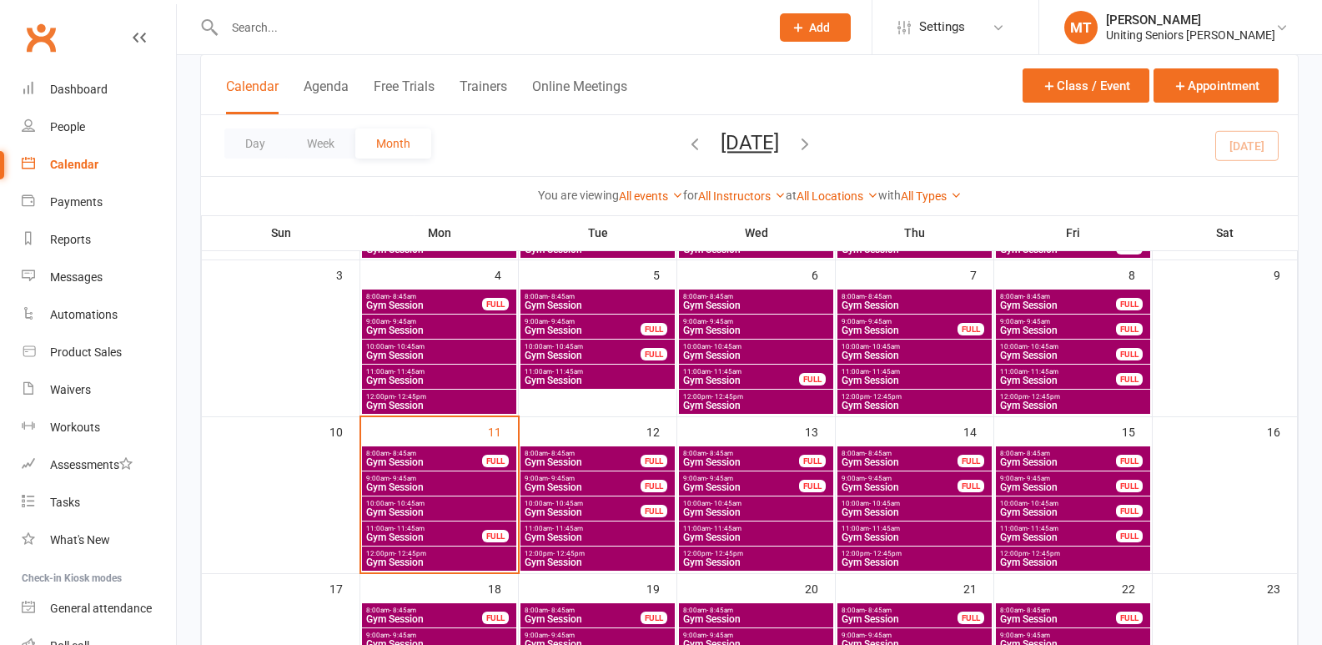
click at [464, 455] on span "8:00am - 8:45am" at bounding box center [424, 454] width 118 height 8
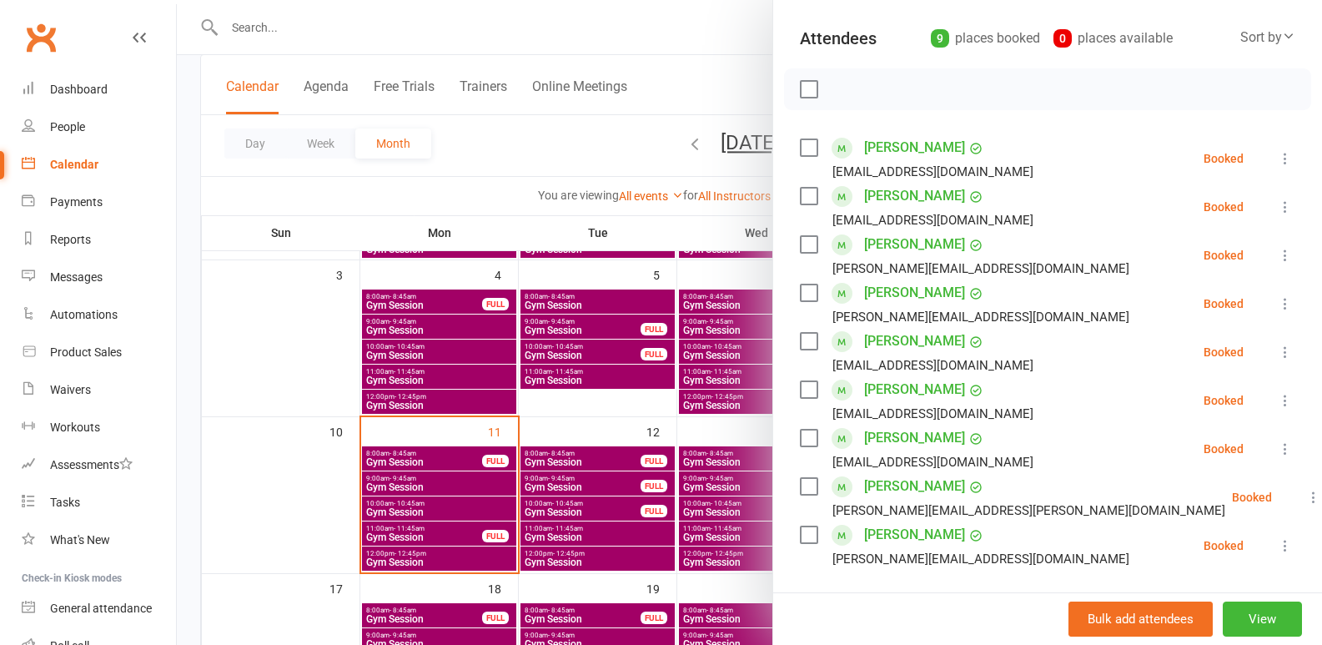
scroll to position [250, 0]
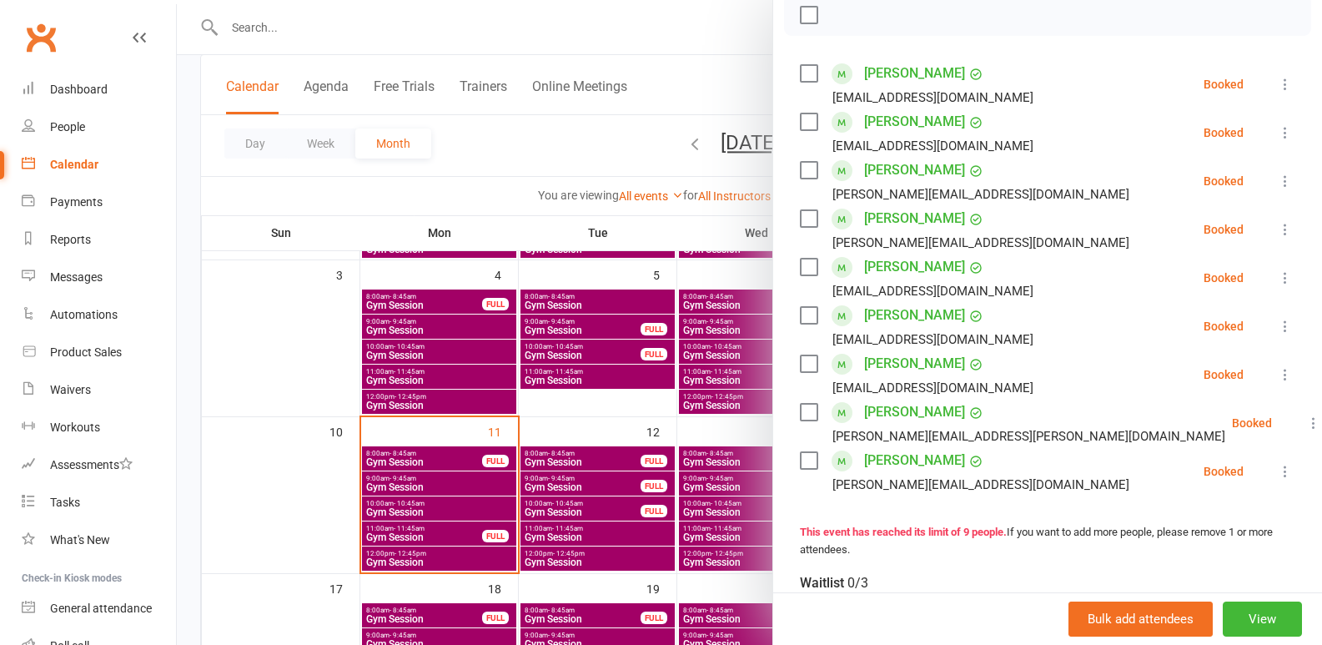
click at [440, 452] on div at bounding box center [749, 322] width 1145 height 645
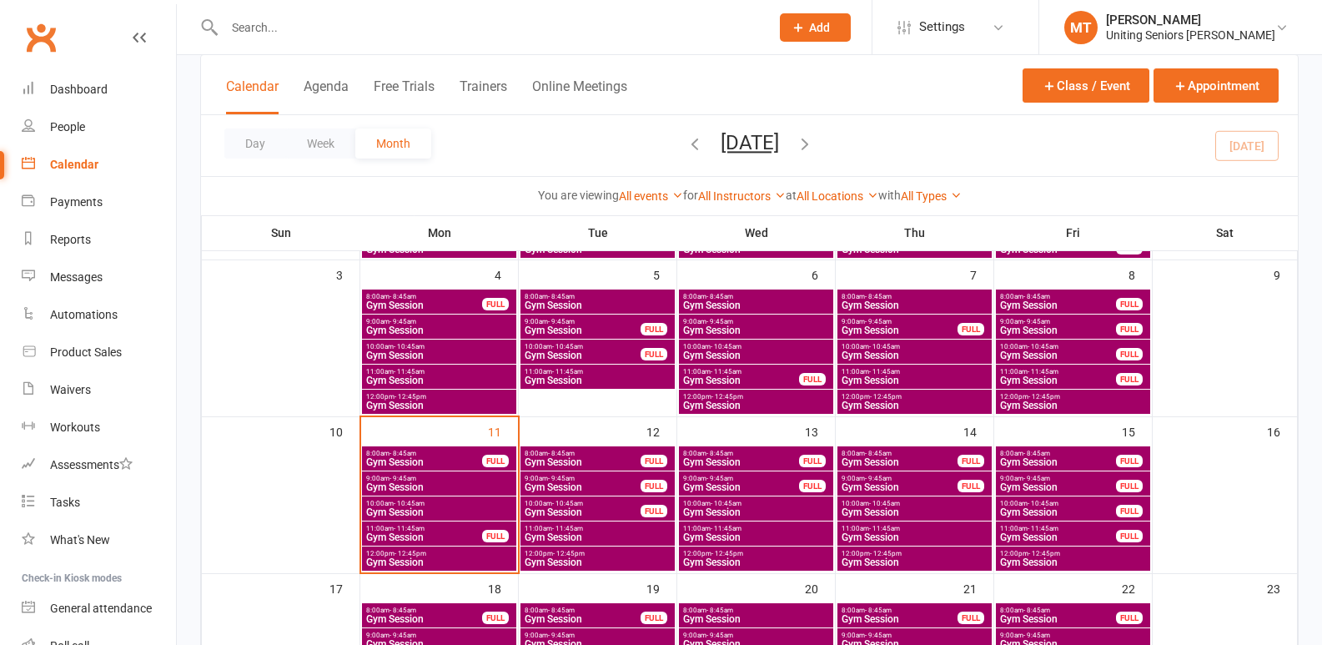
click at [455, 480] on span "9:00am - 9:45am" at bounding box center [439, 479] width 148 height 8
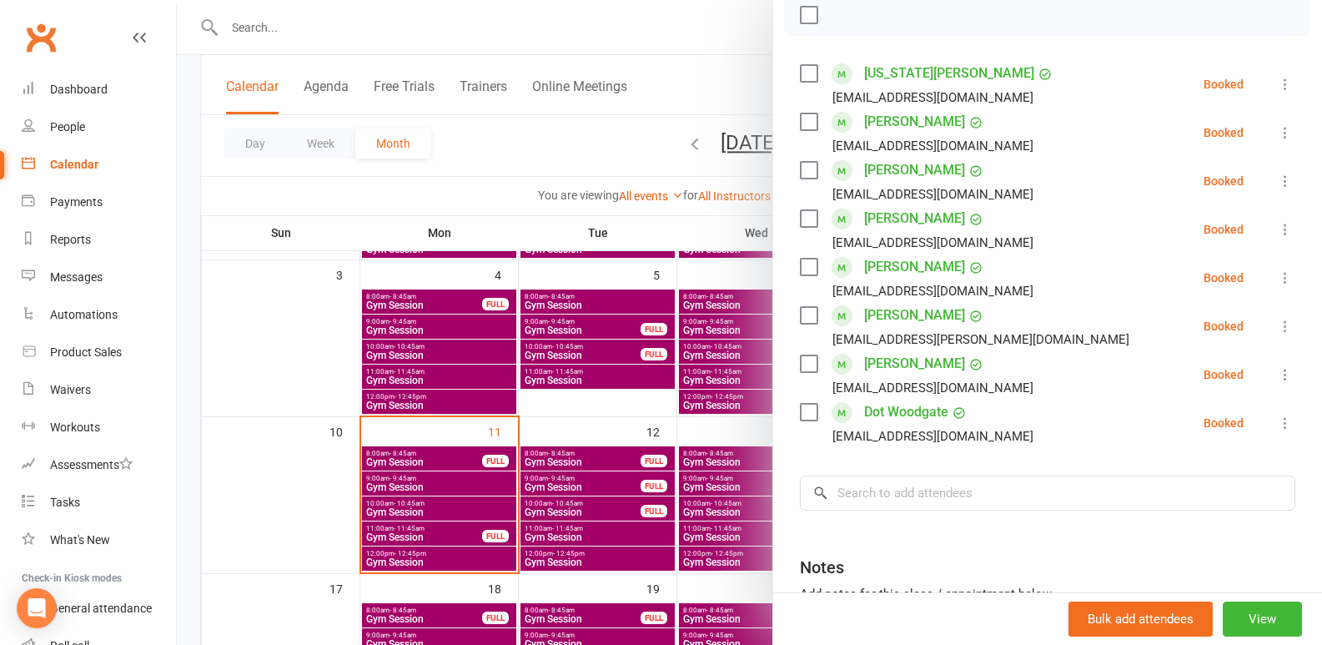
click at [502, 544] on div at bounding box center [749, 322] width 1145 height 645
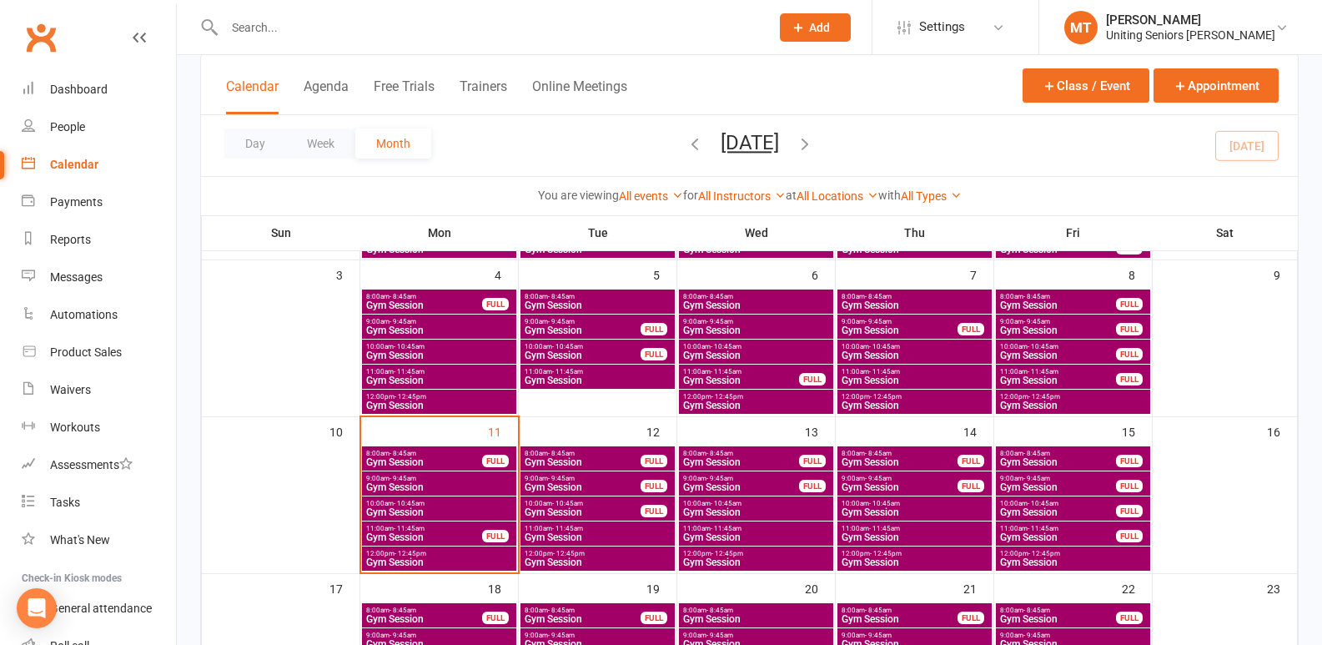
click at [469, 497] on div "10:00am - 10:45am Gym Session" at bounding box center [439, 508] width 154 height 24
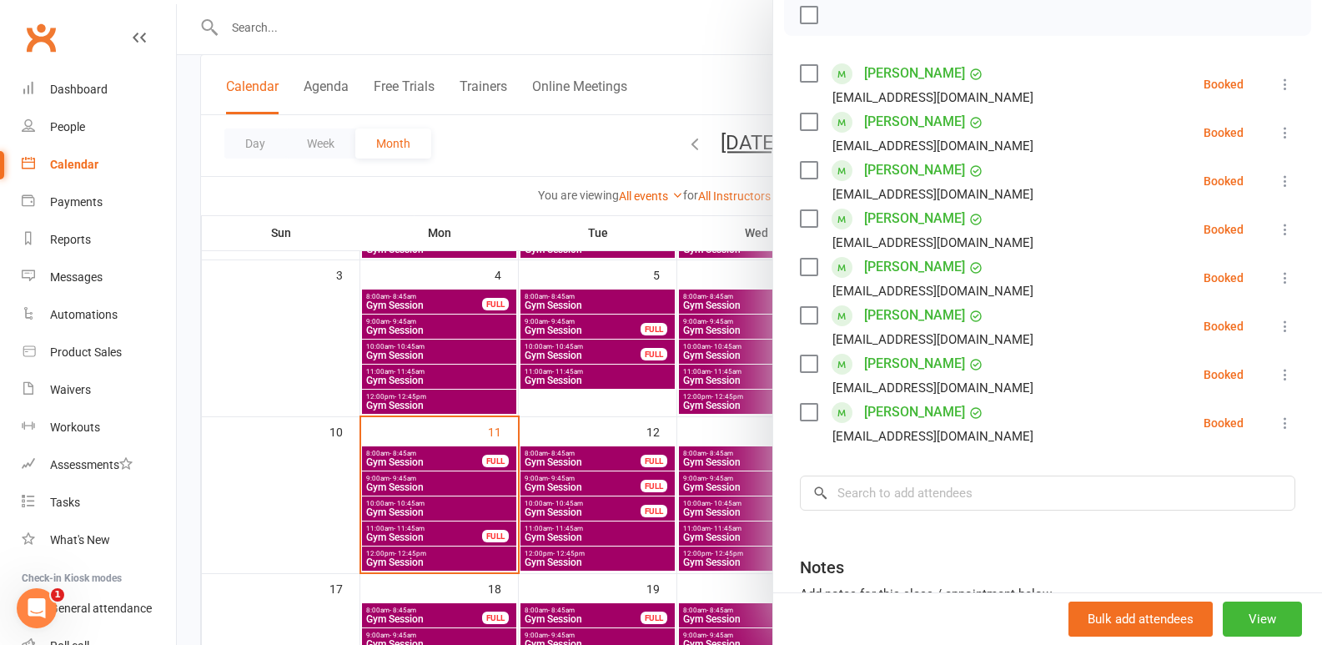
click at [479, 444] on div at bounding box center [749, 322] width 1145 height 645
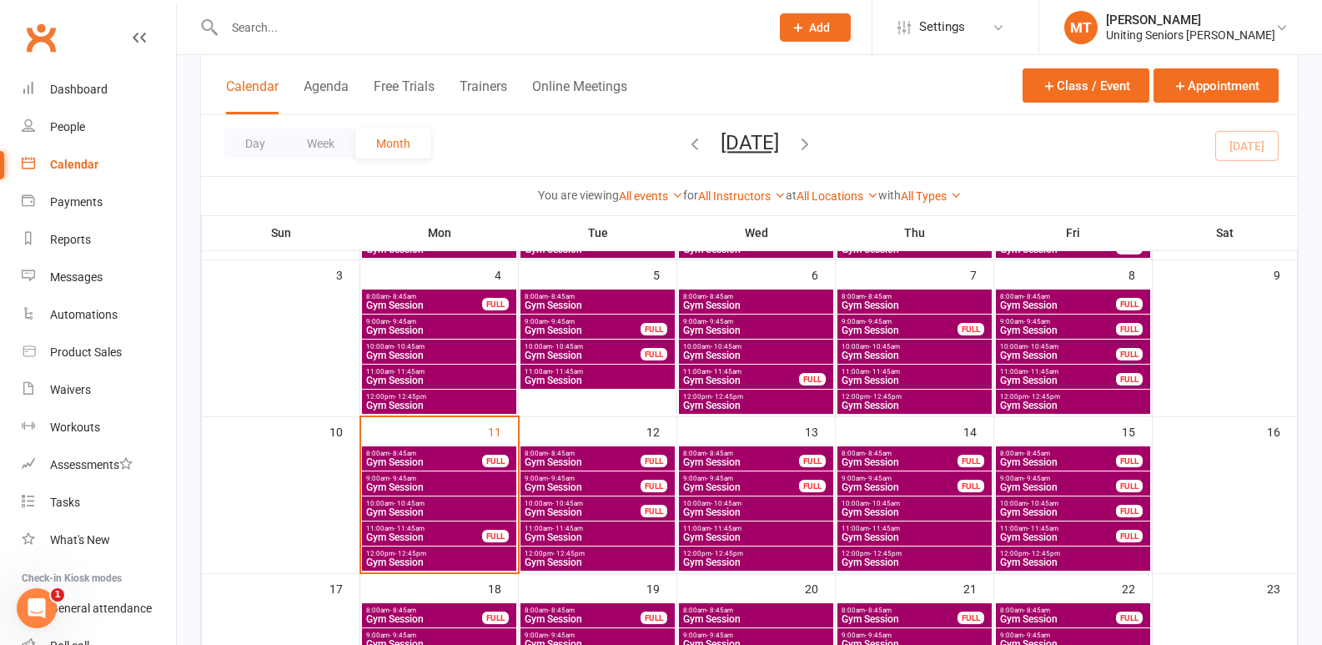
click at [439, 561] on span "Gym Session" at bounding box center [439, 562] width 148 height 10
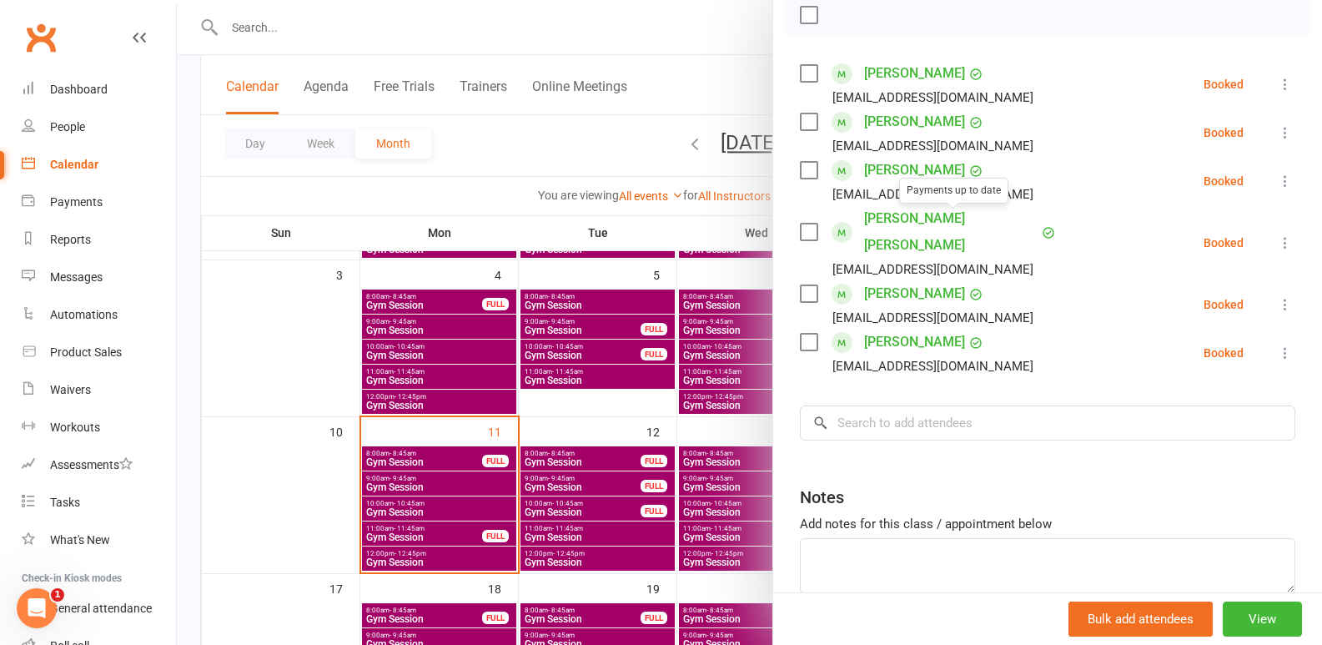
click at [420, 438] on div at bounding box center [749, 322] width 1145 height 645
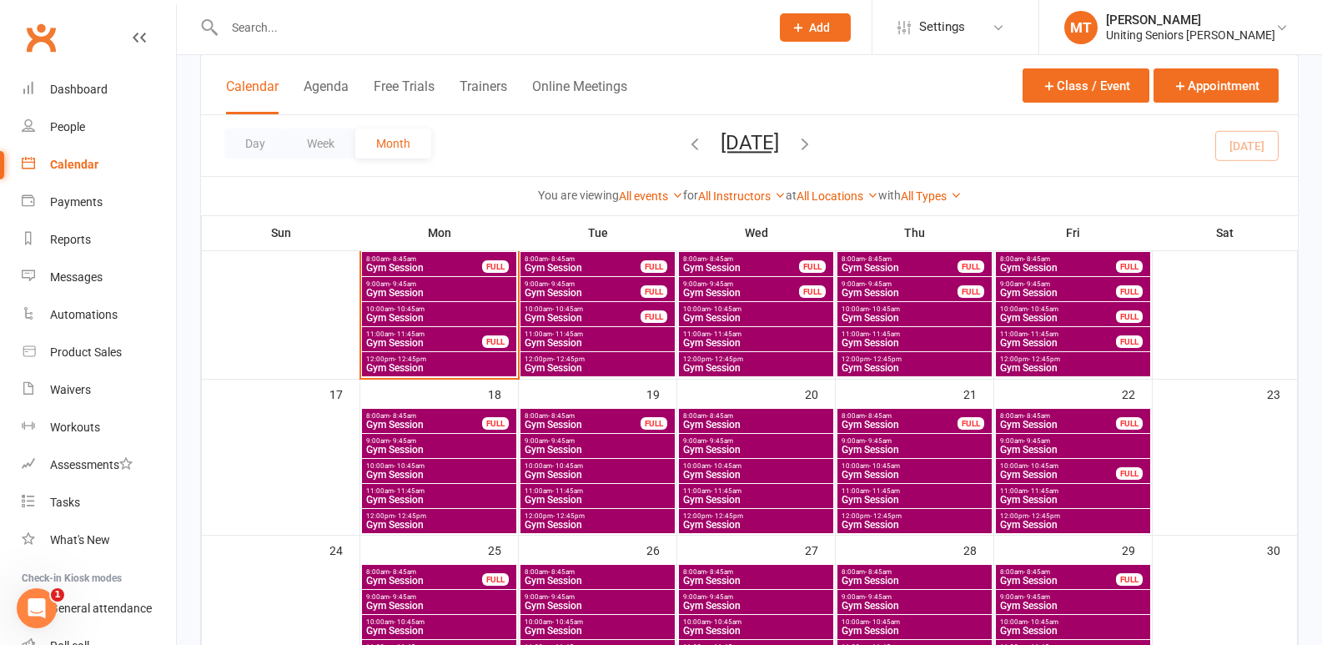
scroll to position [417, 0]
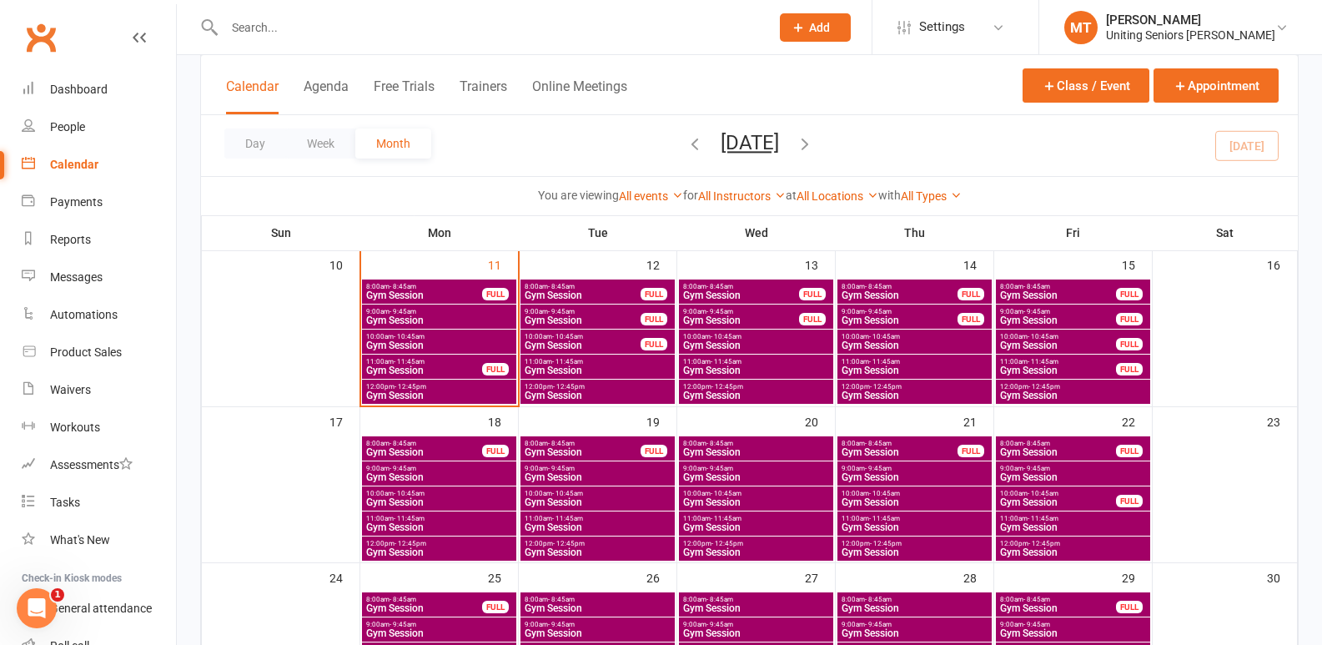
click at [436, 298] on span "Gym Session" at bounding box center [424, 295] width 118 height 10
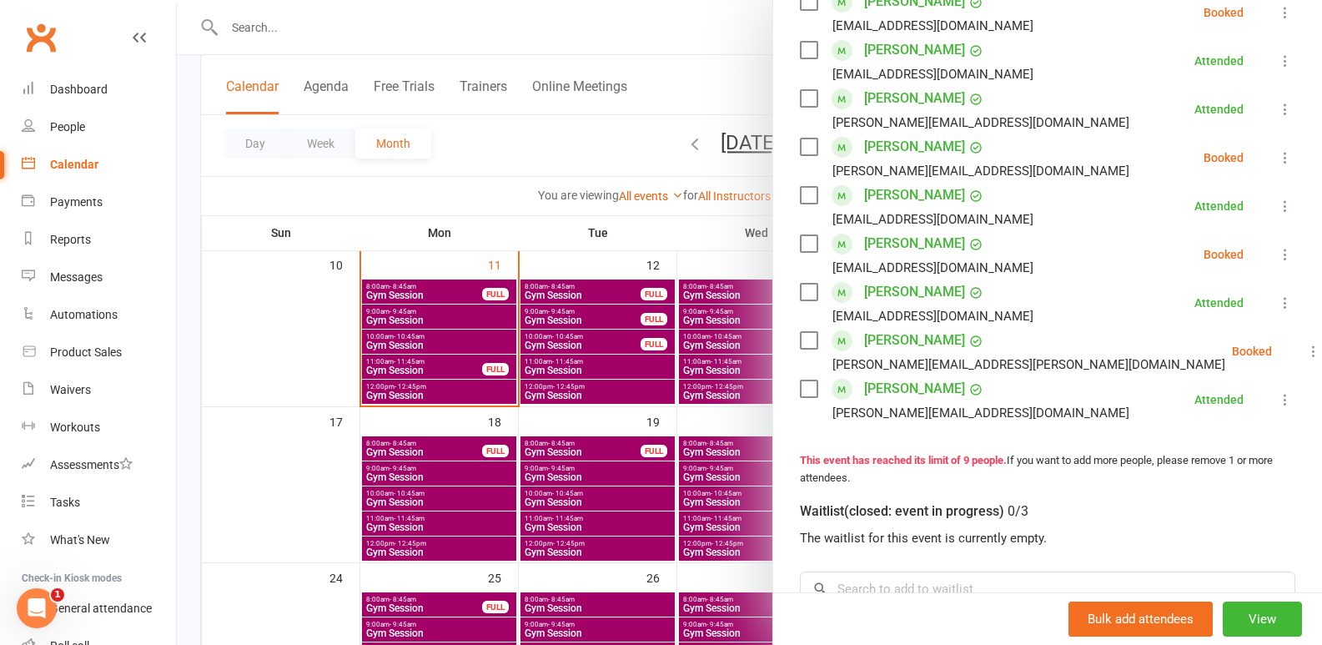
scroll to position [239, 0]
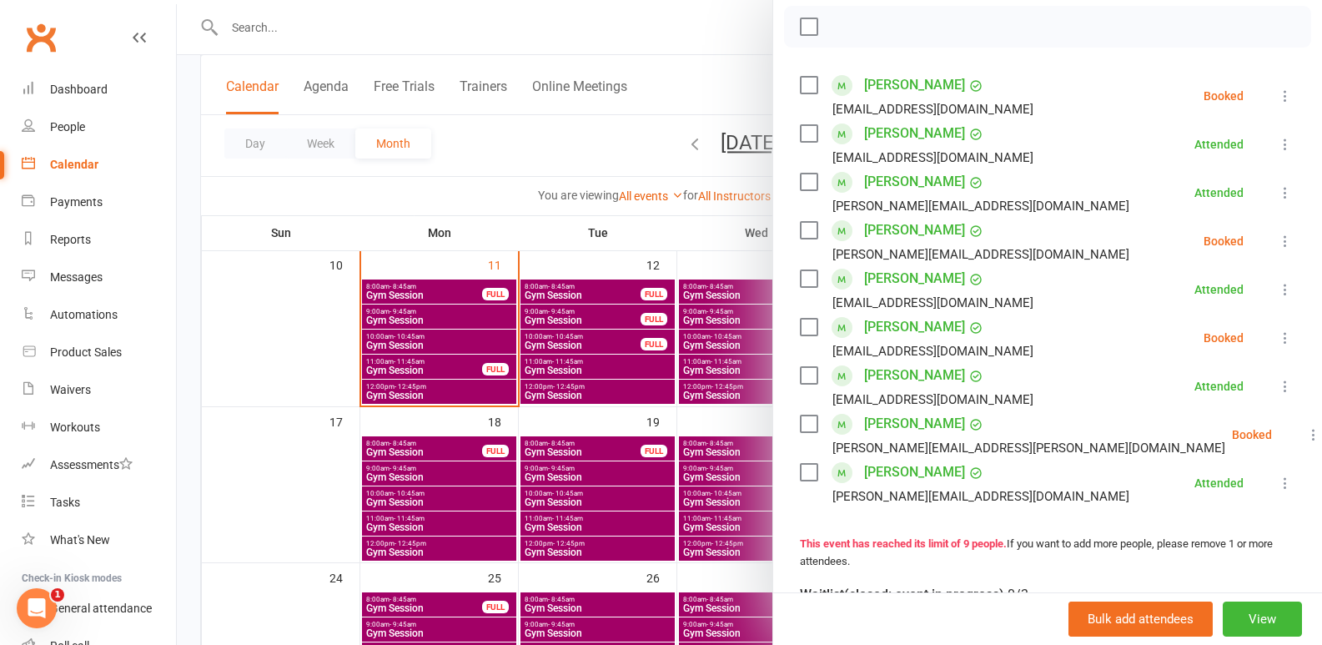
click at [304, 31] on div at bounding box center [749, 322] width 1145 height 645
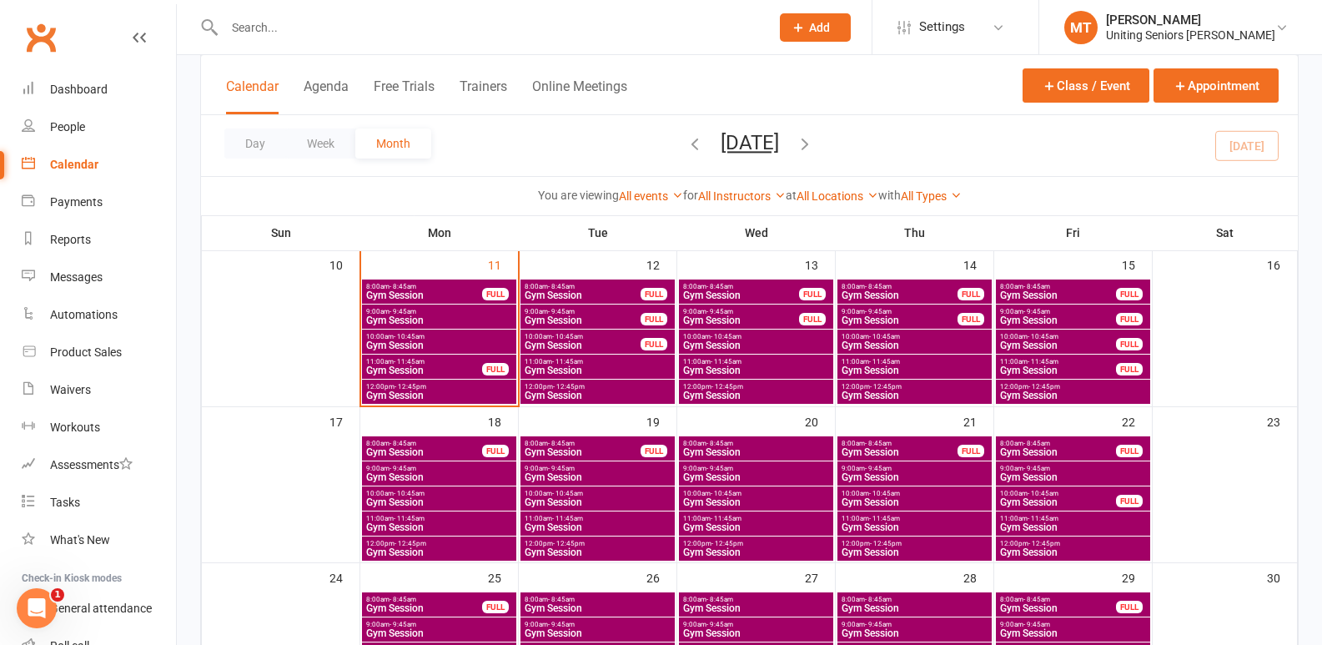
click at [304, 29] on input "text" at bounding box center [488, 27] width 539 height 23
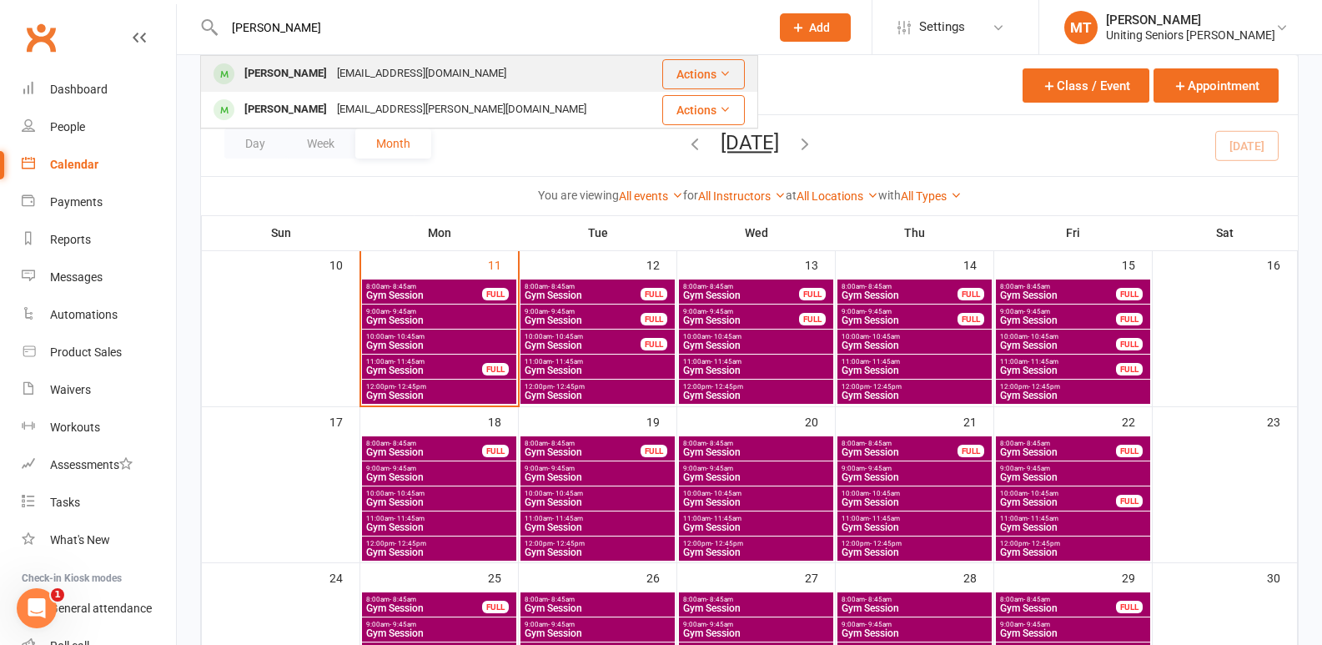
type input "judith"
click at [310, 63] on div "Judith Edwards" at bounding box center [285, 74] width 93 height 24
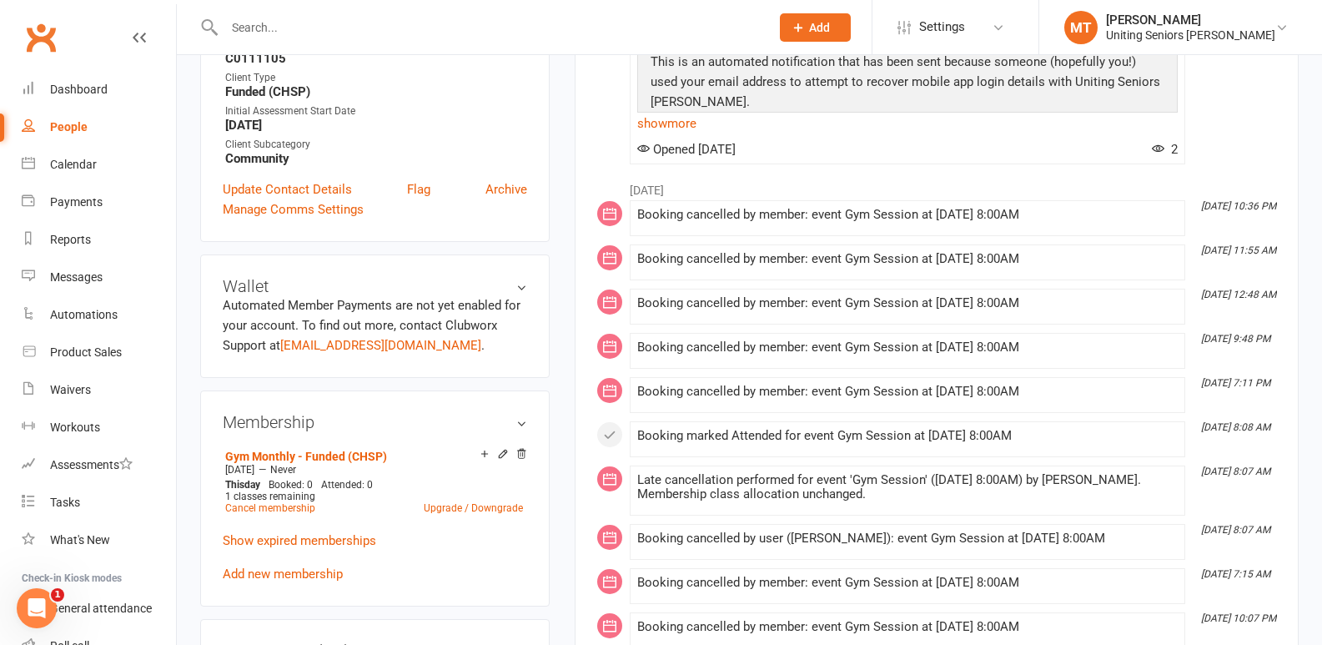
scroll to position [834, 0]
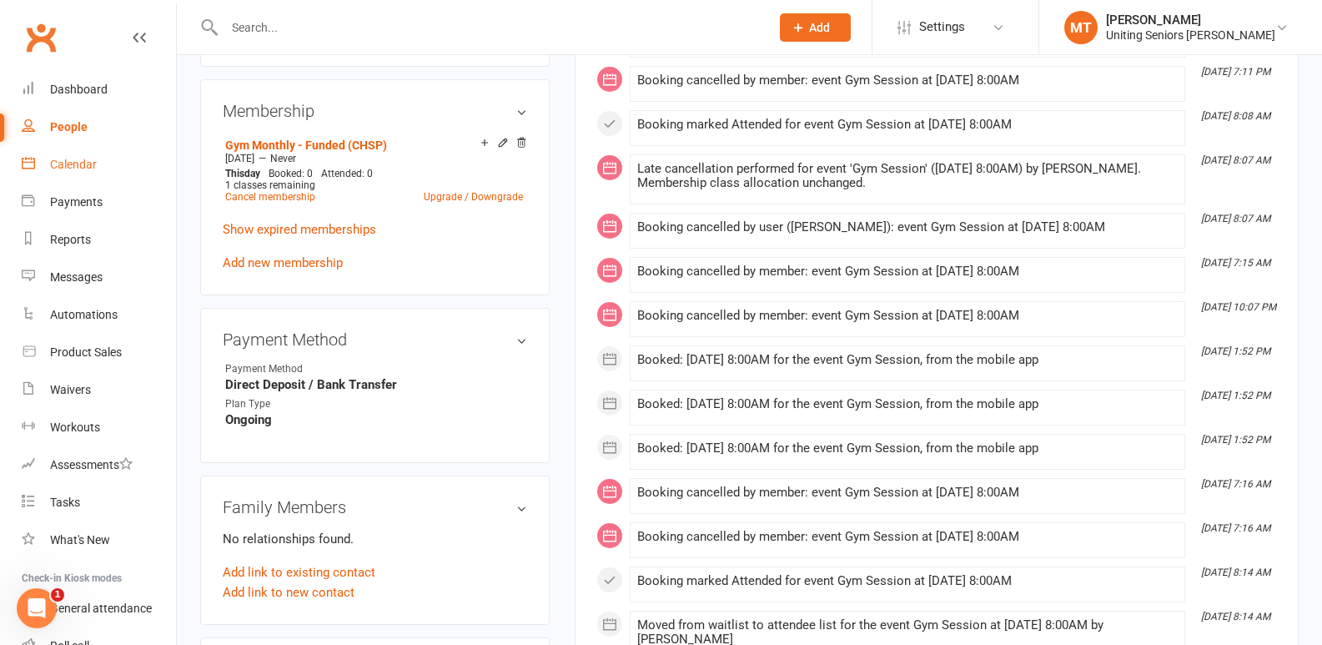
click at [74, 159] on div "Calendar" at bounding box center [73, 164] width 47 height 13
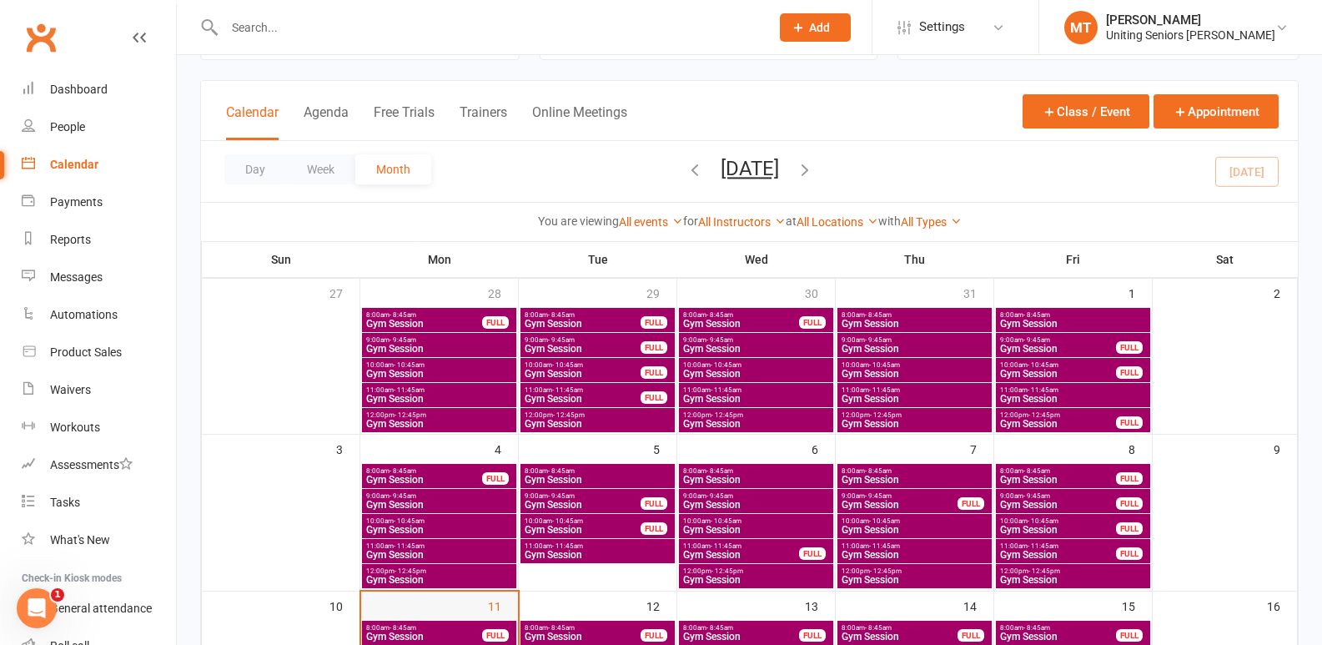
scroll to position [250, 0]
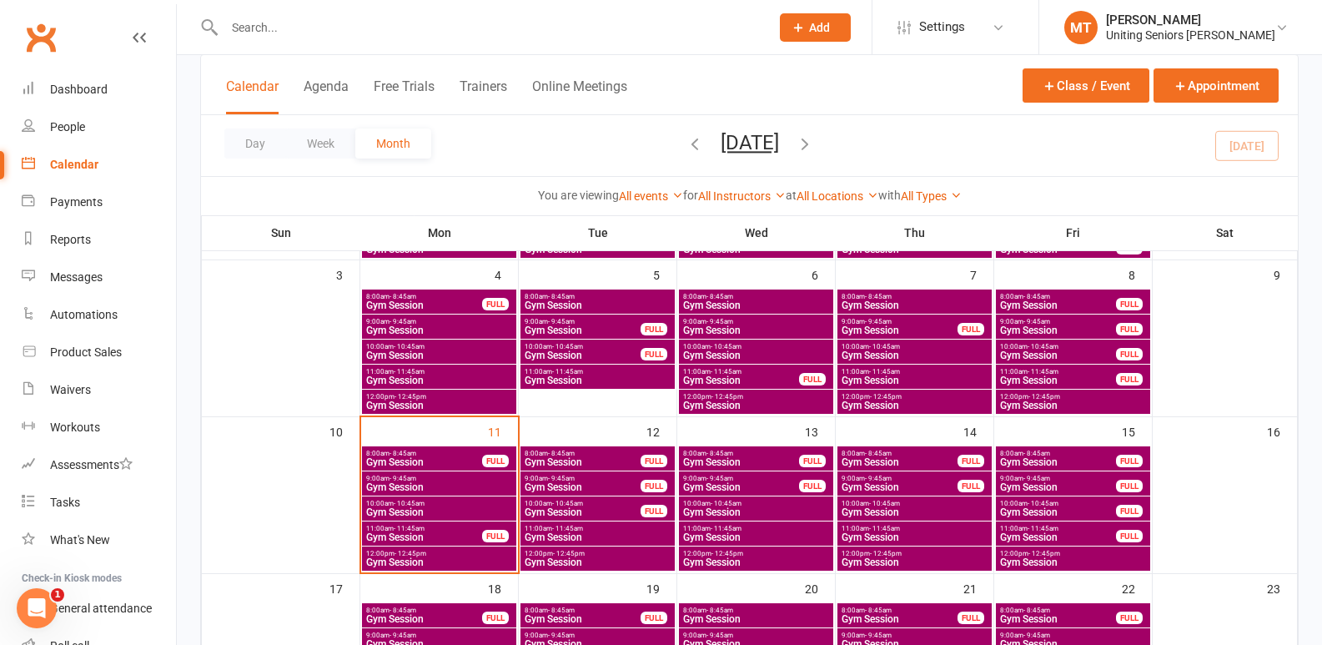
click at [470, 450] on span "8:00am - 8:45am" at bounding box center [424, 454] width 118 height 8
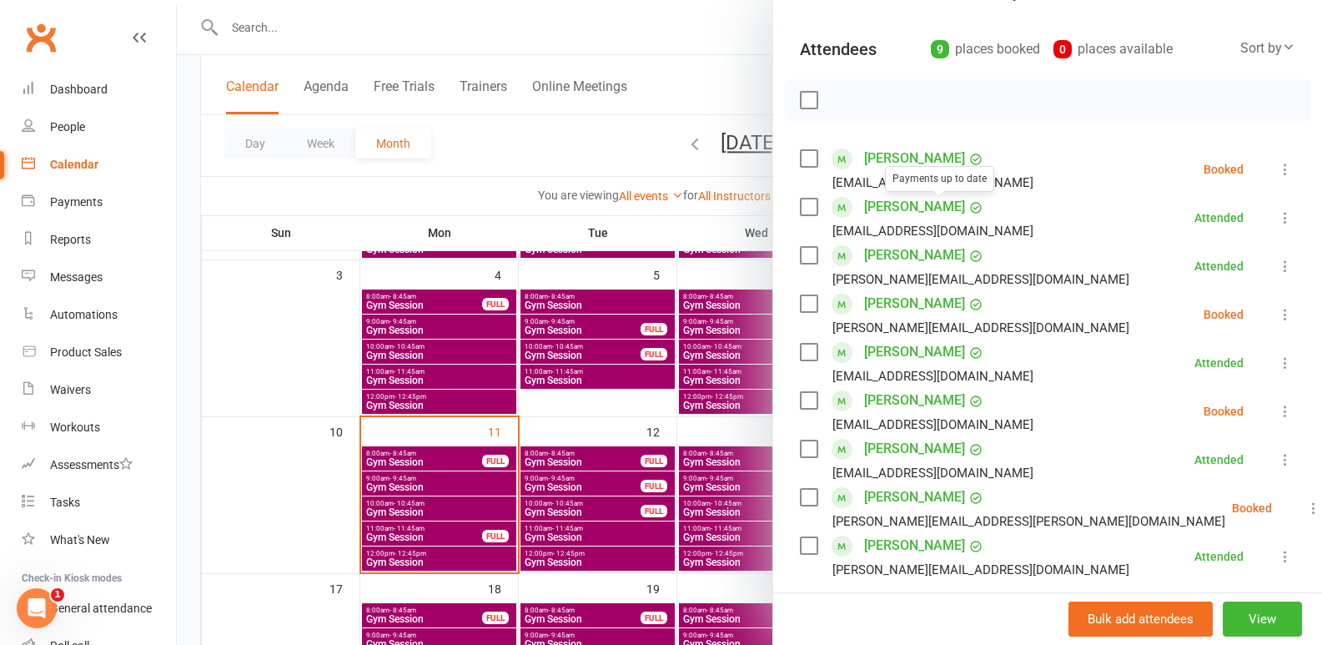
scroll to position [167, 0]
click at [806, 158] on label at bounding box center [808, 156] width 17 height 17
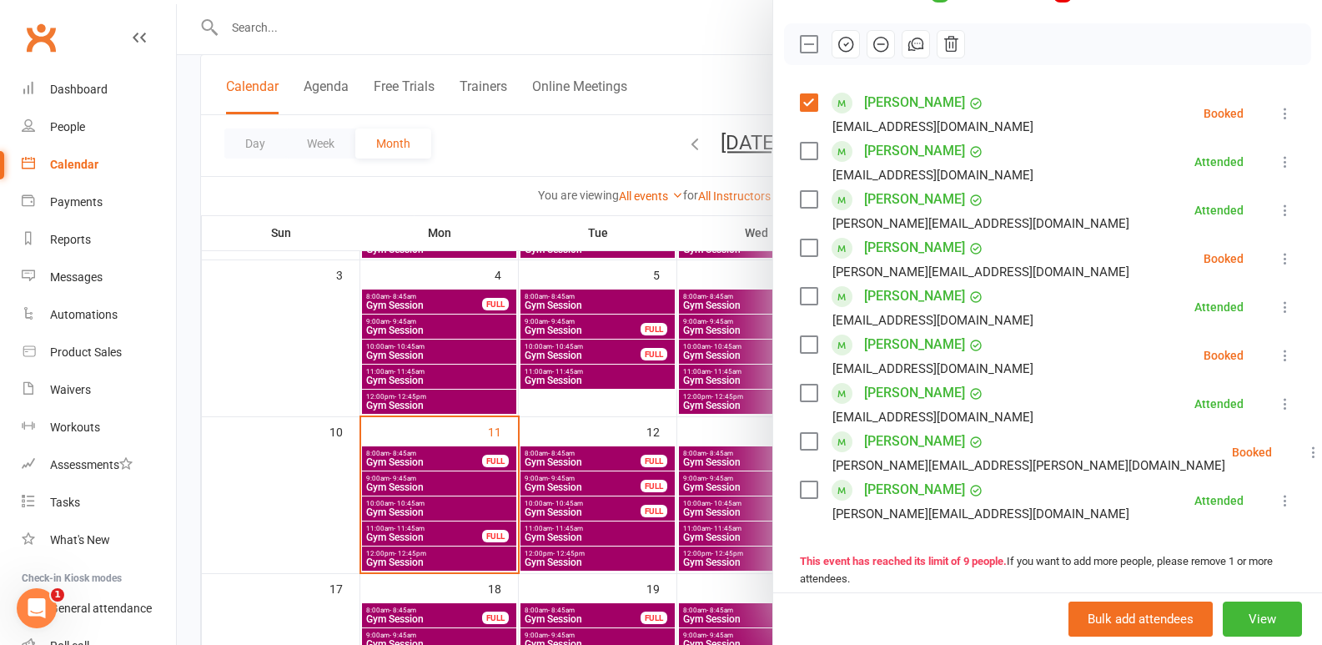
scroll to position [250, 0]
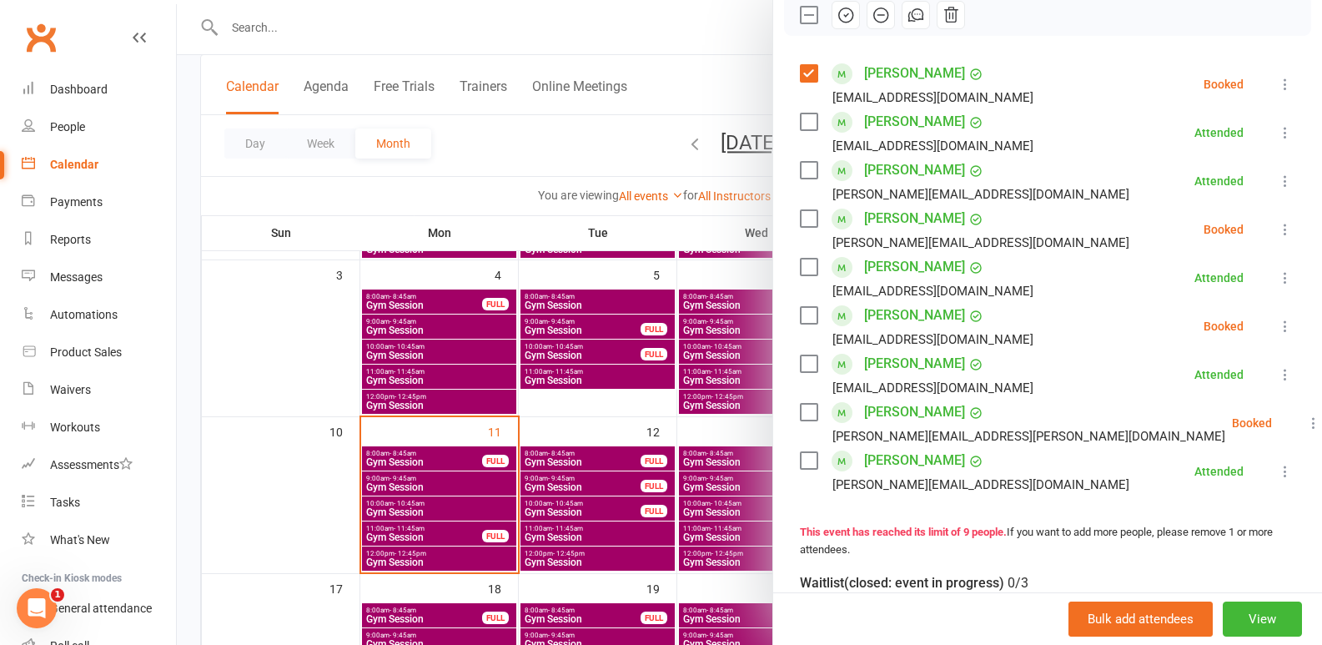
click at [805, 221] on label at bounding box center [808, 218] width 17 height 17
click at [804, 409] on label at bounding box center [808, 412] width 17 height 17
click at [836, 18] on icon "button" at bounding box center [845, 15] width 18 height 18
click at [800, 9] on label at bounding box center [808, 15] width 17 height 17
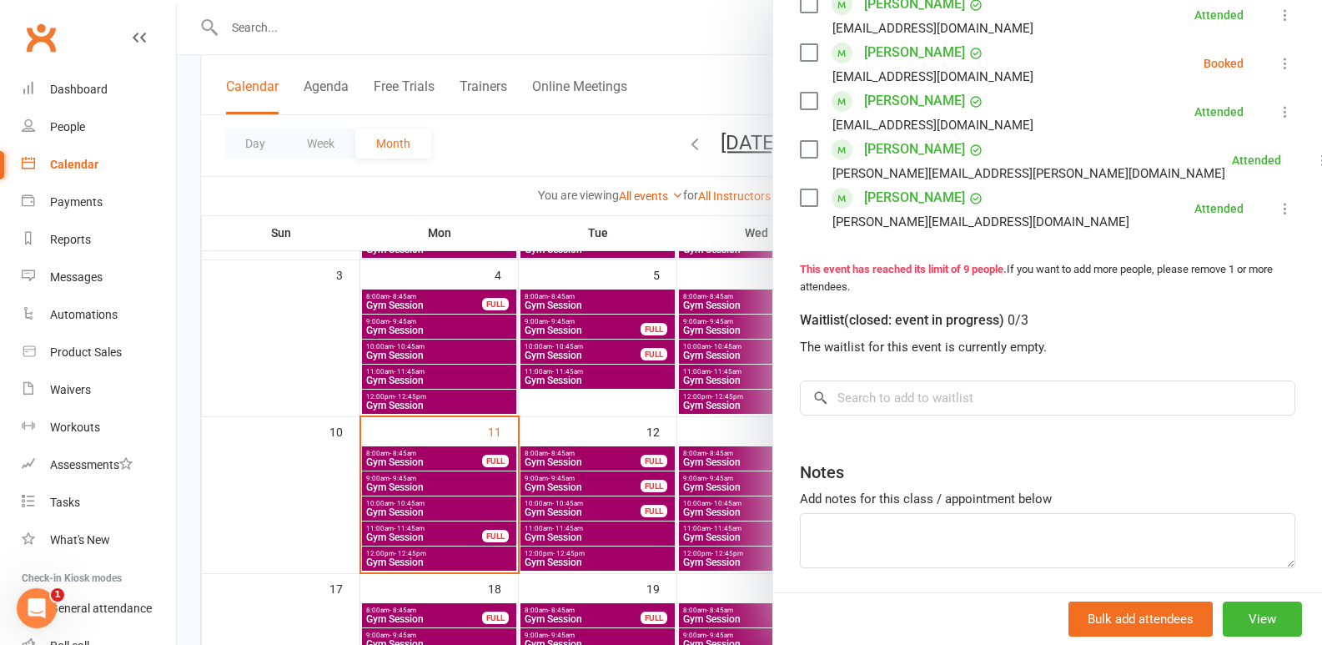
scroll to position [572, 0]
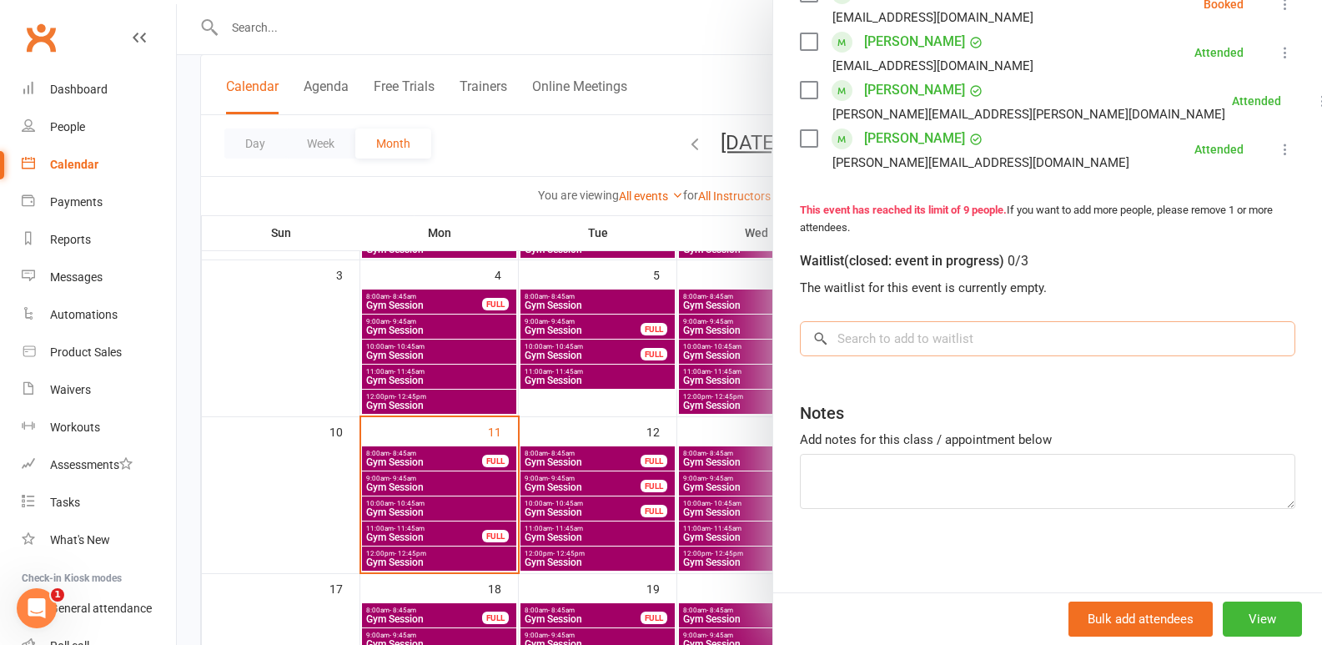
click at [888, 334] on input "search" at bounding box center [1047, 338] width 495 height 35
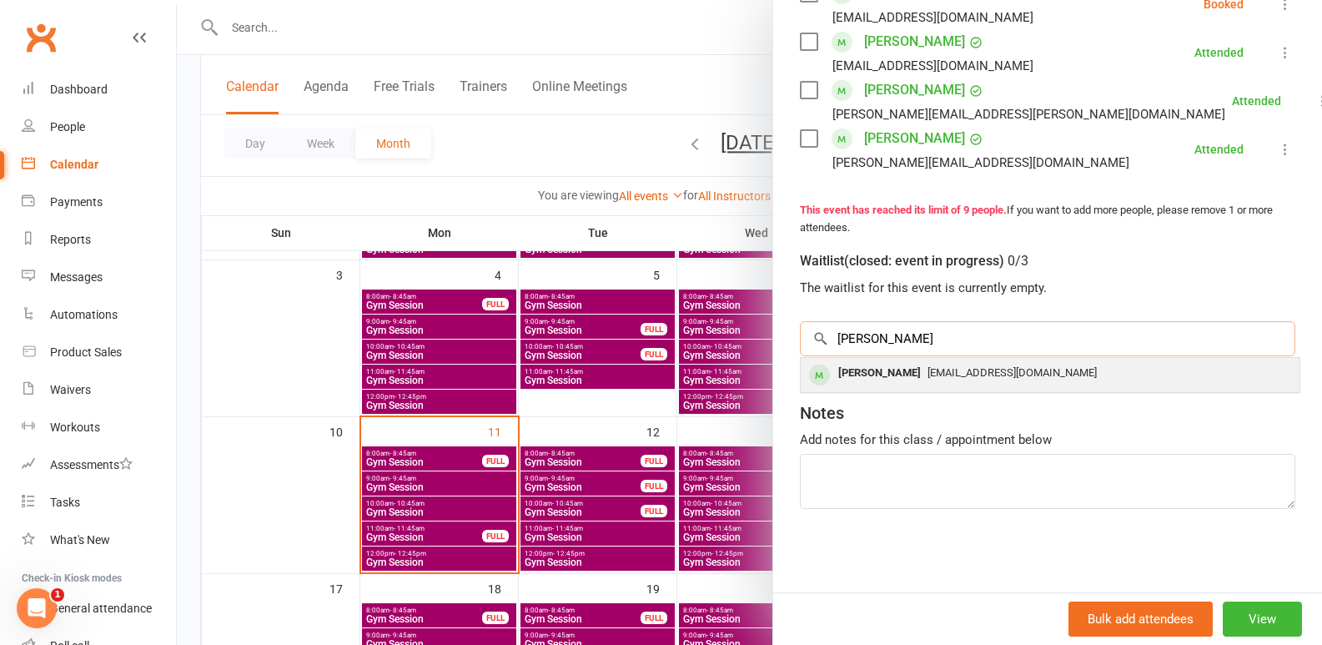
type input "judith"
click at [897, 364] on div "Judith Edwards" at bounding box center [879, 373] width 96 height 24
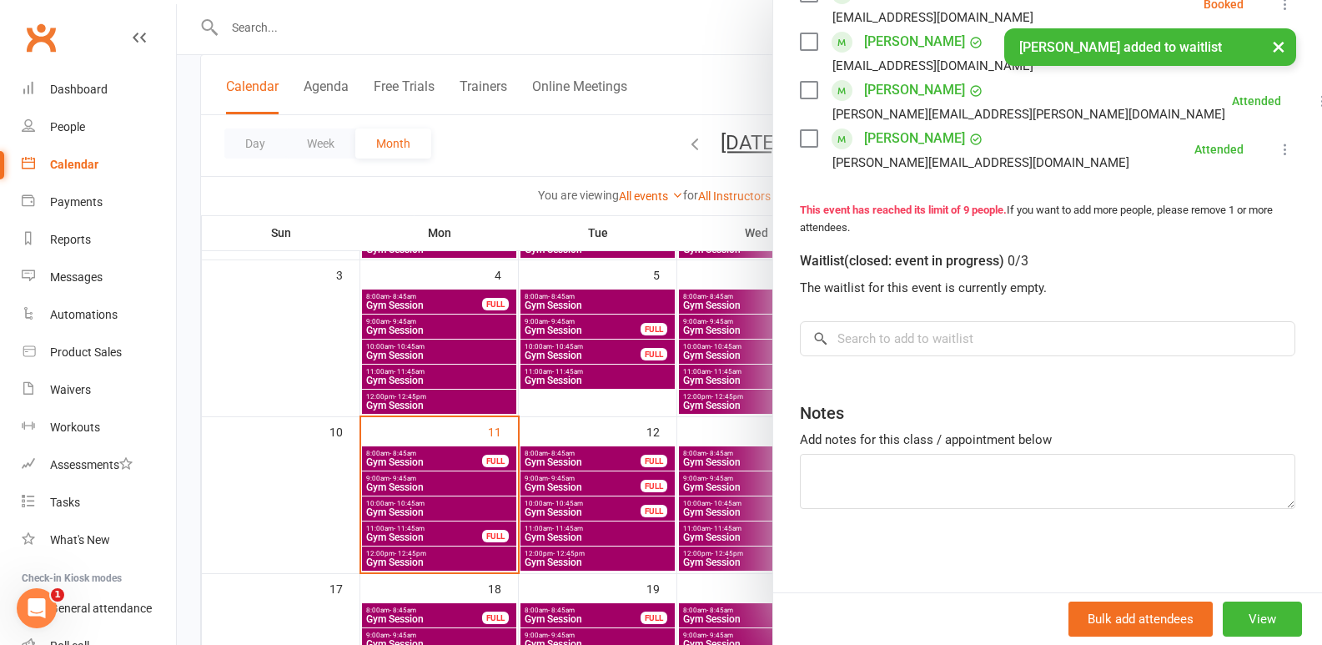
scroll to position [594, 0]
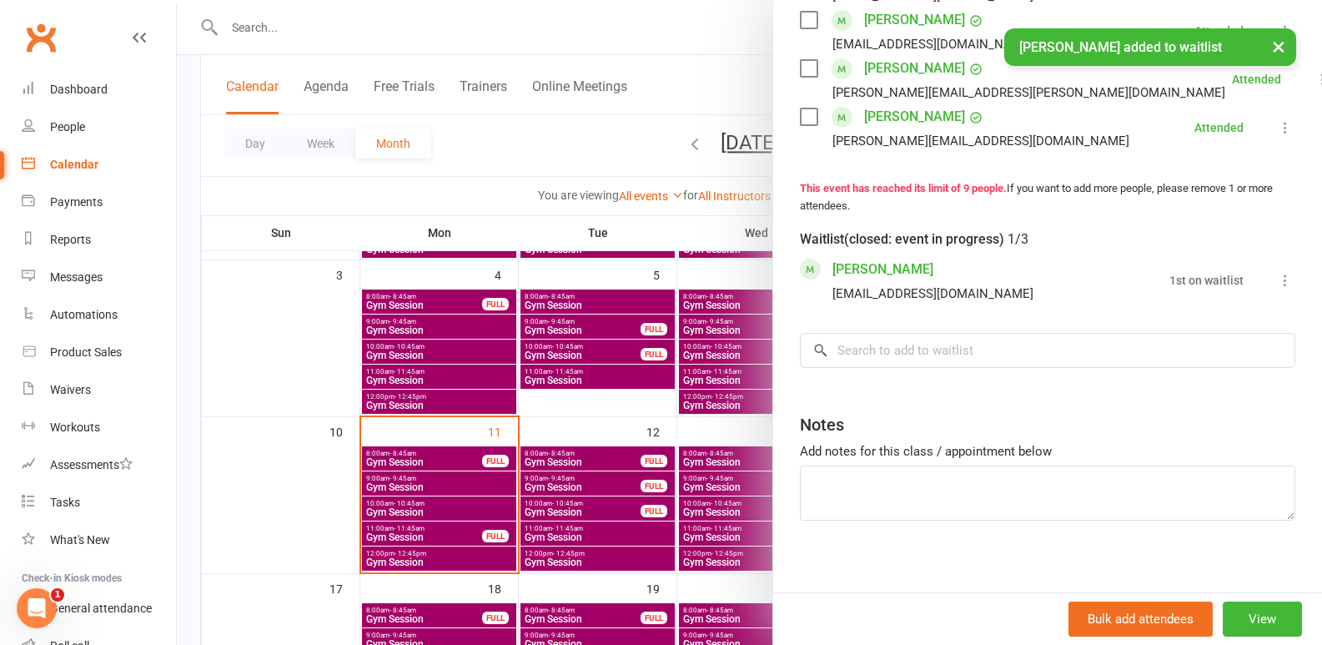
click at [1277, 289] on icon at bounding box center [1285, 280] width 17 height 17
click at [1200, 329] on link "Book now" at bounding box center [1204, 312] width 179 height 33
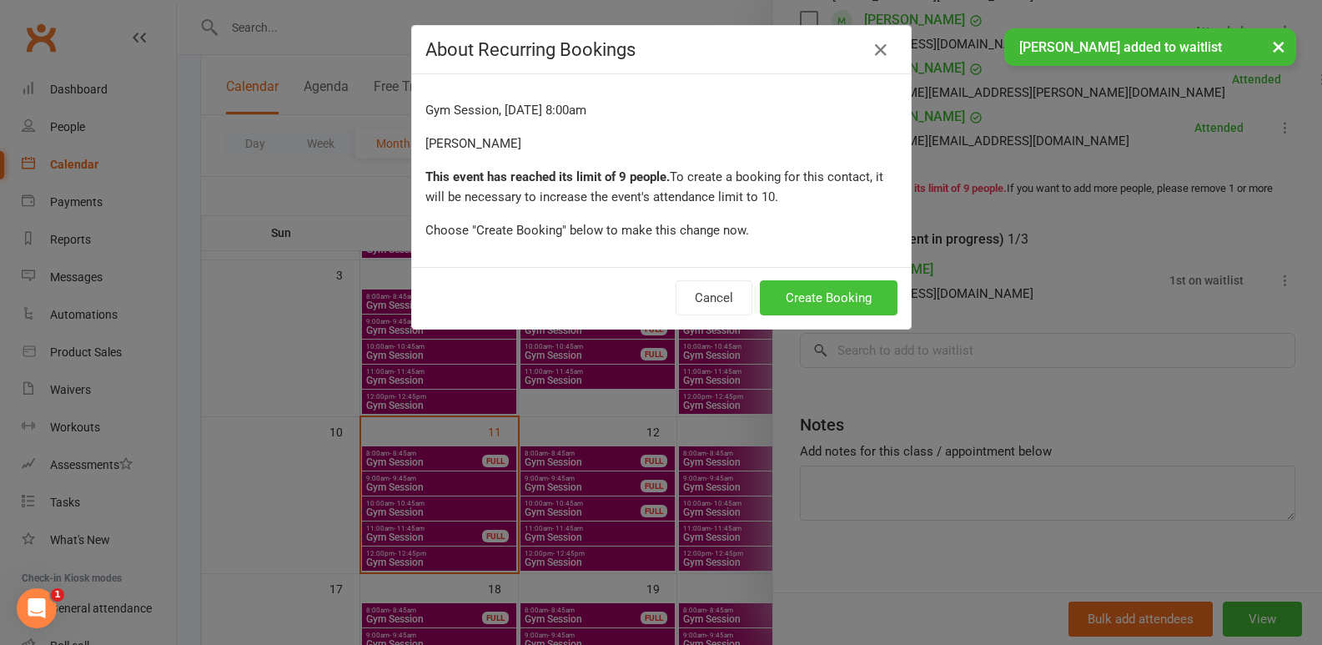
click at [872, 298] on button "Create Booking" at bounding box center [829, 297] width 138 height 35
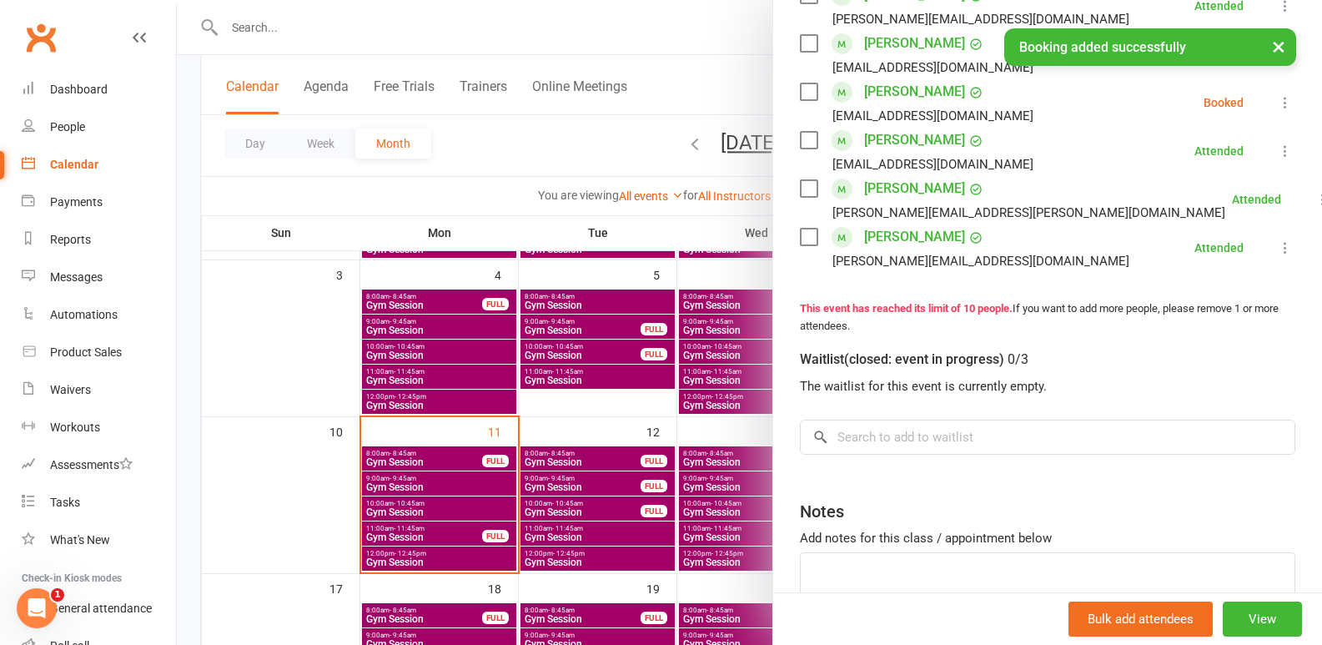
scroll to position [287, 0]
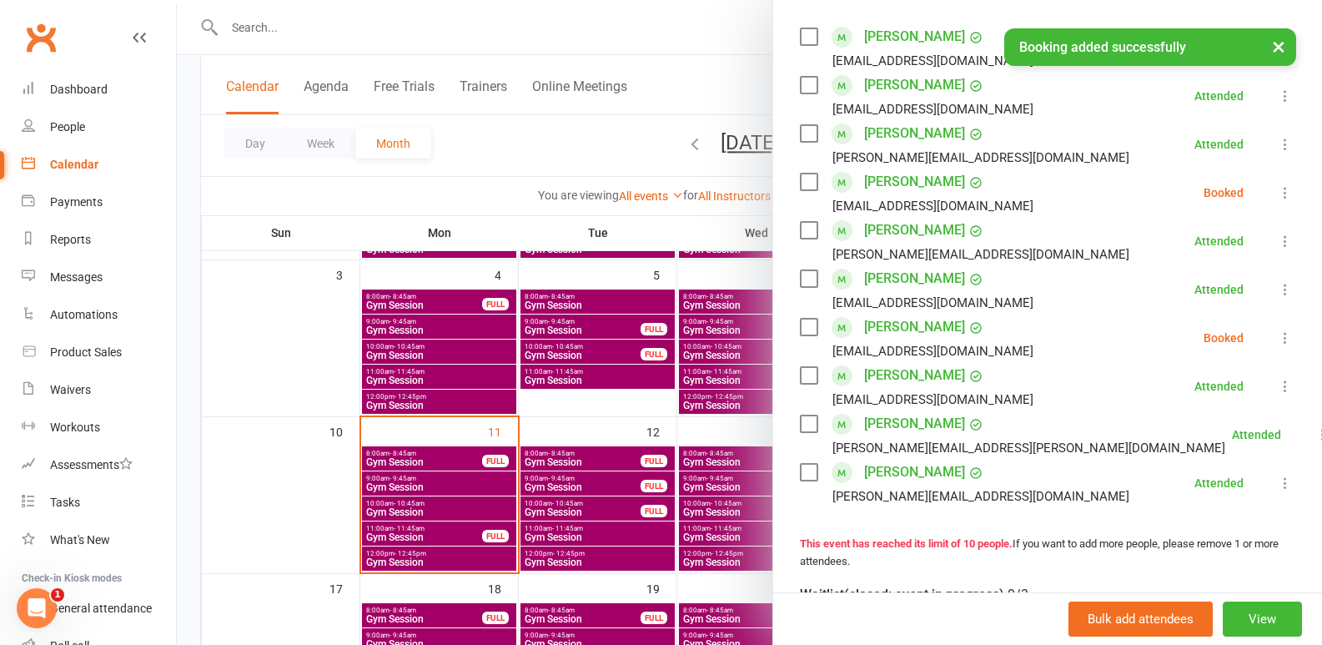
click at [1277, 196] on icon at bounding box center [1285, 192] width 17 height 17
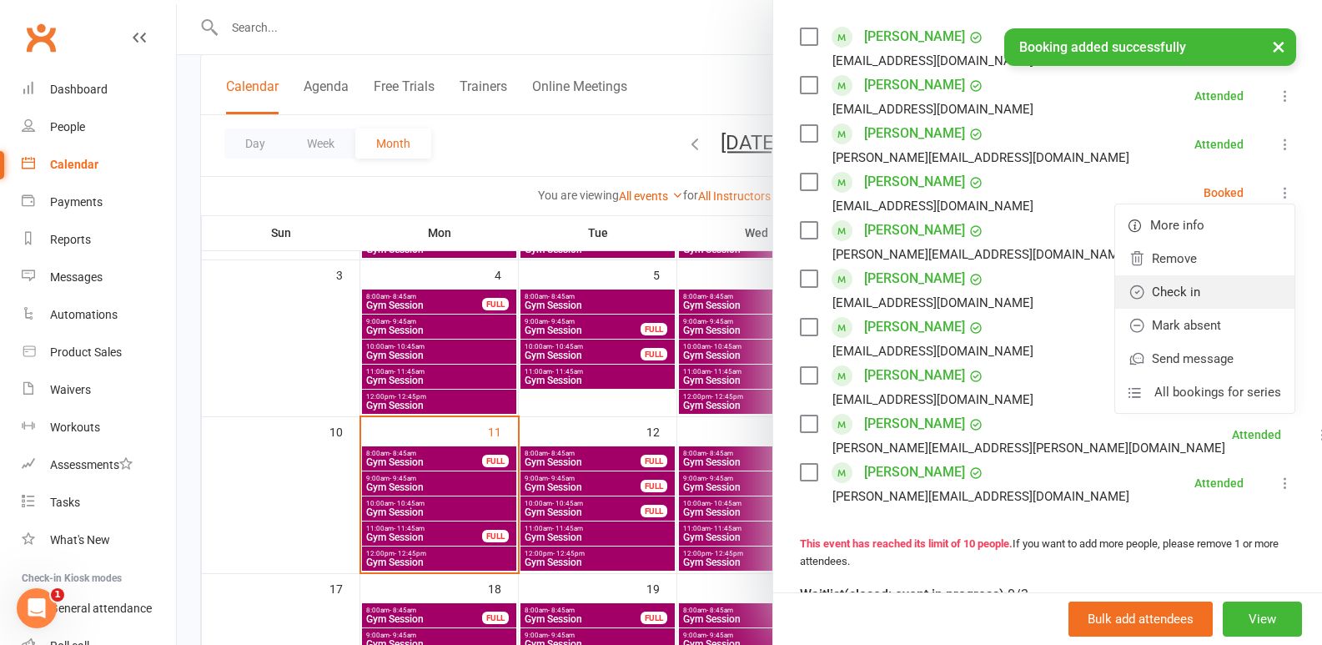
click at [1177, 290] on link "Check in" at bounding box center [1204, 291] width 179 height 33
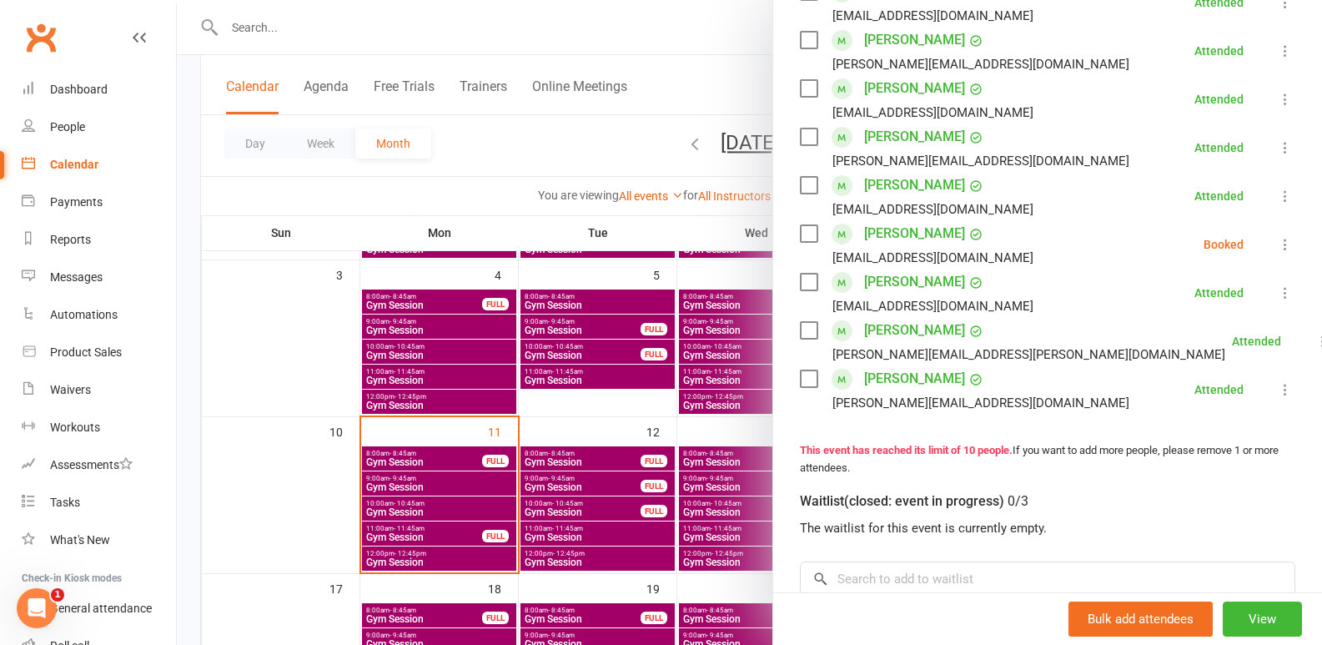
scroll to position [454, 0]
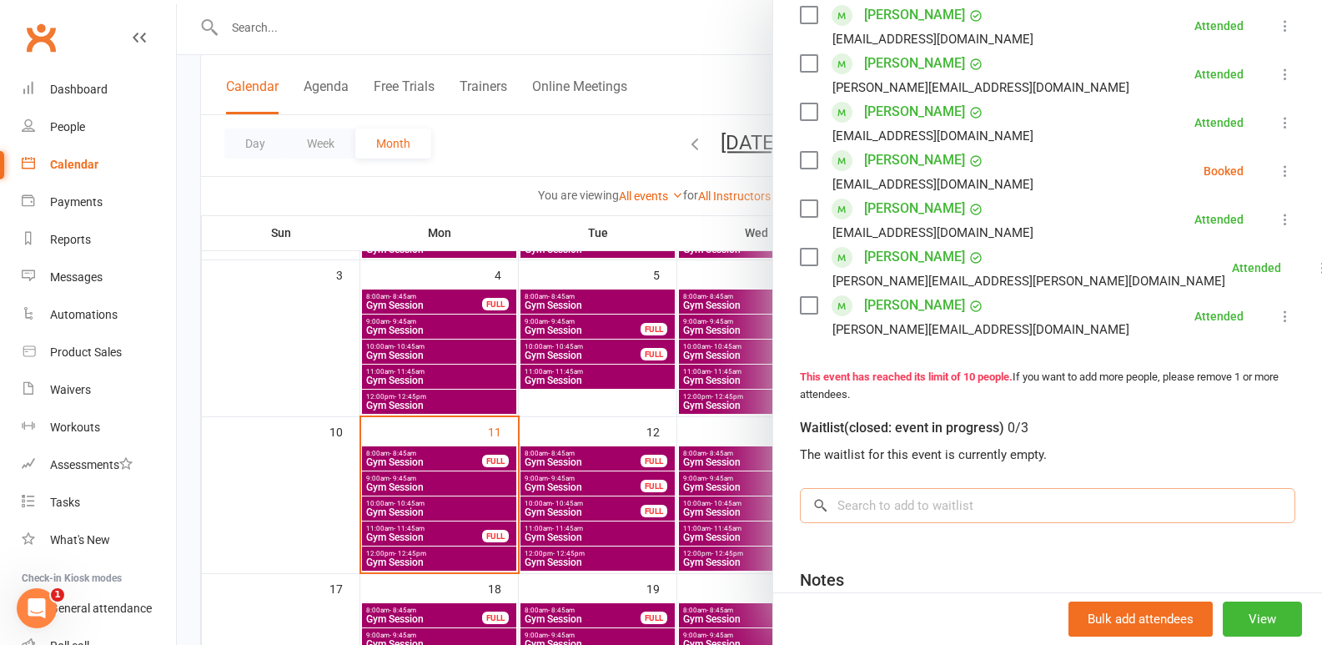
click at [842, 494] on input "search" at bounding box center [1047, 505] width 495 height 35
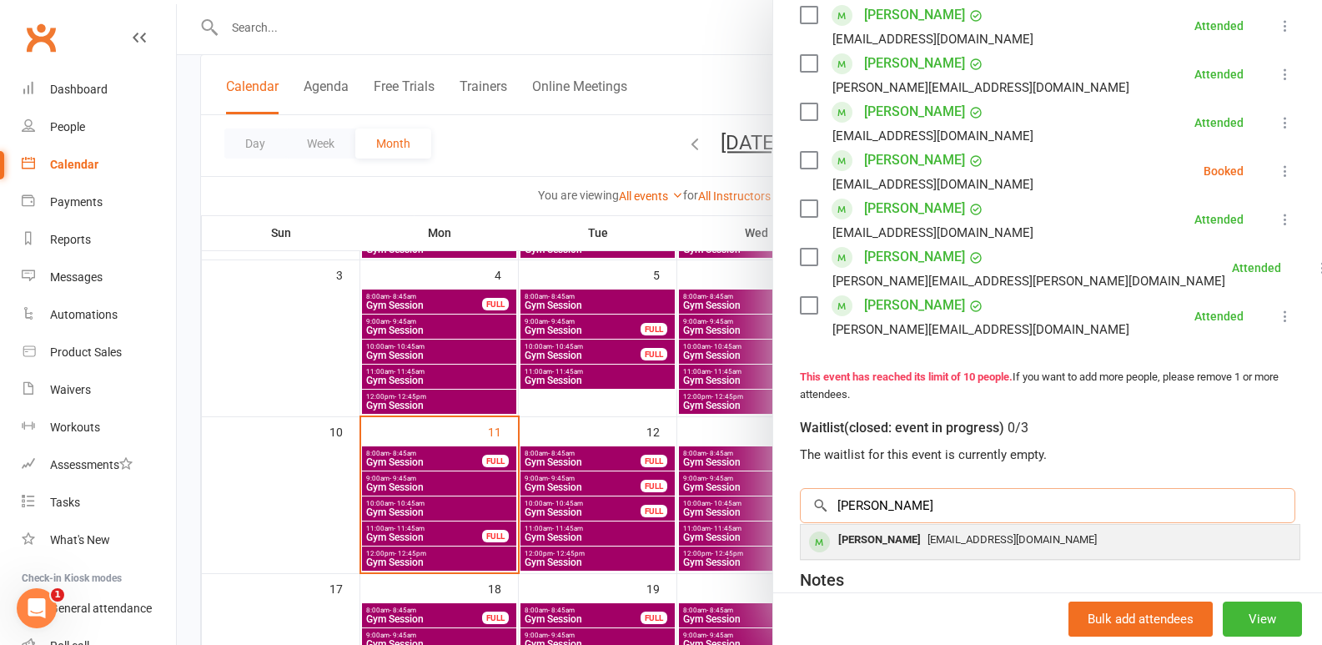
type input "cynthia"
click at [927, 542] on span "shado@internode.on.net" at bounding box center [1011, 539] width 169 height 13
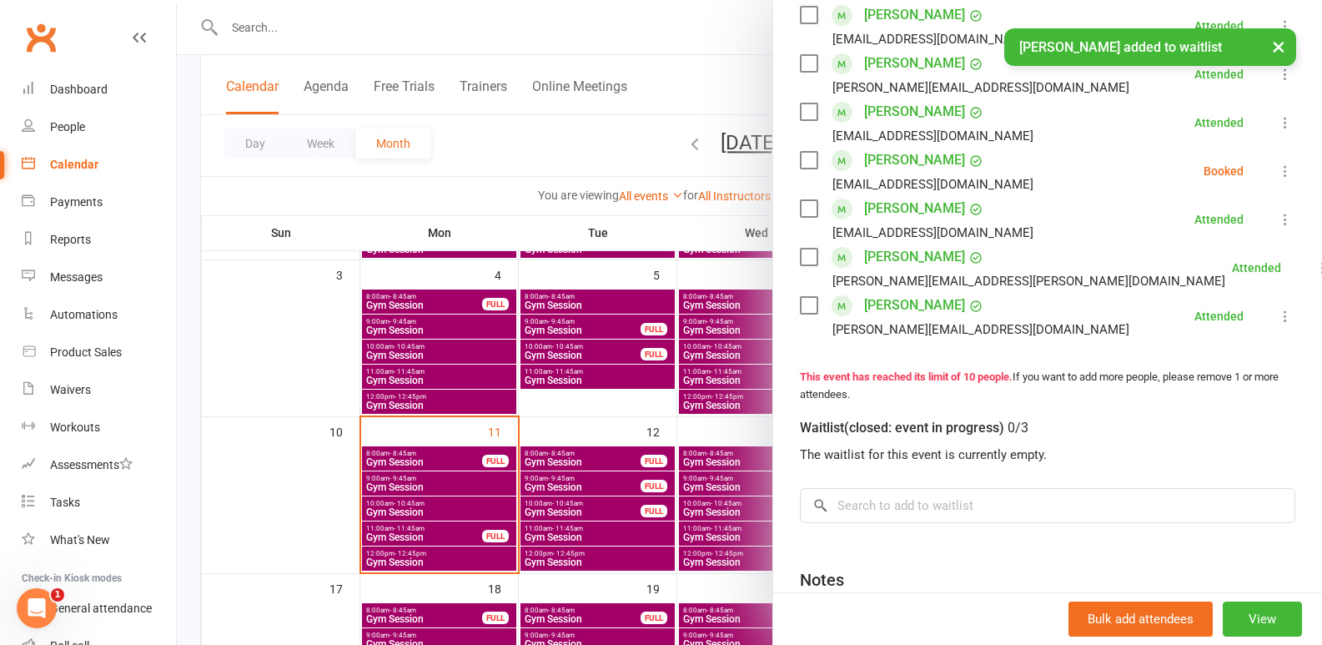
scroll to position [475, 0]
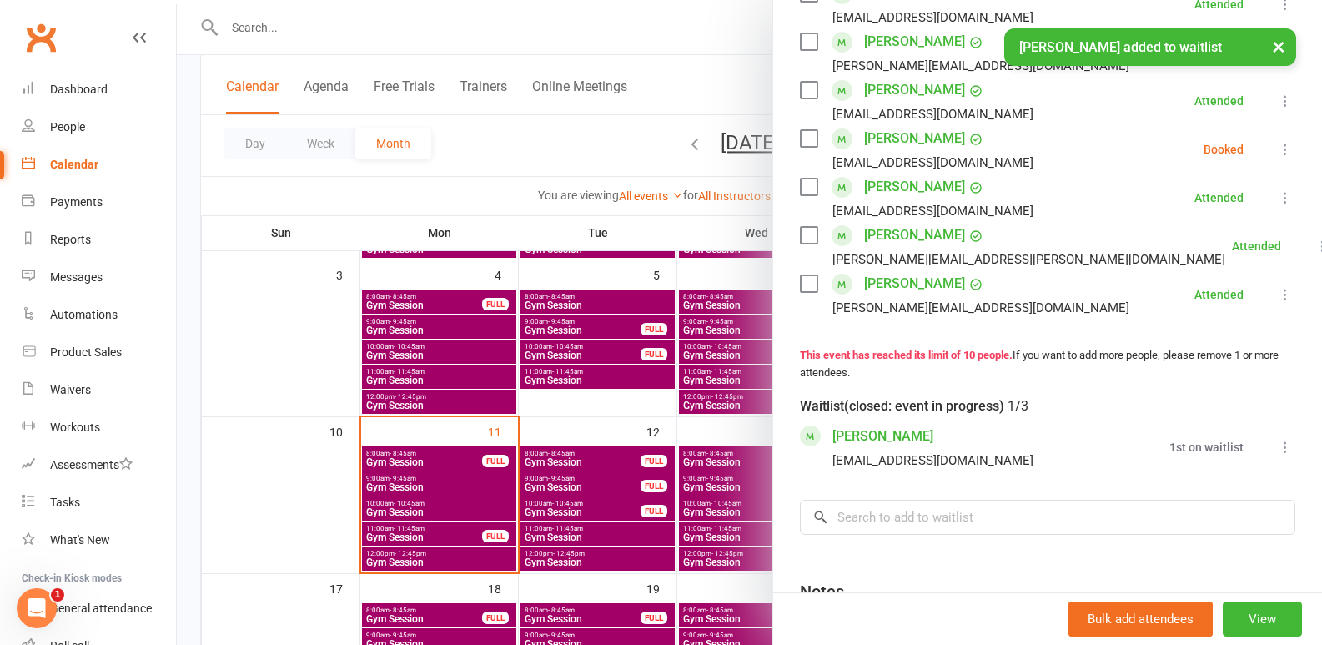
click at [1277, 455] on icon at bounding box center [1285, 447] width 17 height 17
click at [1178, 496] on link "Book now" at bounding box center [1204, 479] width 179 height 33
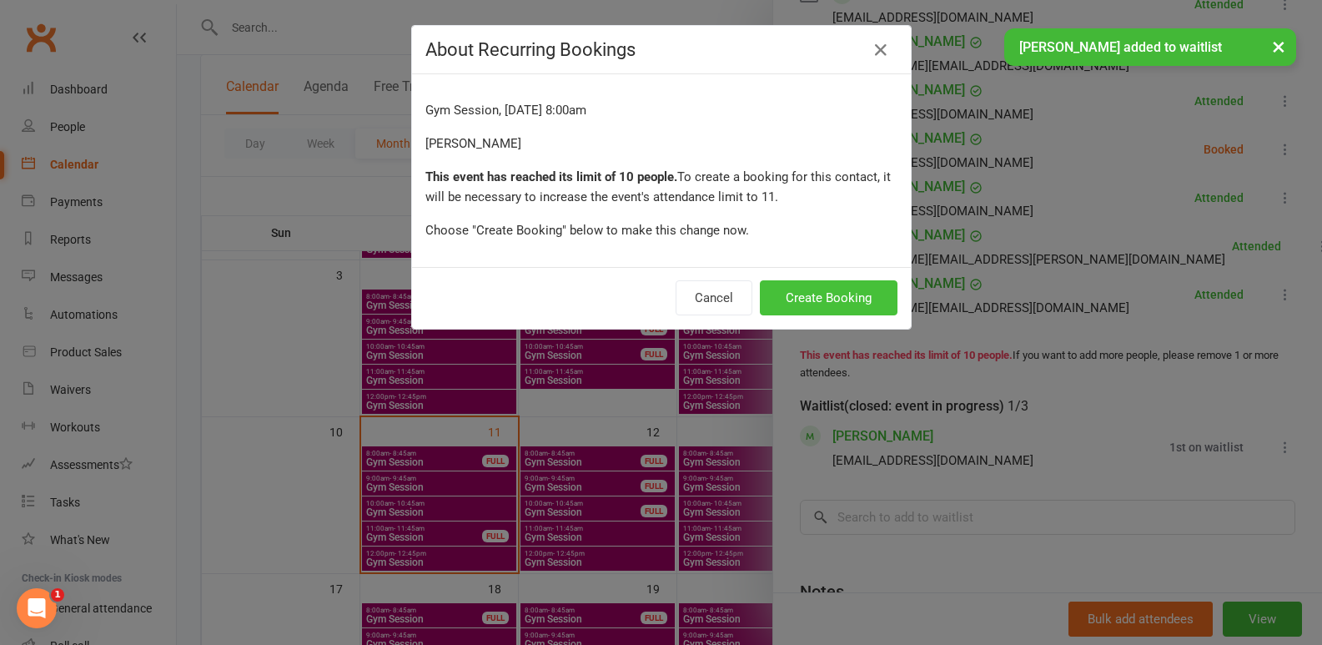
click at [836, 303] on button "Create Booking" at bounding box center [829, 297] width 138 height 35
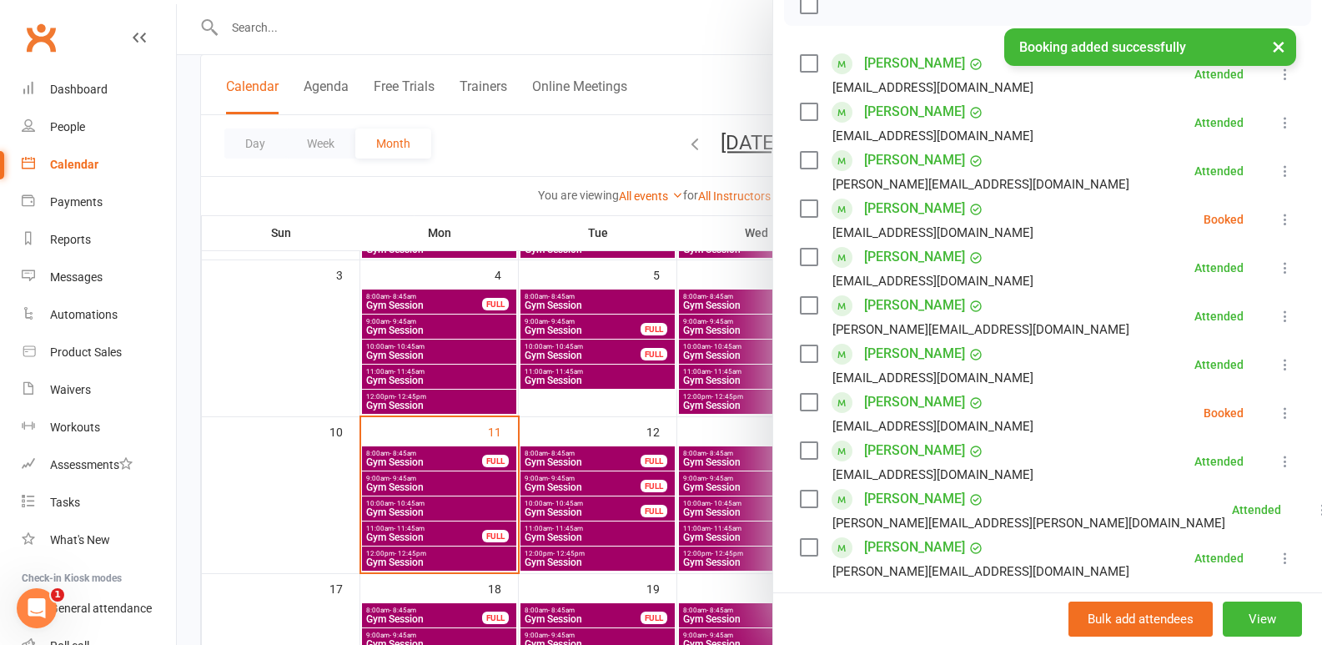
scroll to position [287, 0]
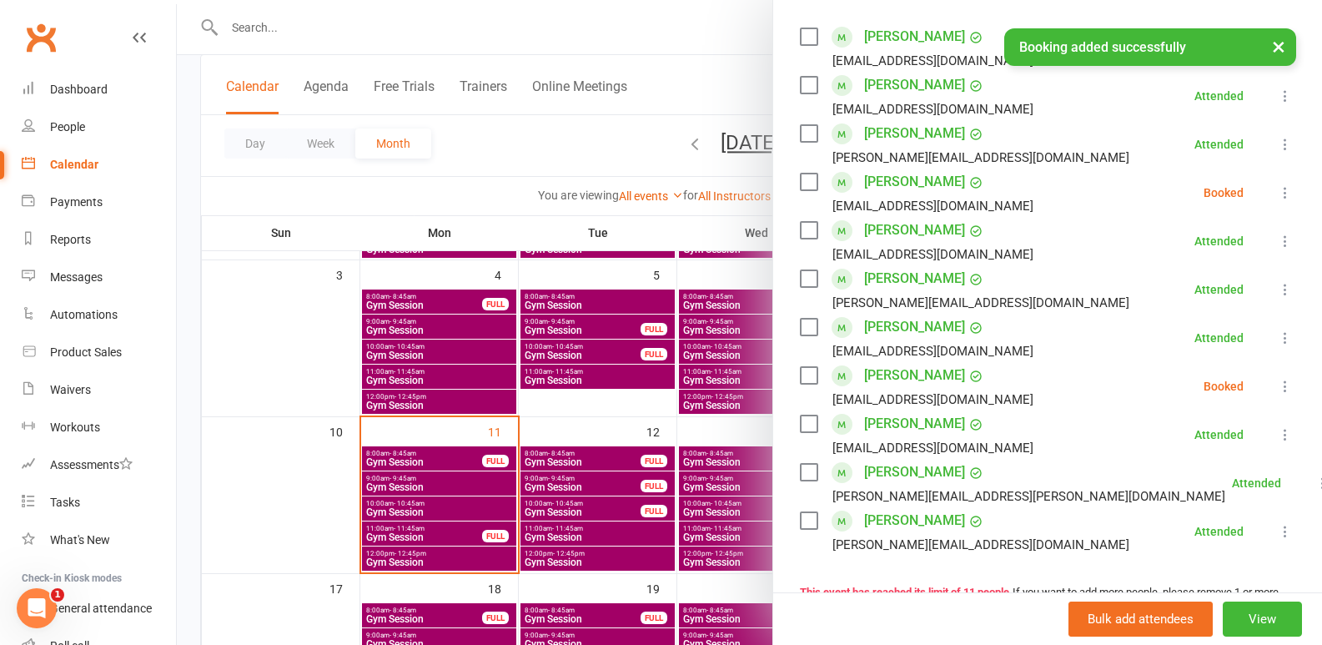
click at [1277, 192] on icon at bounding box center [1285, 192] width 17 height 17
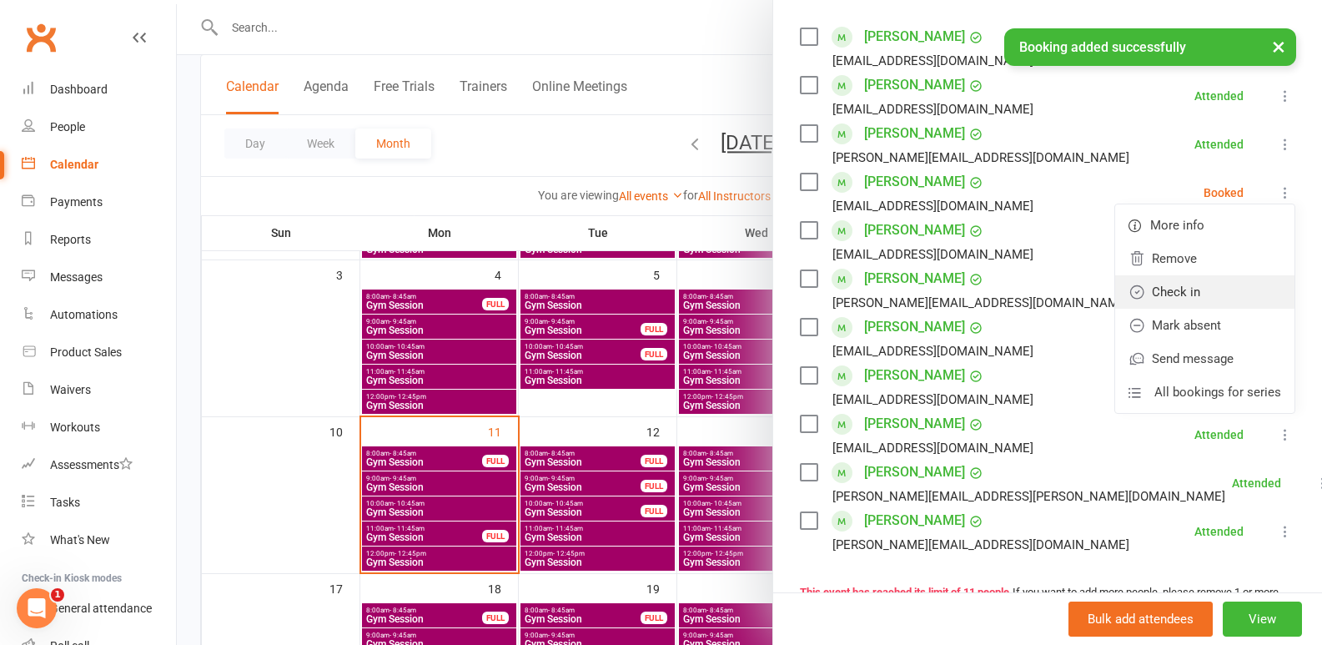
click at [1200, 291] on link "Check in" at bounding box center [1204, 291] width 179 height 33
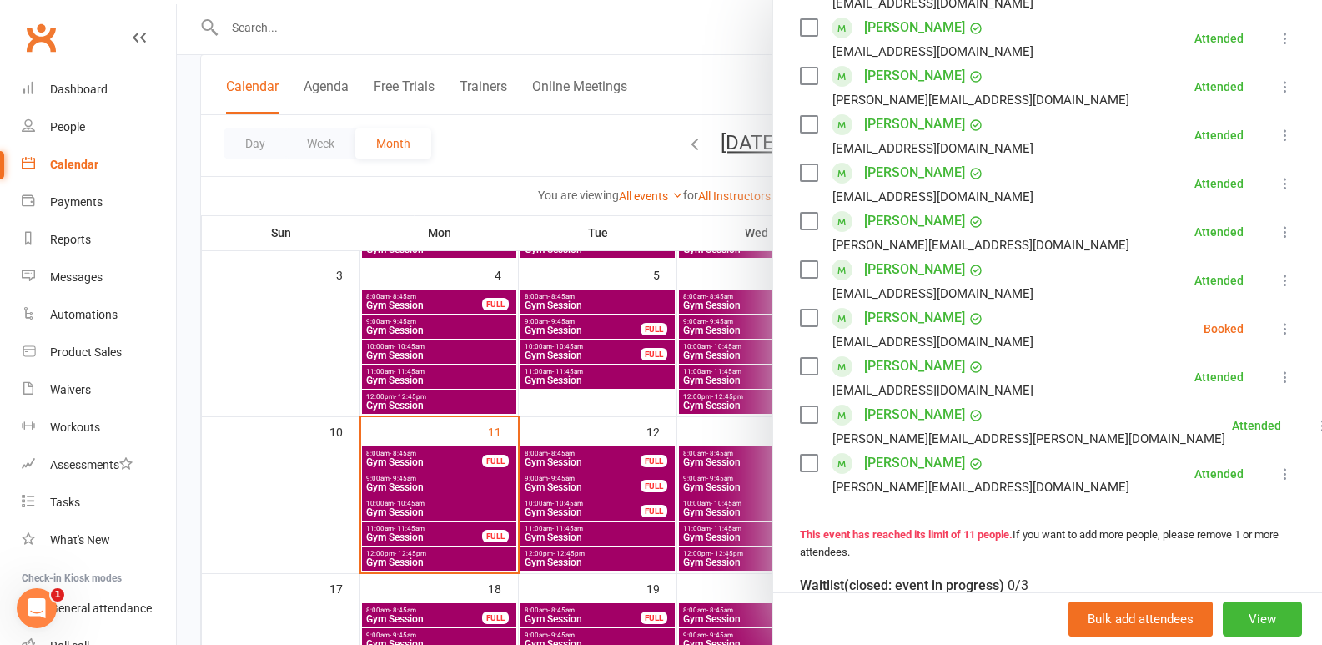
scroll to position [370, 0]
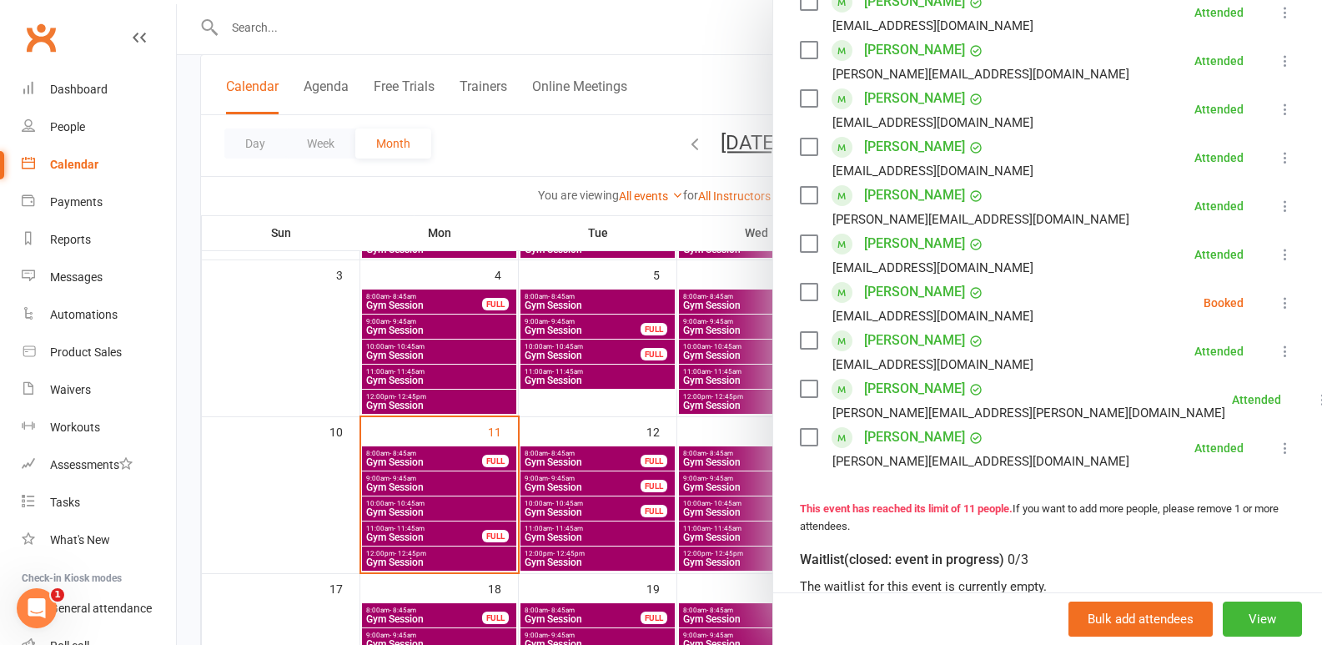
click at [1277, 298] on icon at bounding box center [1285, 302] width 17 height 17
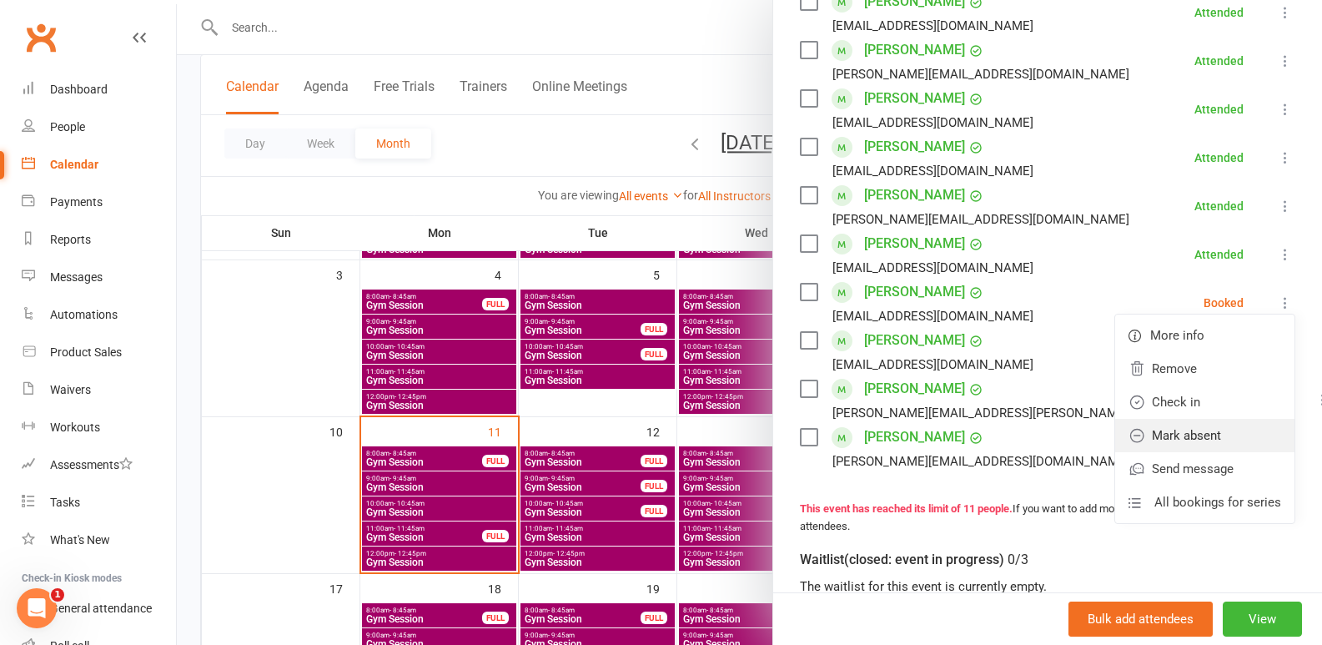
click at [1193, 437] on link "Mark absent" at bounding box center [1204, 435] width 179 height 33
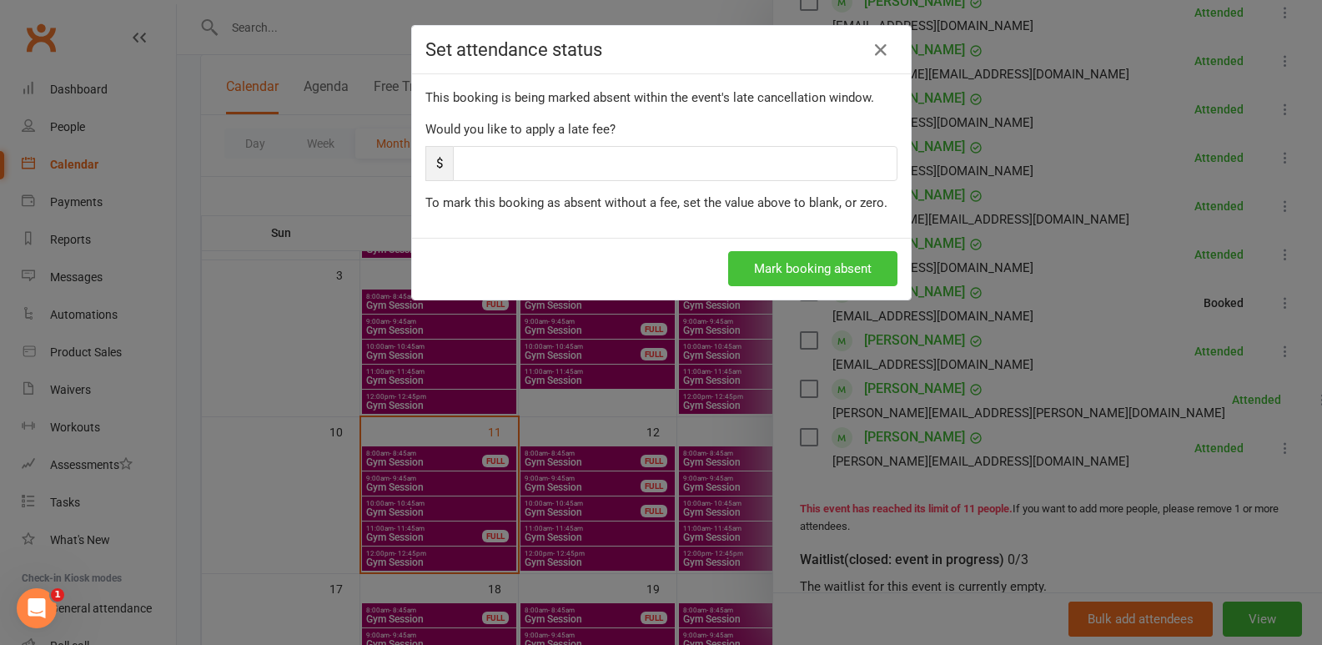
click at [840, 268] on button "Mark booking absent" at bounding box center [812, 268] width 169 height 35
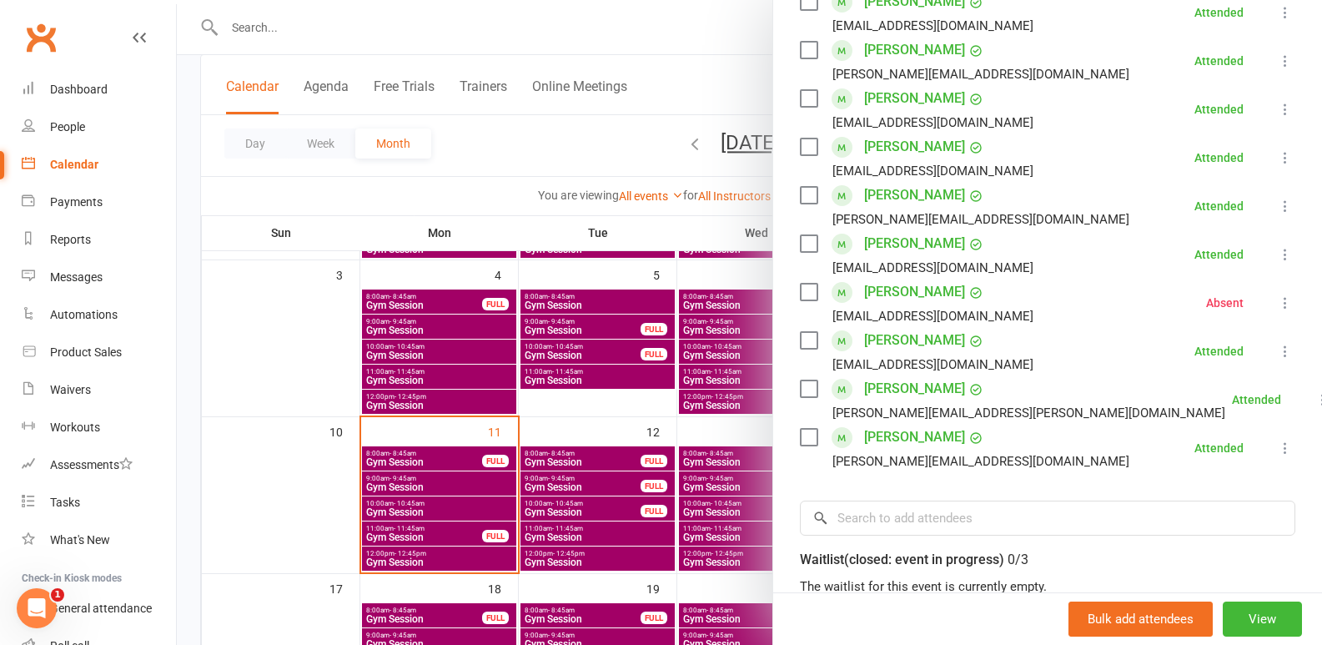
click at [279, 476] on div at bounding box center [749, 322] width 1145 height 645
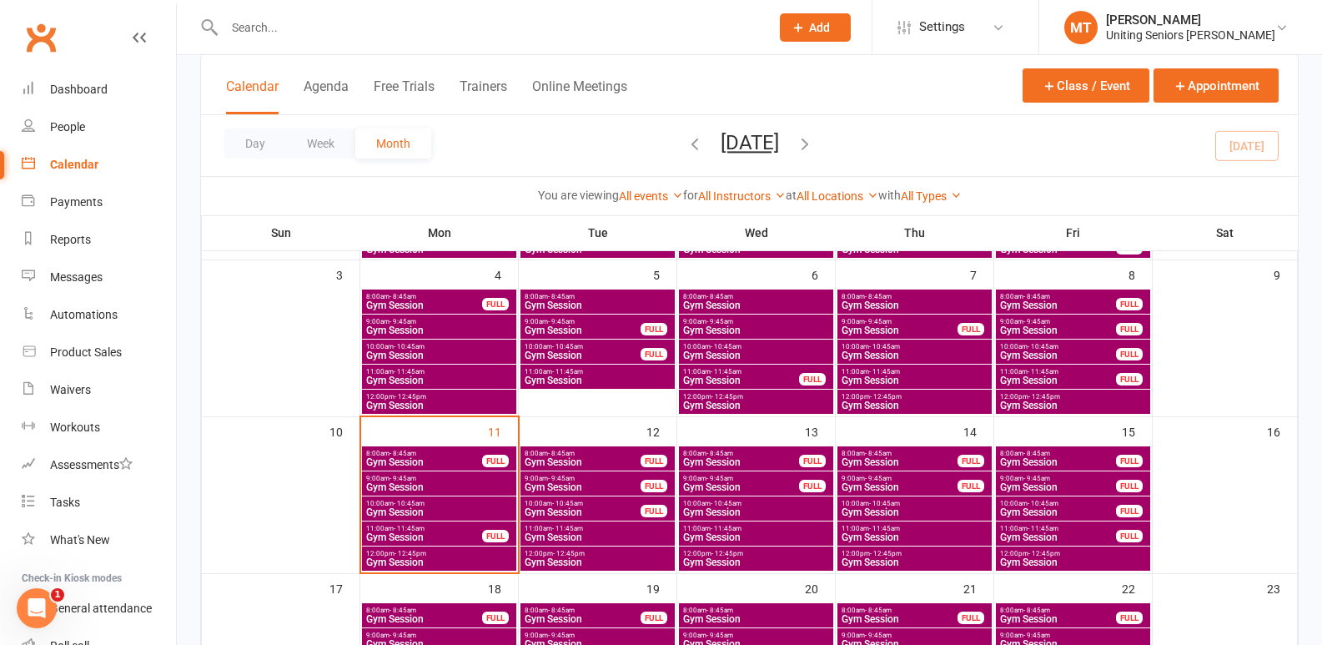
click at [413, 471] on div "9:00am - 9:45am Gym Session" at bounding box center [439, 483] width 154 height 24
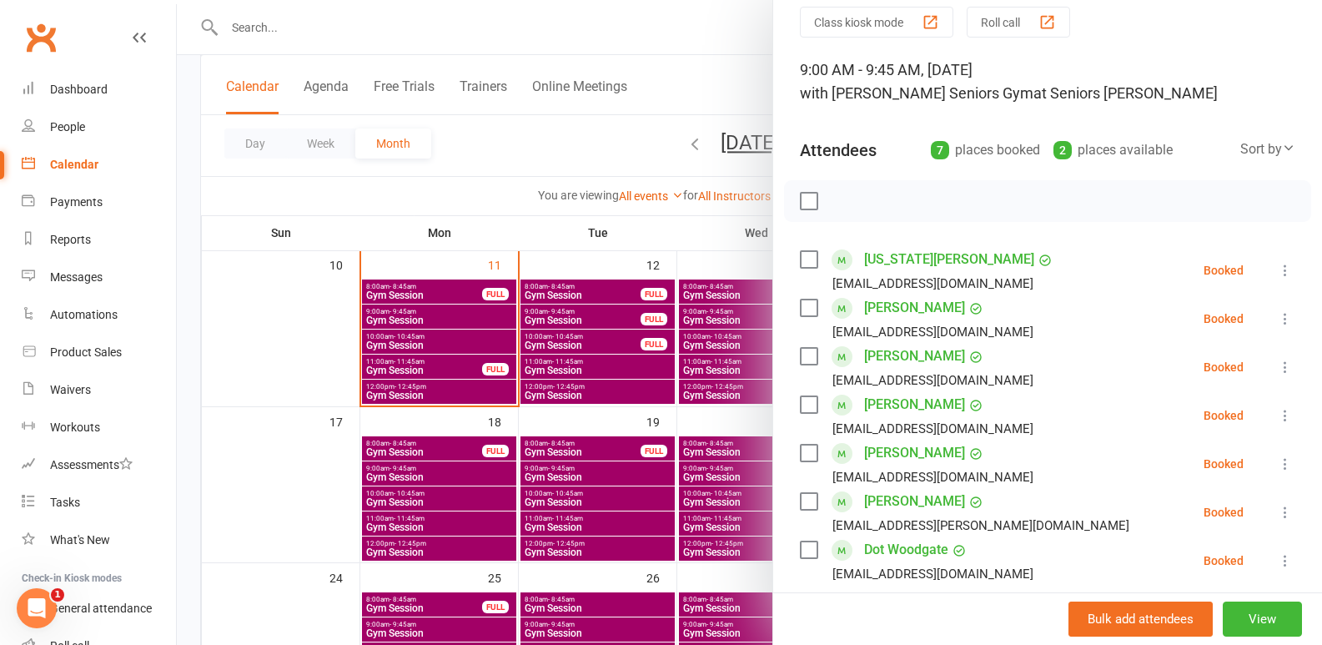
scroll to position [250, 0]
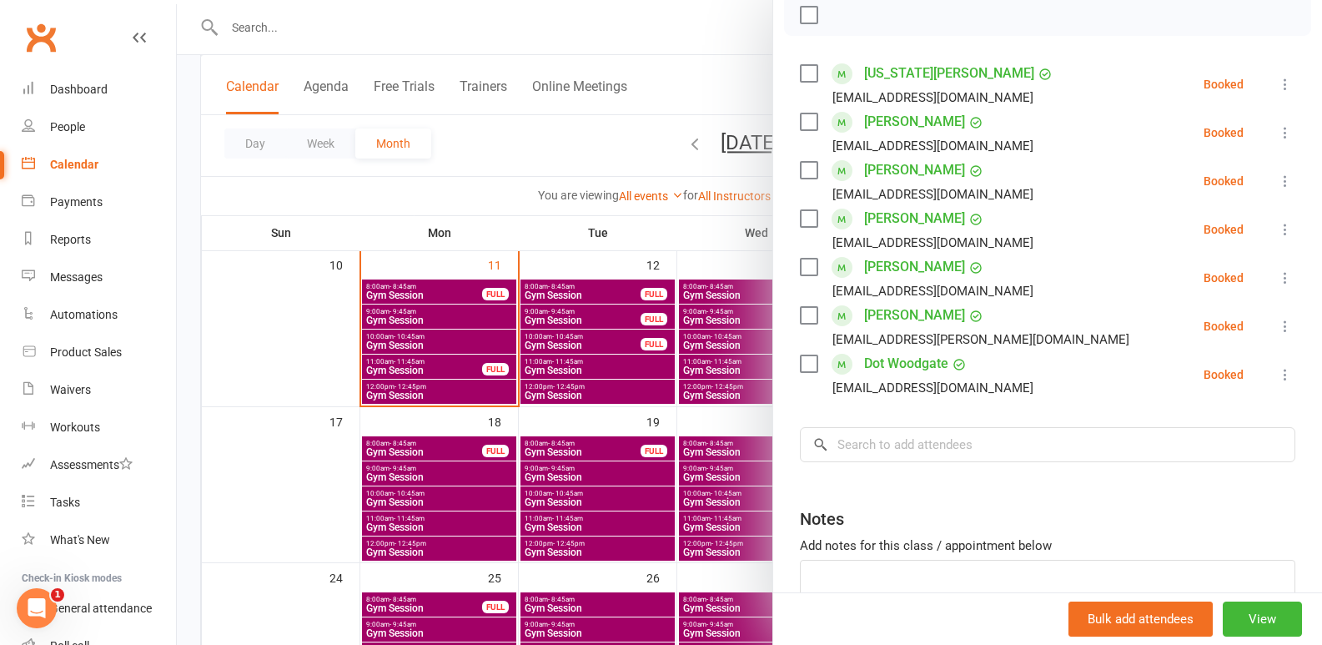
click at [617, 438] on div at bounding box center [749, 322] width 1145 height 645
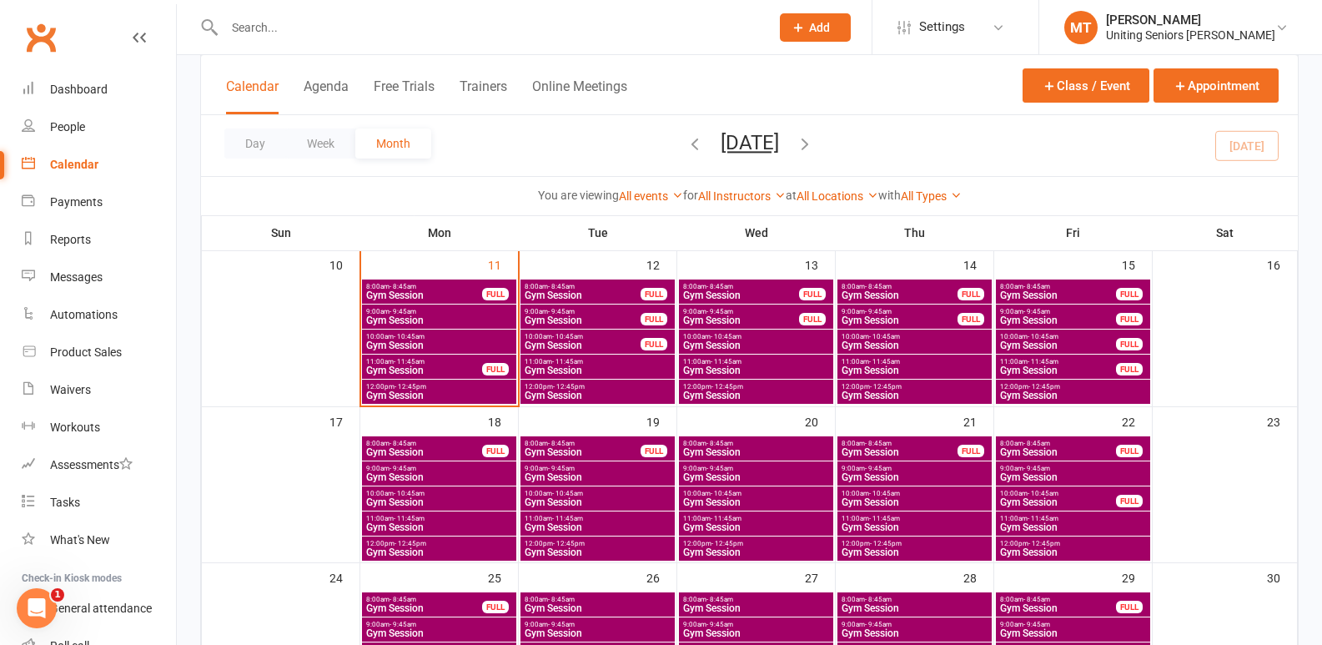
click at [500, 341] on span "Gym Session" at bounding box center [439, 345] width 148 height 10
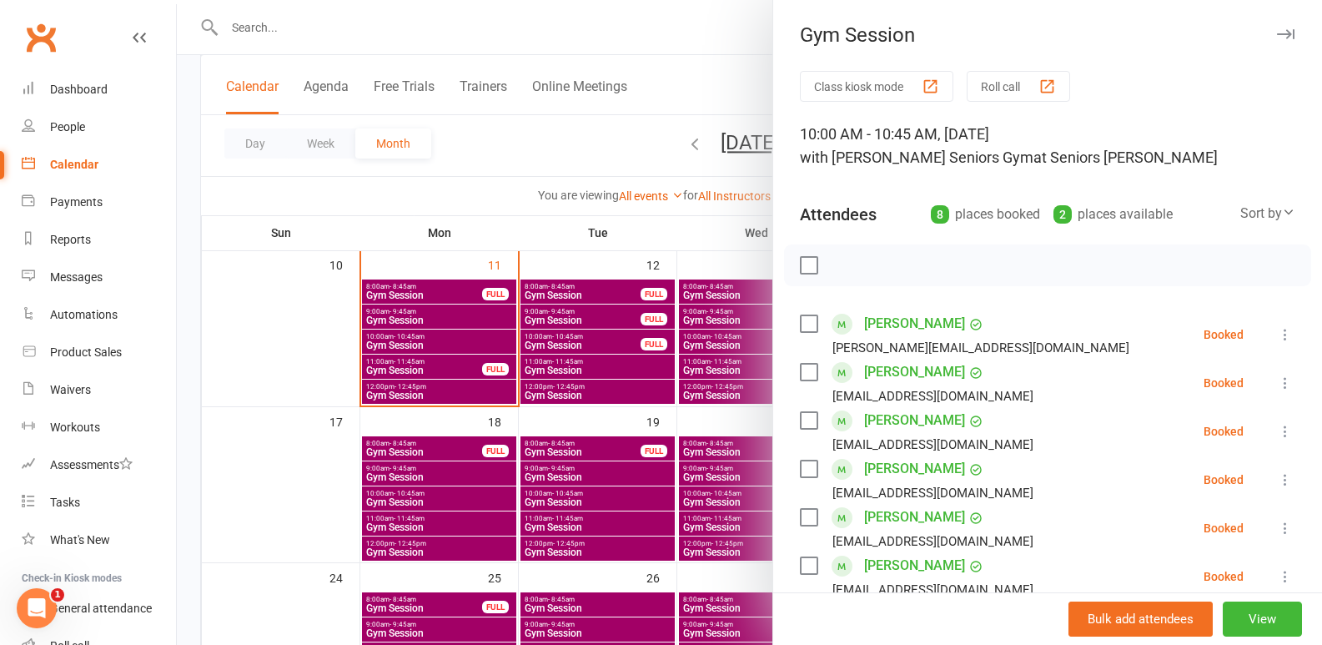
click at [460, 424] on div at bounding box center [749, 322] width 1145 height 645
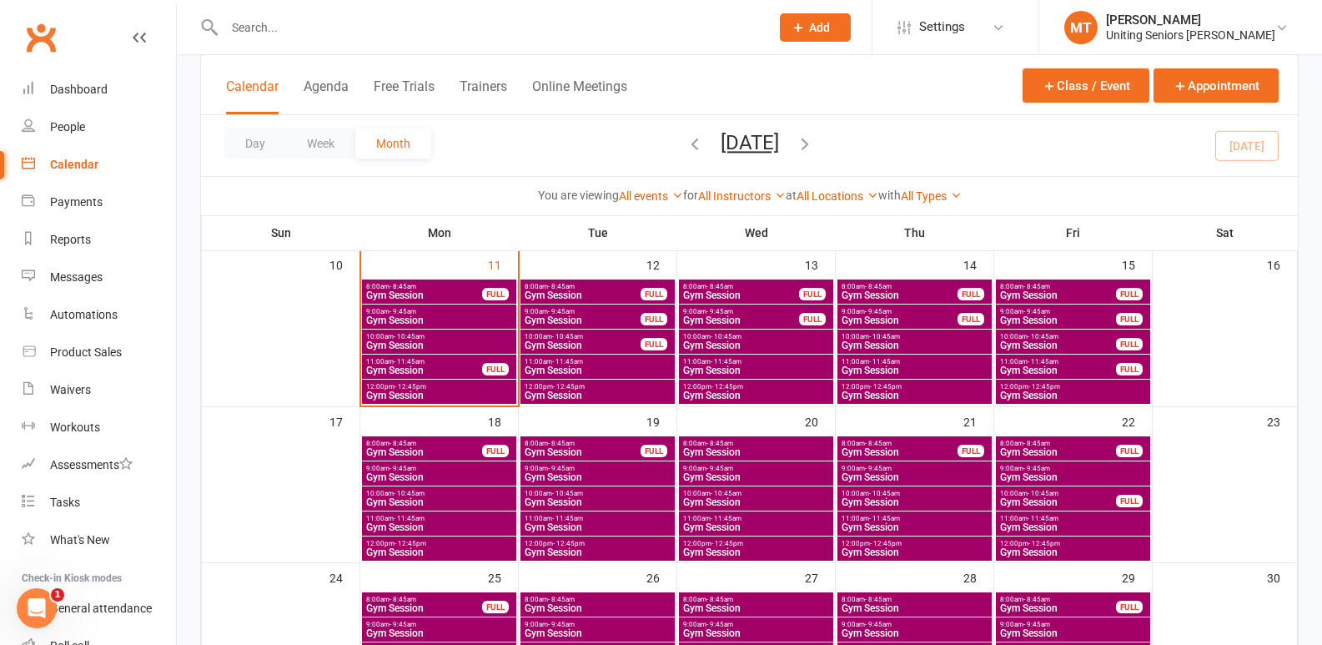
click at [460, 392] on span "Gym Session" at bounding box center [439, 395] width 148 height 10
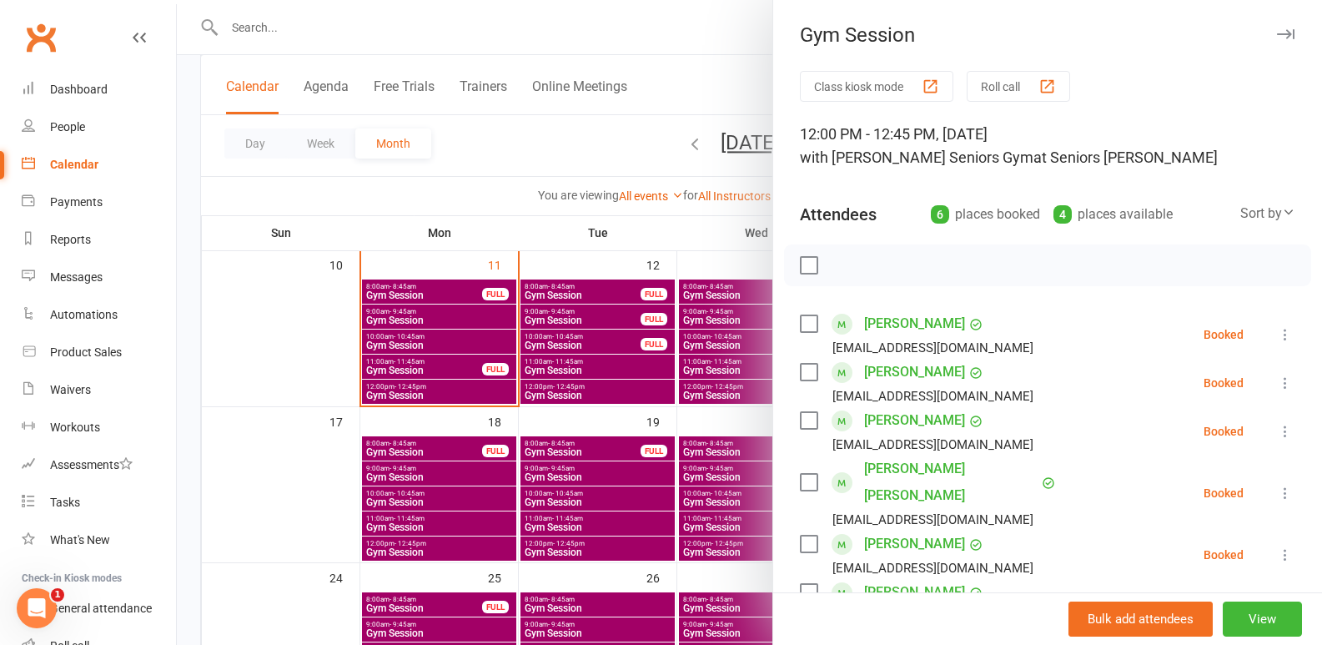
click at [593, 249] on div at bounding box center [749, 322] width 1145 height 645
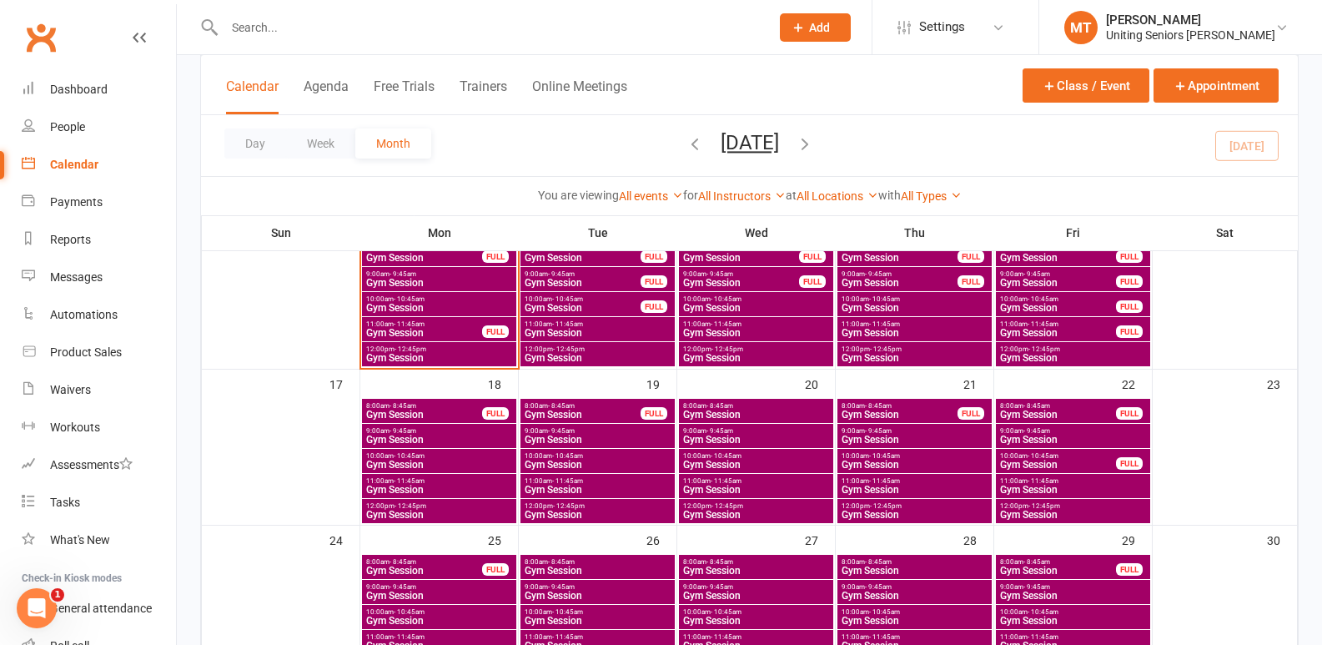
scroll to position [417, 0]
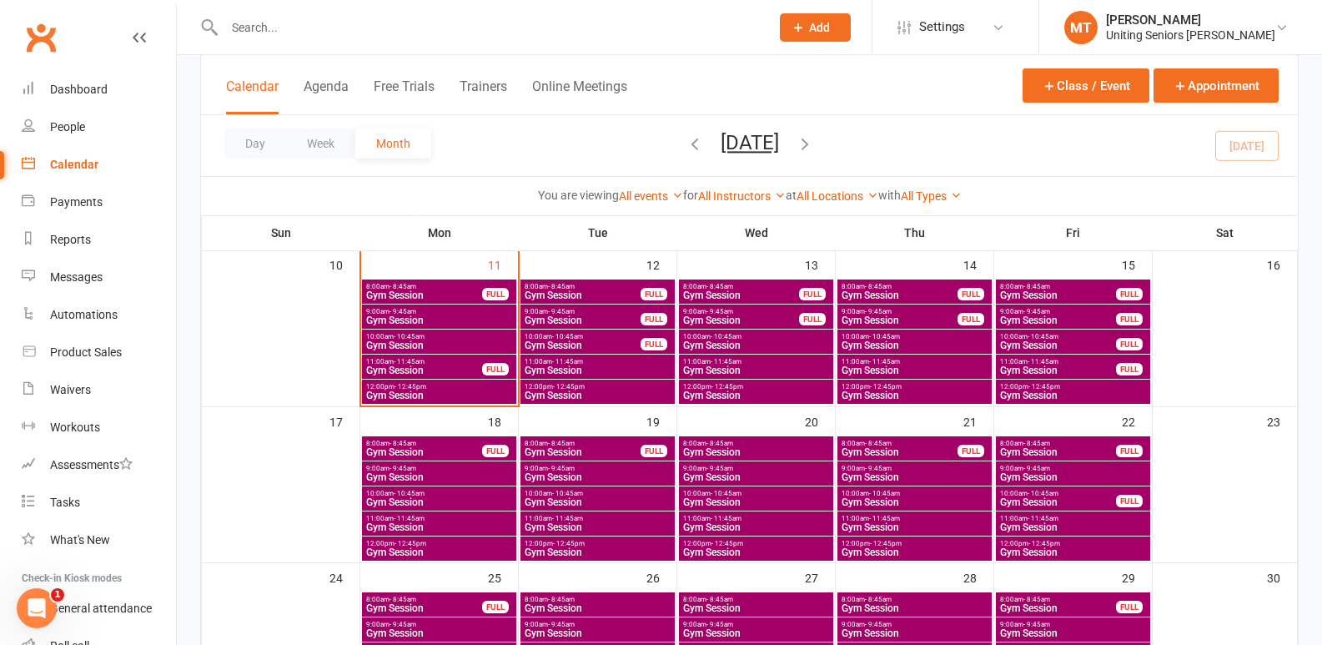
click at [1060, 384] on span "12:00pm - 12:45pm" at bounding box center [1073, 387] width 148 height 8
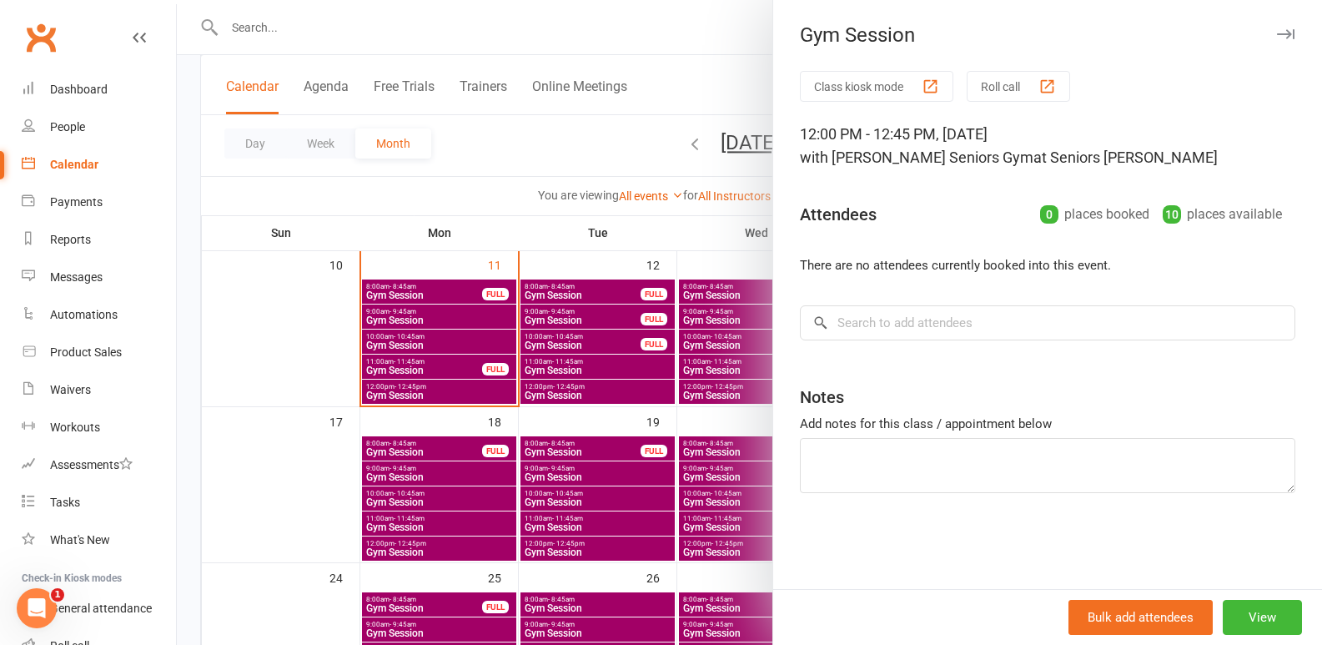
click at [656, 402] on div at bounding box center [749, 322] width 1145 height 645
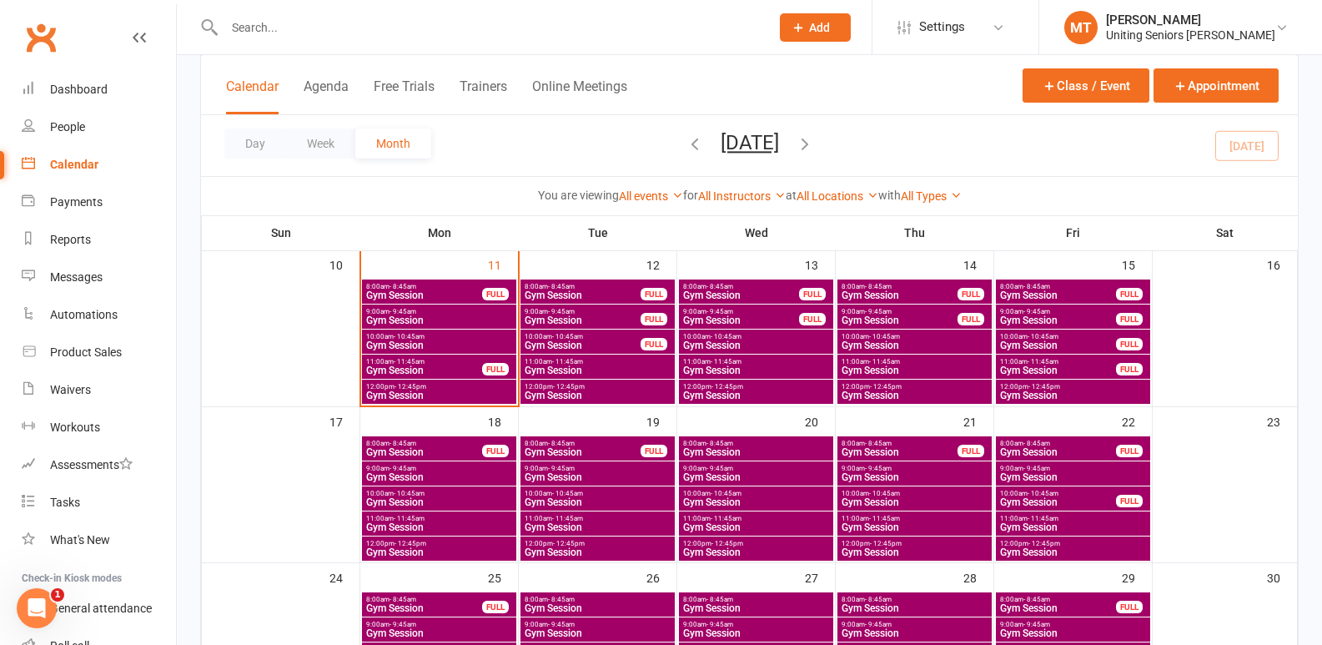
click at [1027, 393] on span "Gym Session" at bounding box center [1073, 395] width 148 height 10
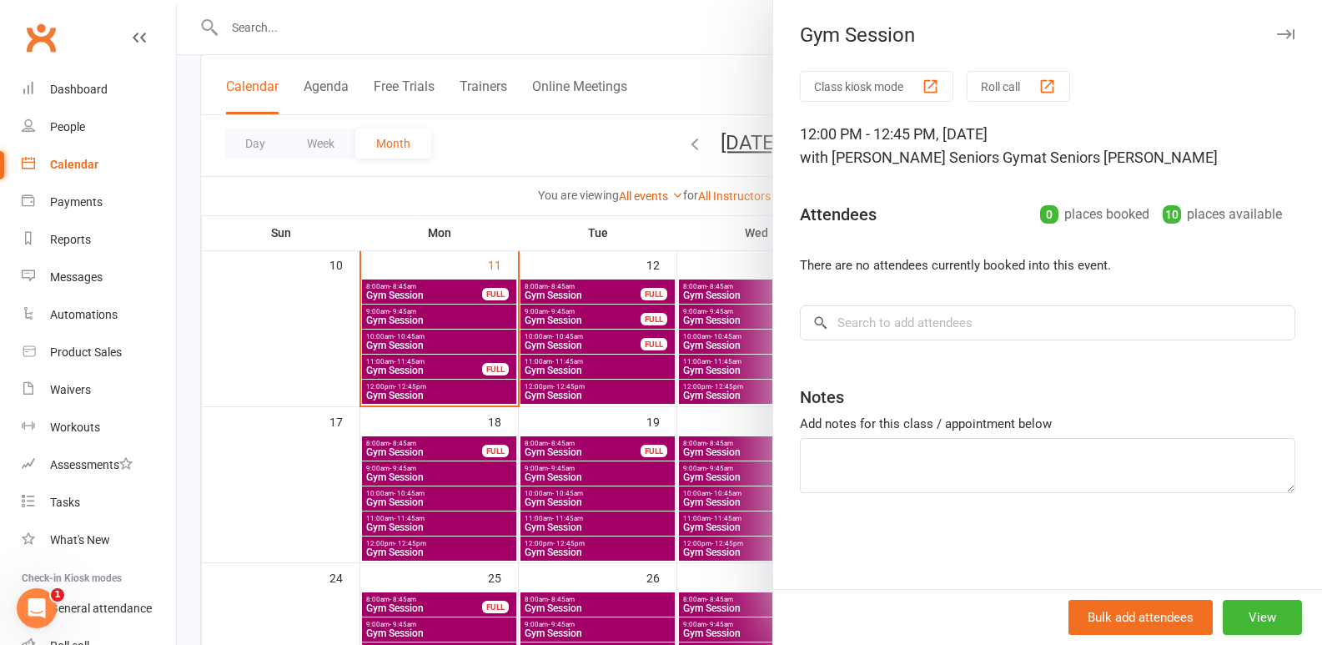
drag, startPoint x: 532, startPoint y: 379, endPoint x: 877, endPoint y: 340, distance: 346.7
click at [545, 376] on div at bounding box center [749, 322] width 1145 height 645
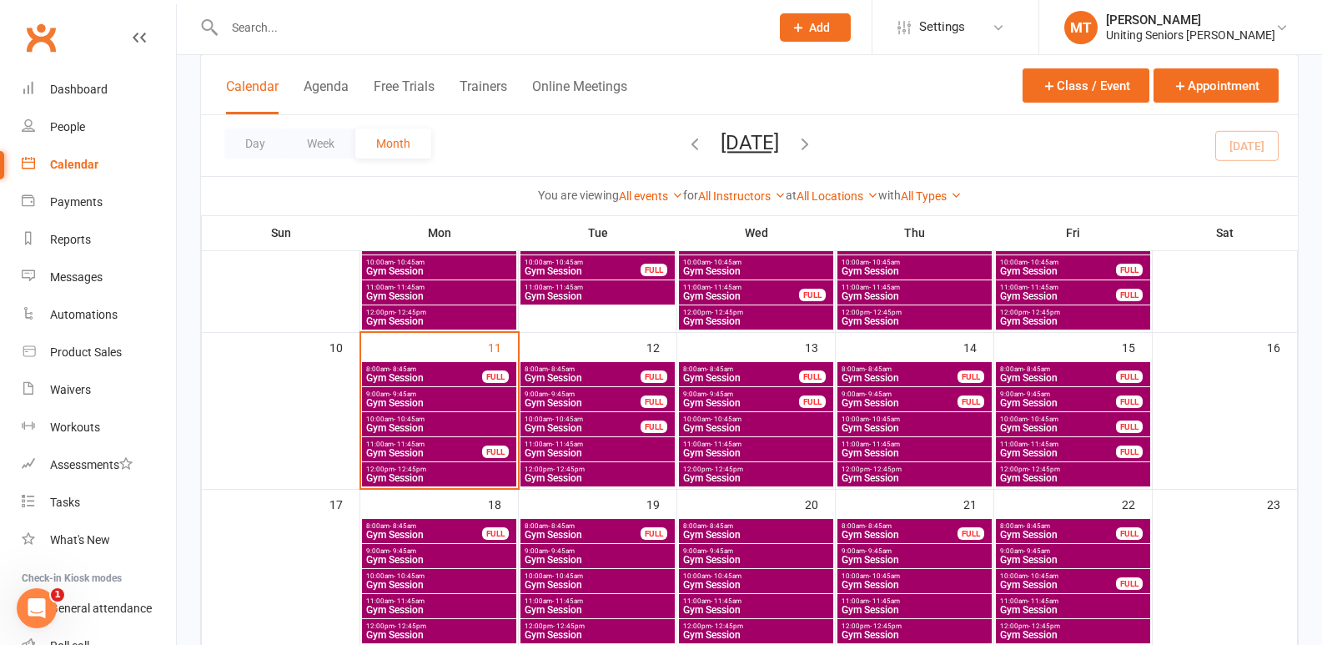
scroll to position [334, 0]
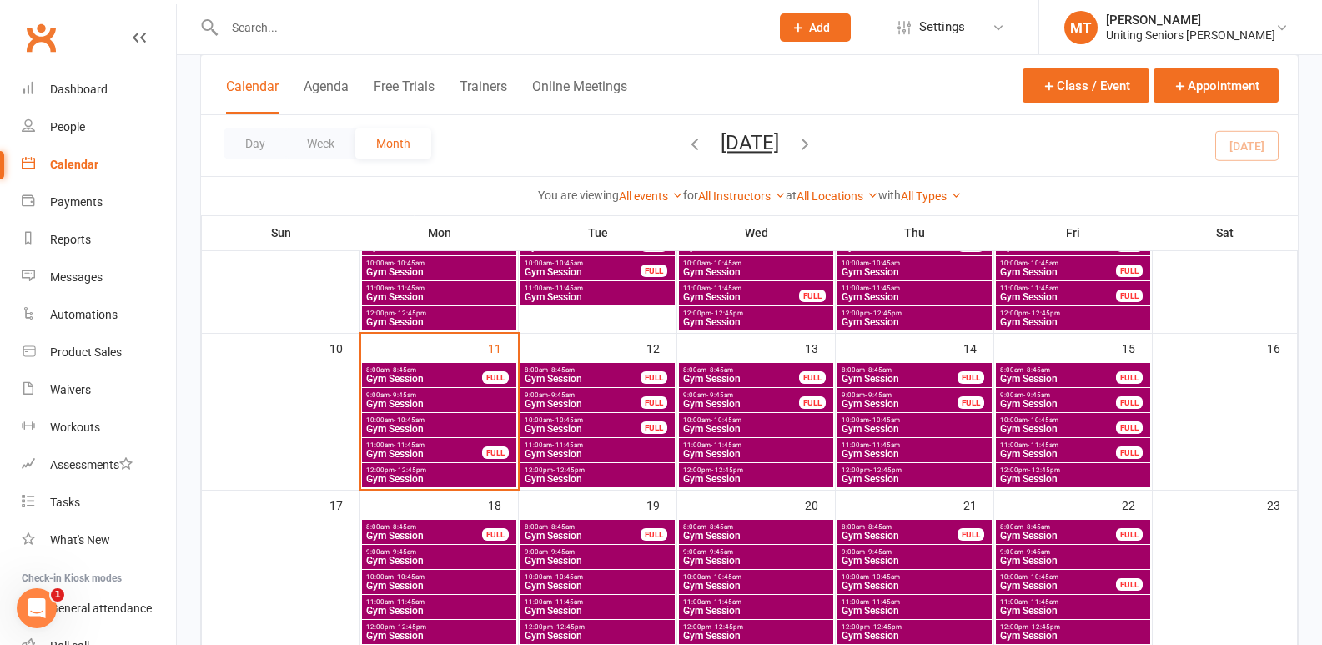
click at [1062, 324] on span "Gym Session" at bounding box center [1073, 322] width 148 height 10
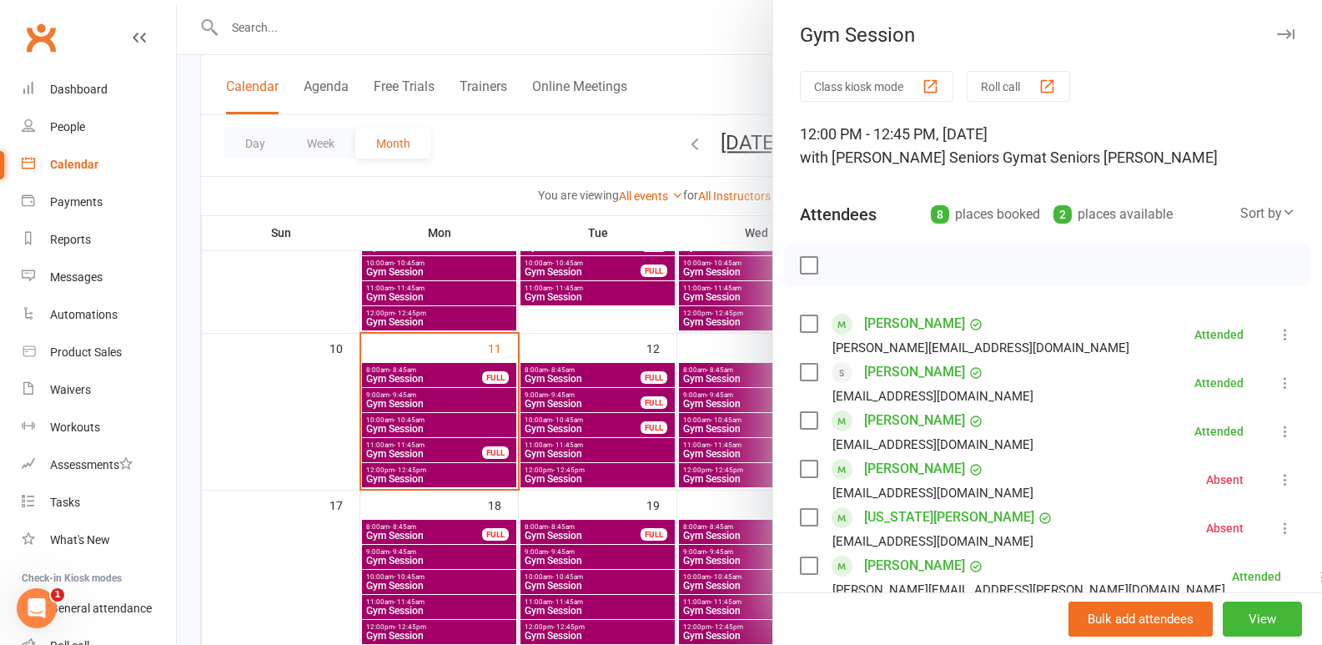
drag, startPoint x: 451, startPoint y: 457, endPoint x: 941, endPoint y: 429, distance: 490.4
click at [458, 455] on div at bounding box center [749, 322] width 1145 height 645
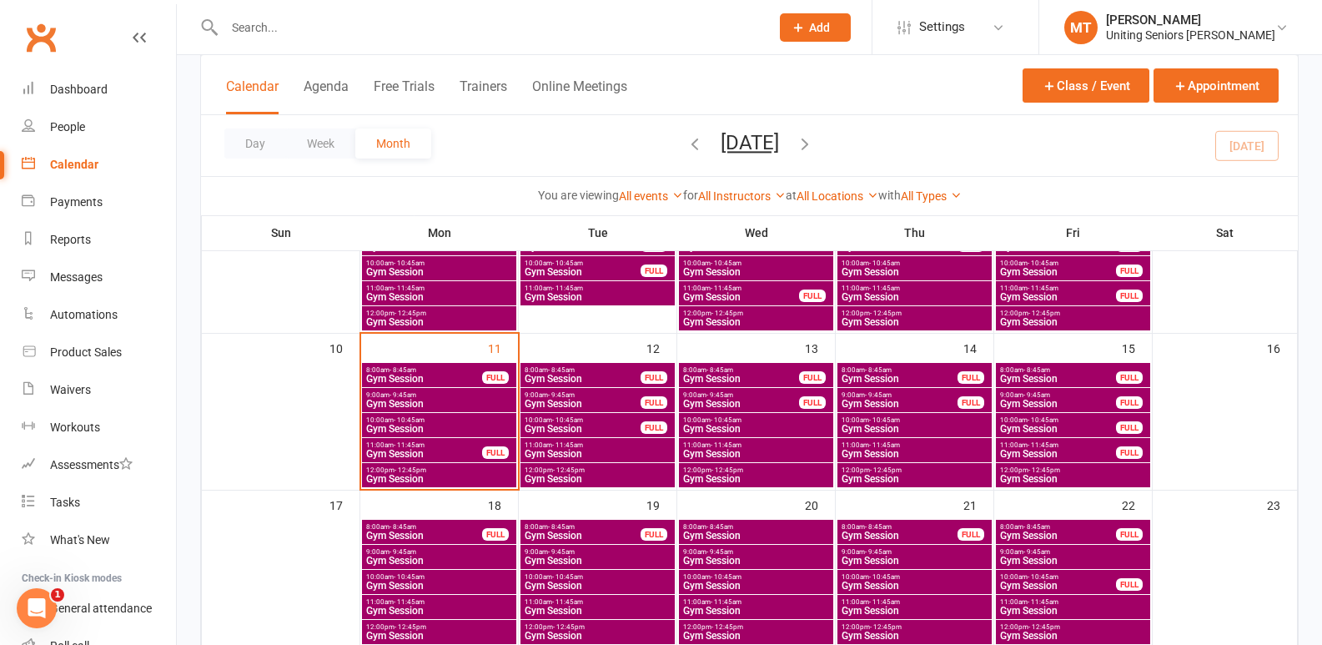
click at [1059, 474] on span "Gym Session" at bounding box center [1073, 479] width 148 height 10
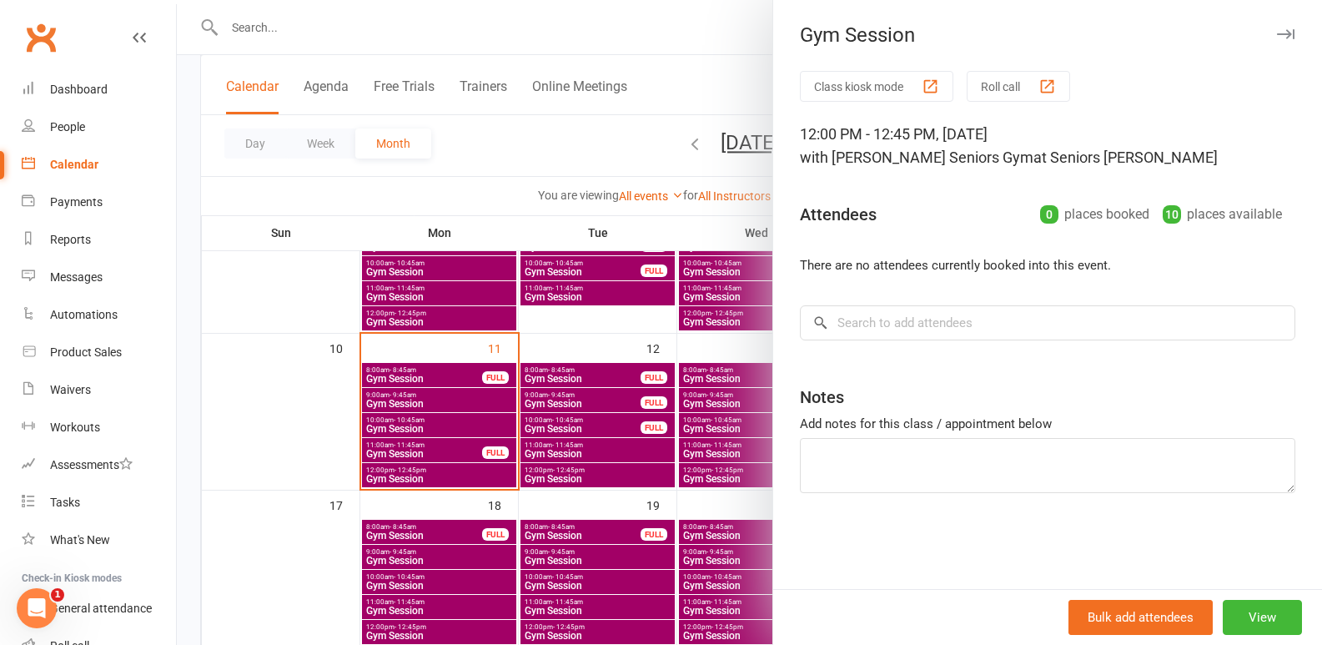
drag, startPoint x: 468, startPoint y: 438, endPoint x: 938, endPoint y: 432, distance: 470.4
click at [470, 438] on div at bounding box center [749, 322] width 1145 height 645
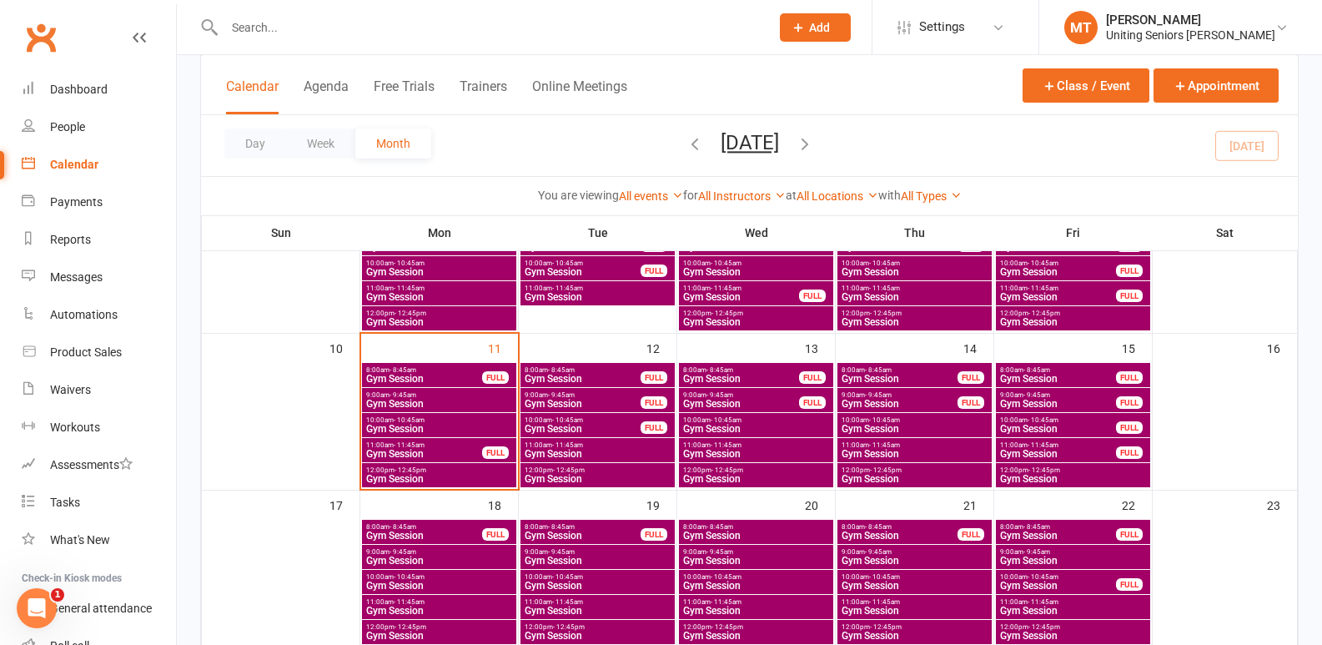
click at [1061, 449] on span "Gym Session" at bounding box center [1058, 454] width 118 height 10
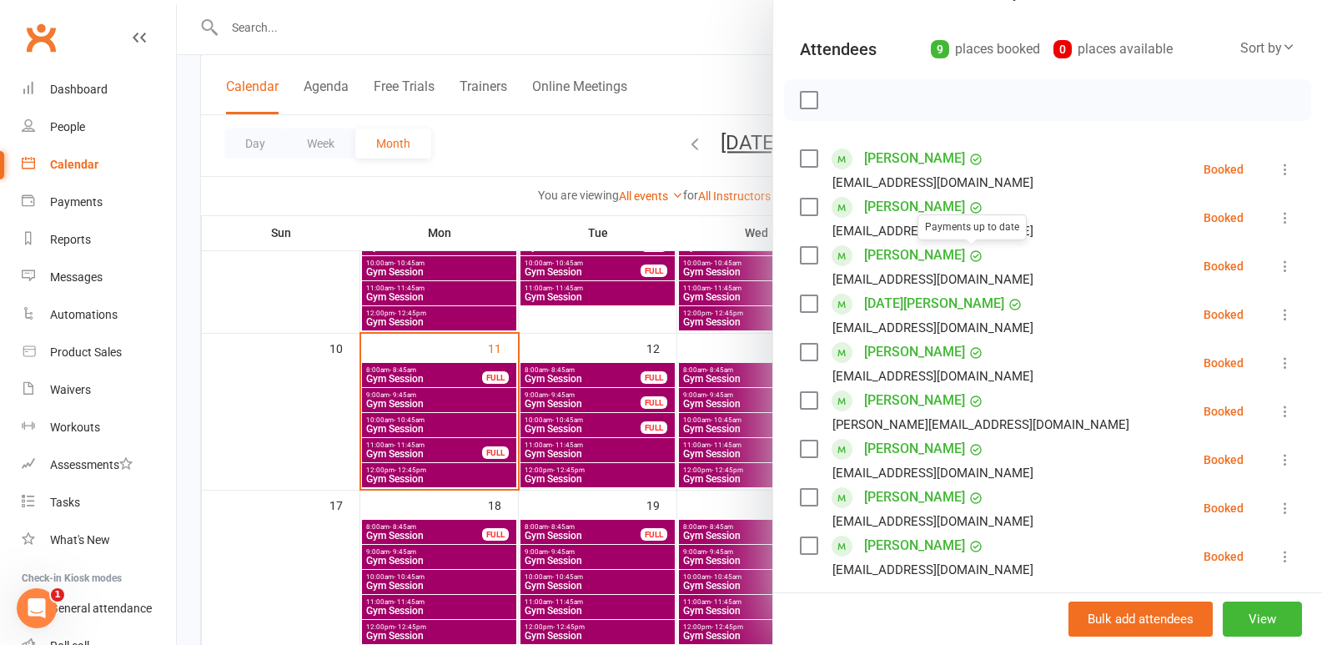
scroll to position [167, 0]
click at [572, 465] on div at bounding box center [749, 322] width 1145 height 645
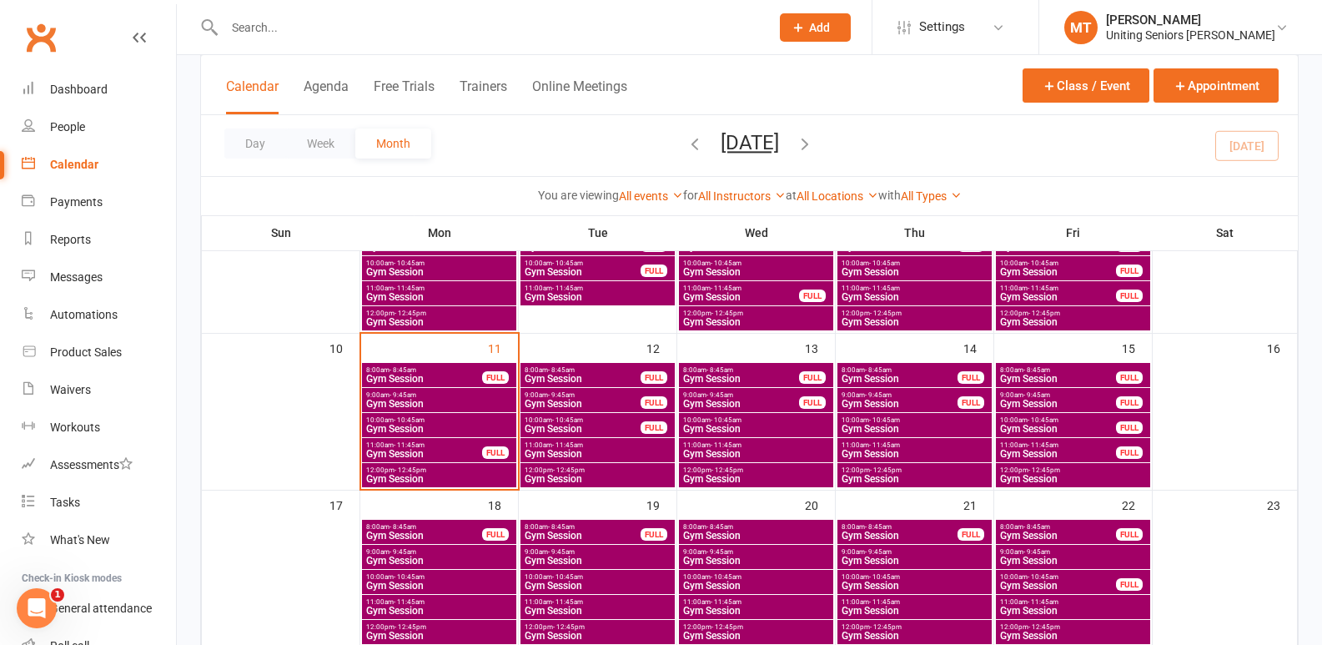
click at [874, 471] on span "- 12:45pm" at bounding box center [886, 470] width 32 height 8
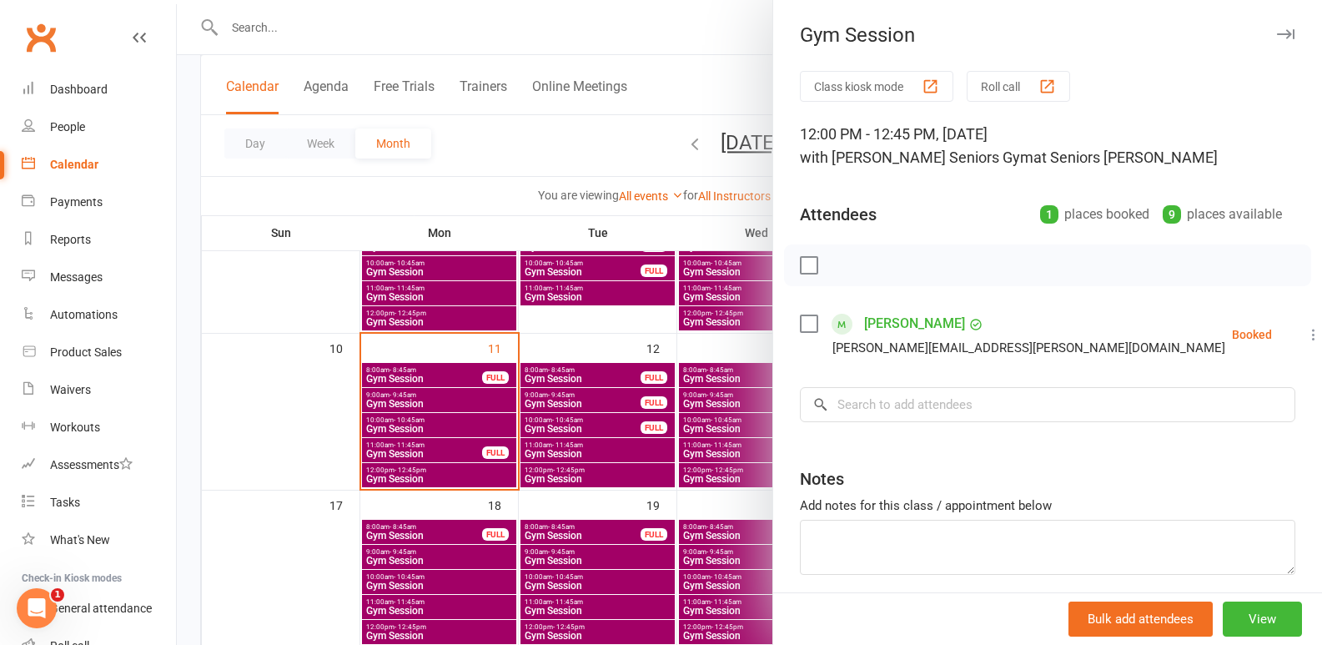
click at [669, 464] on div at bounding box center [749, 322] width 1145 height 645
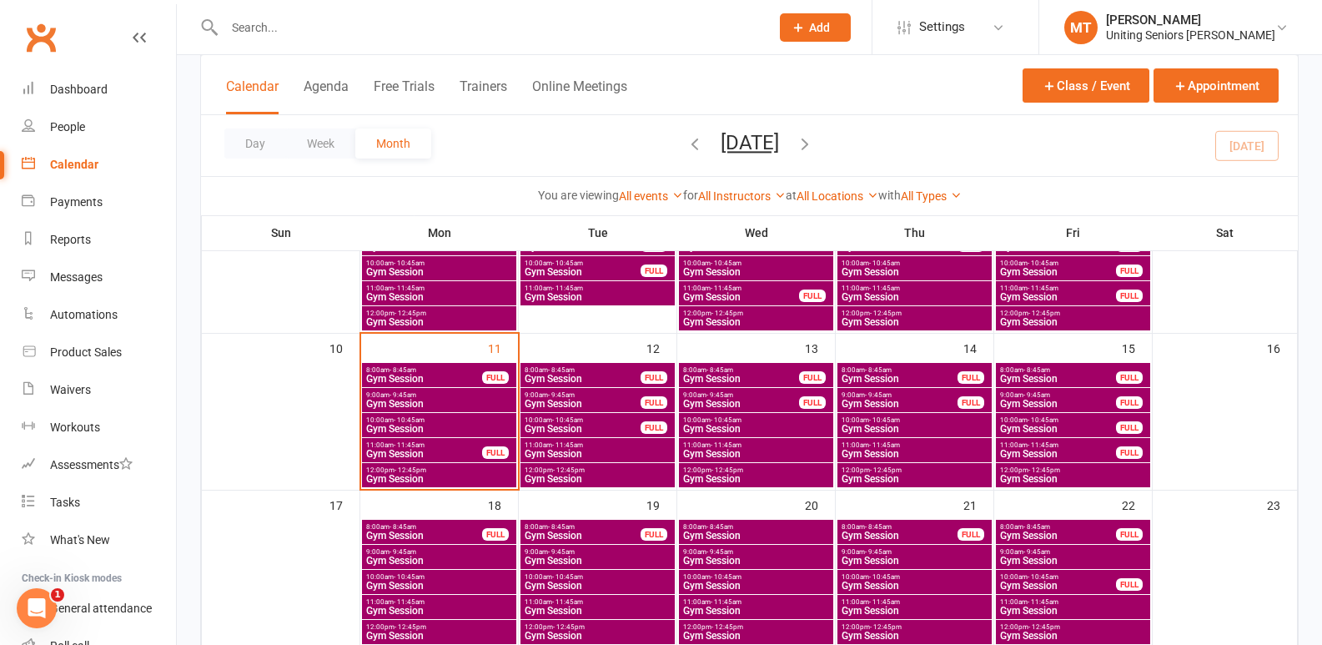
click at [761, 469] on span "12:00pm - 12:45pm" at bounding box center [756, 470] width 148 height 8
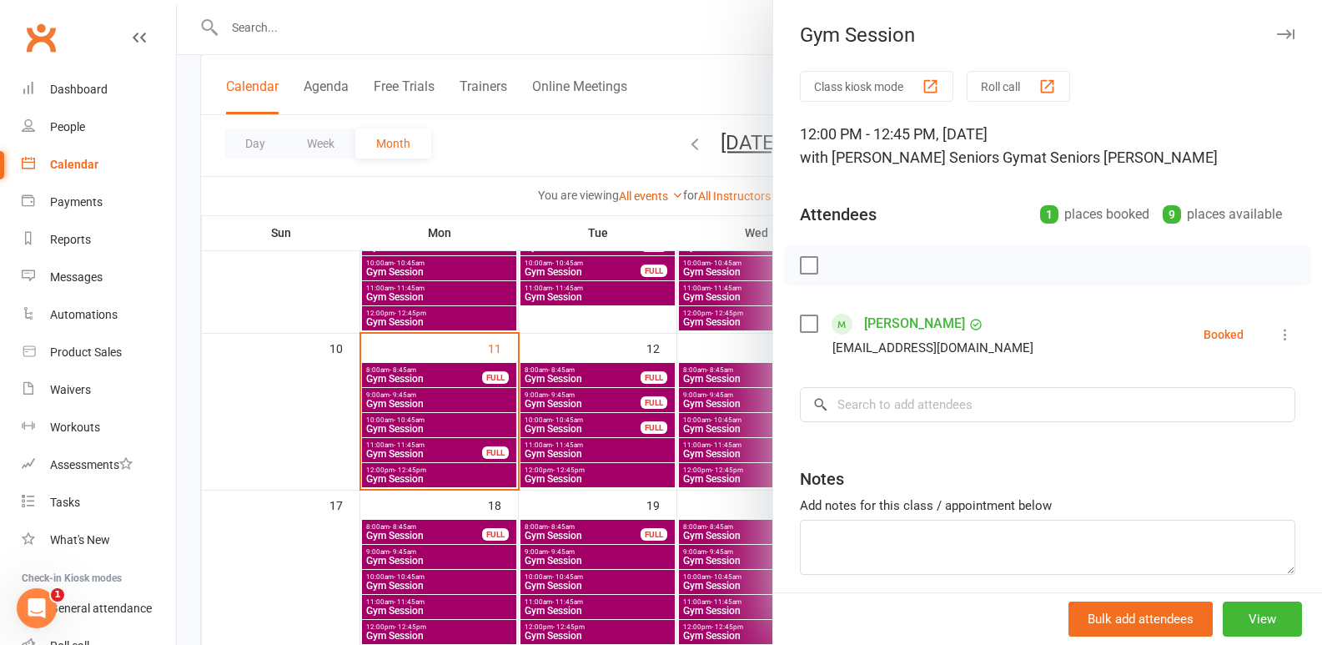
click at [580, 510] on div at bounding box center [749, 322] width 1145 height 645
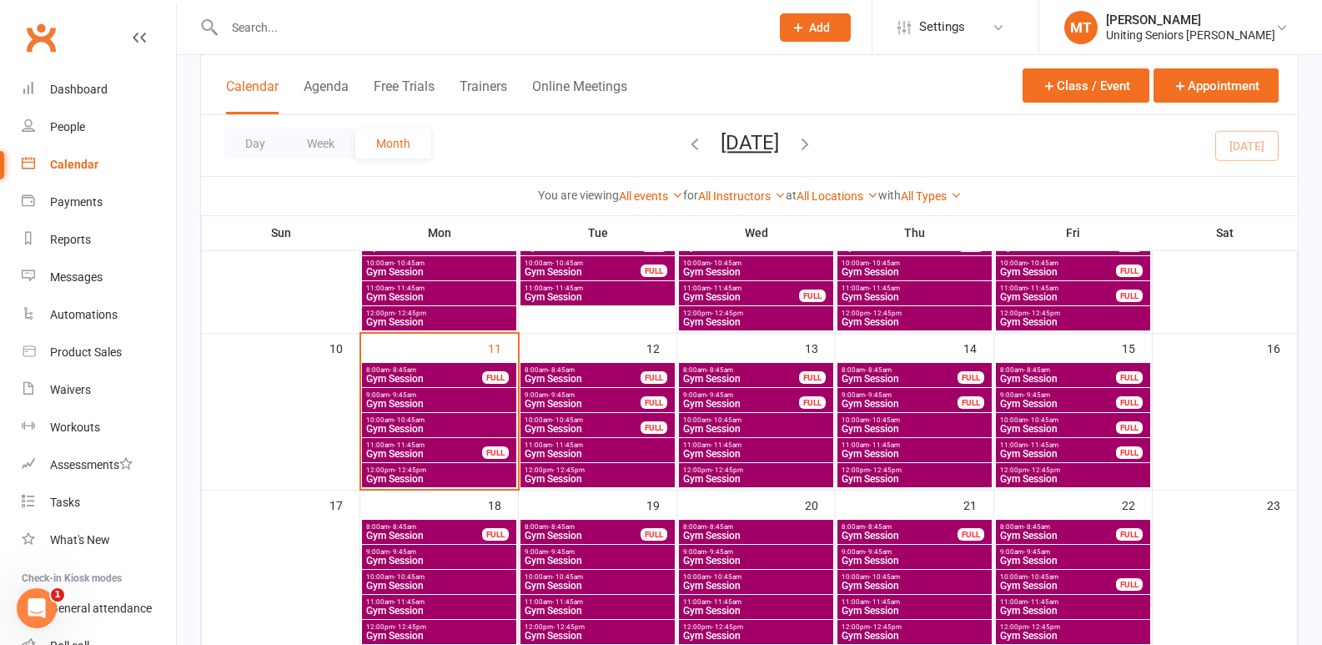
click at [586, 466] on span "12:00pm - 12:45pm" at bounding box center [598, 470] width 148 height 8
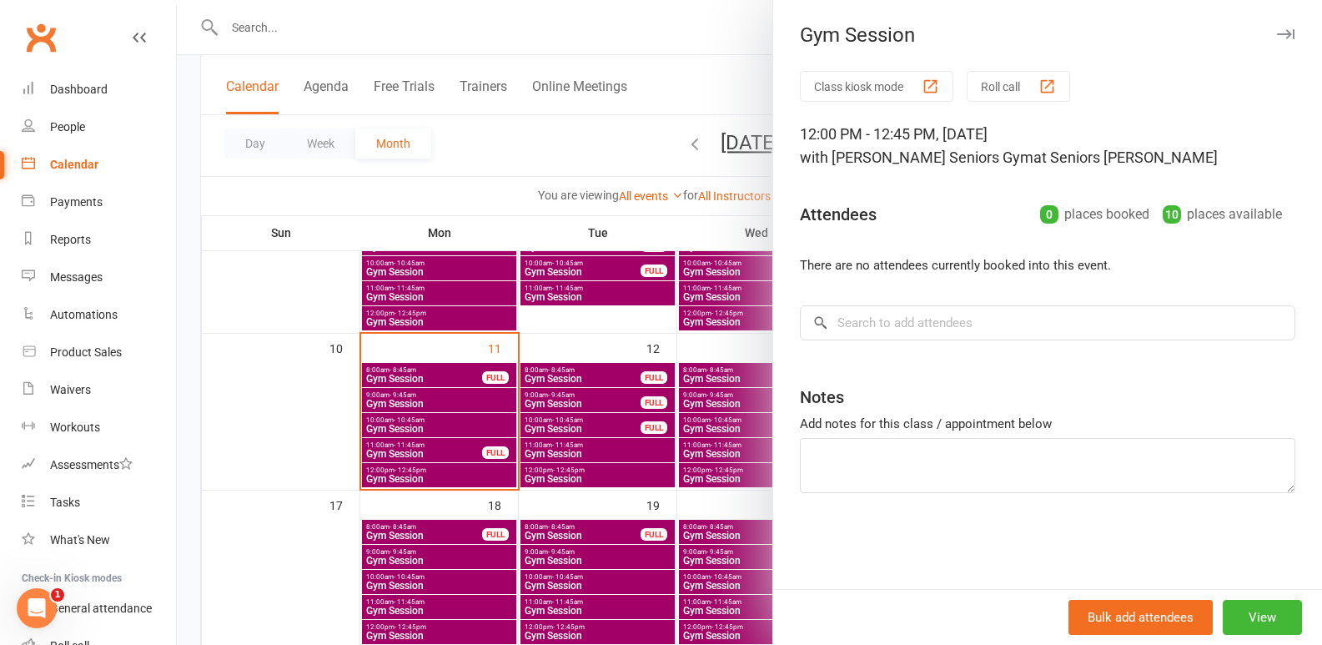
click at [558, 440] on div at bounding box center [749, 322] width 1145 height 645
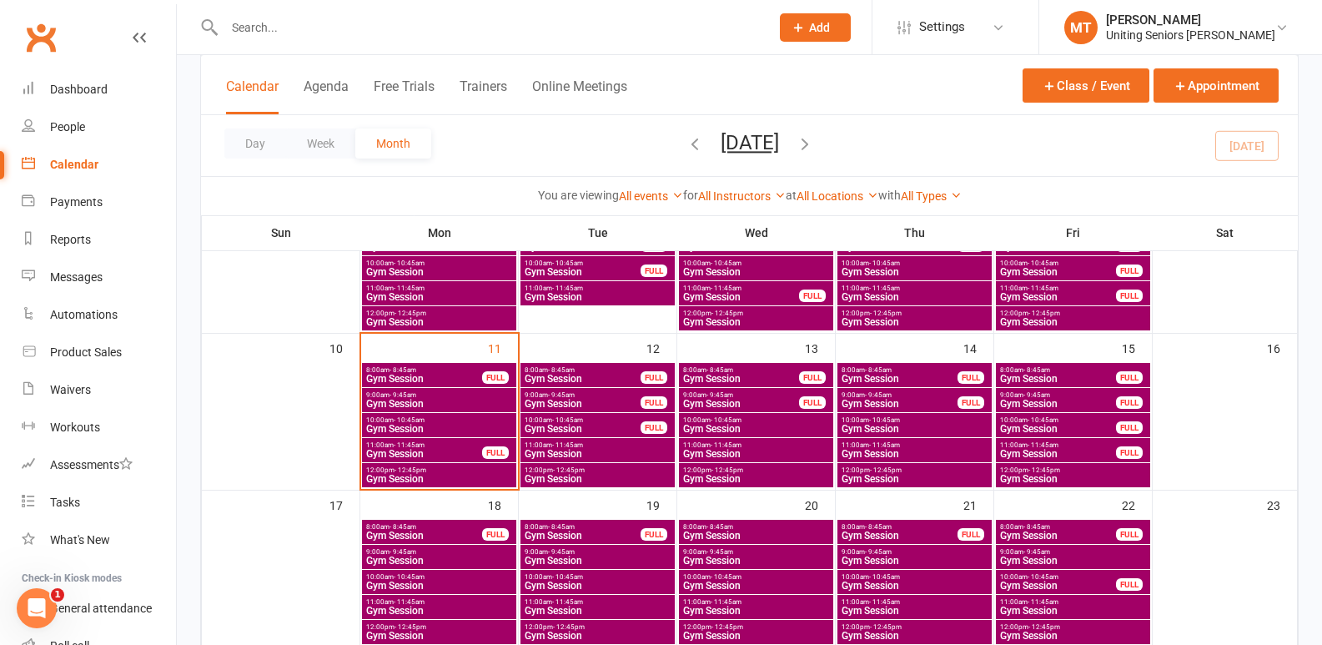
click at [437, 464] on div "12:00pm - 12:45pm Gym Session" at bounding box center [439, 475] width 154 height 24
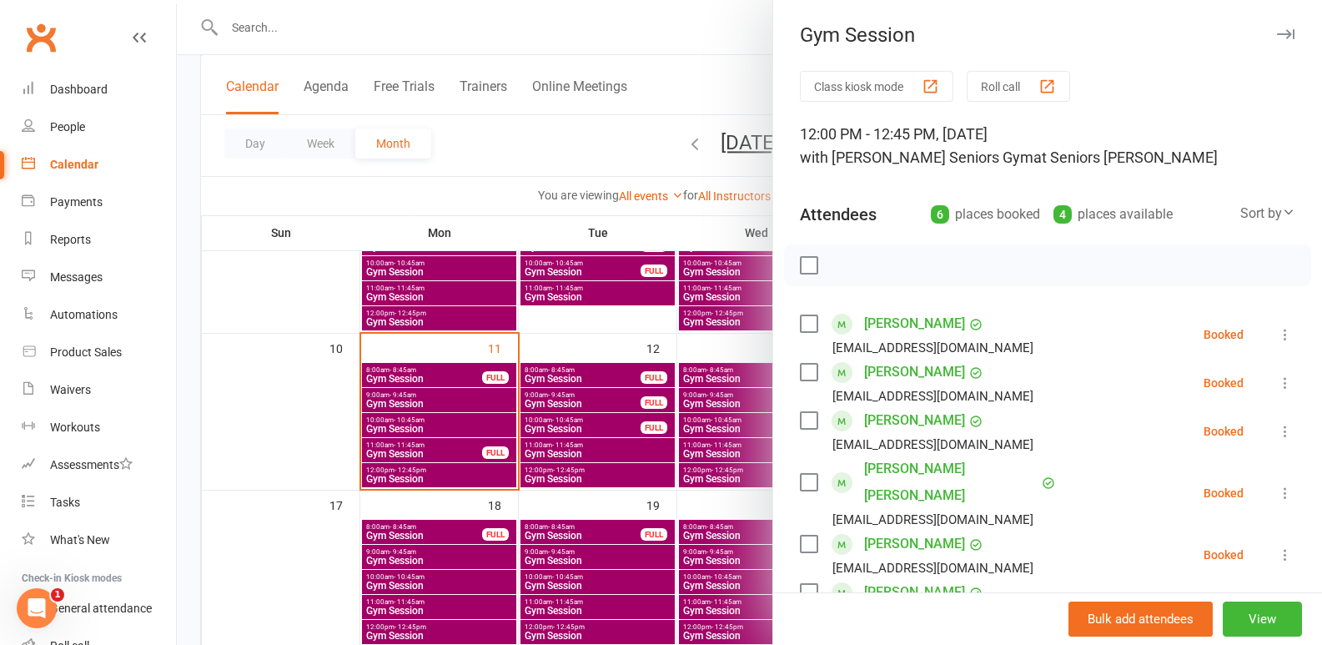
click at [622, 408] on div at bounding box center [749, 322] width 1145 height 645
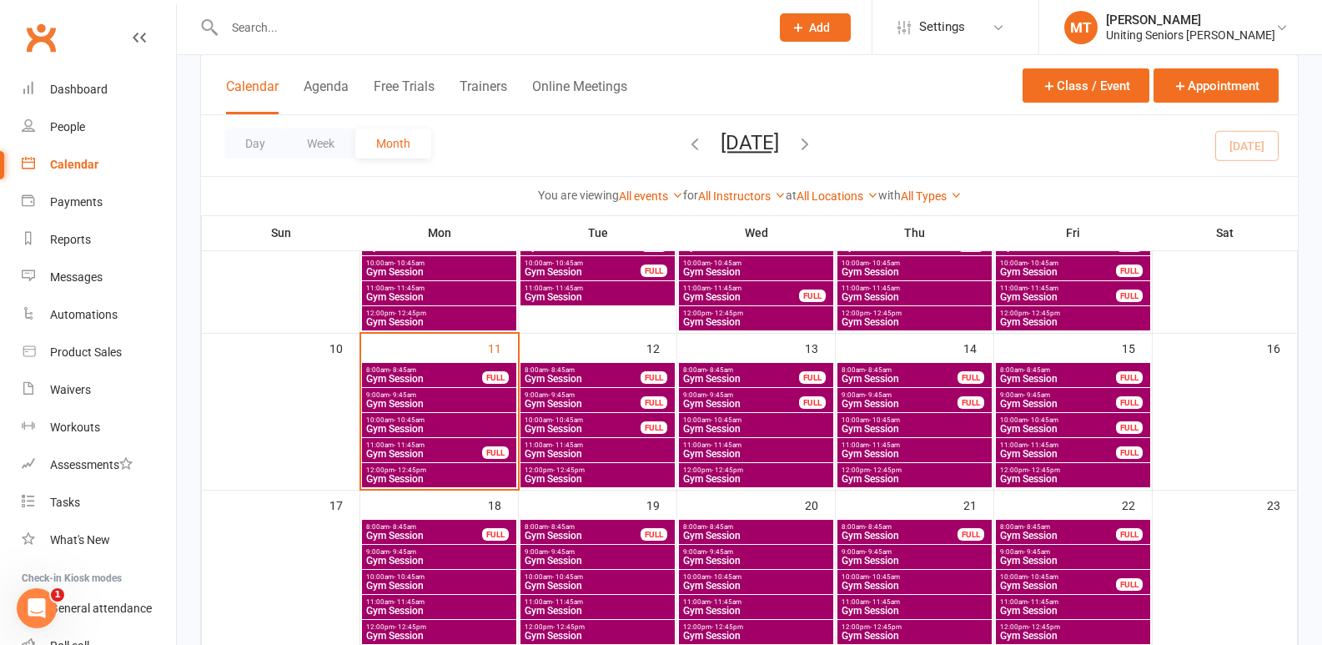
click at [746, 313] on span "12:00pm - 12:45pm" at bounding box center [756, 313] width 148 height 8
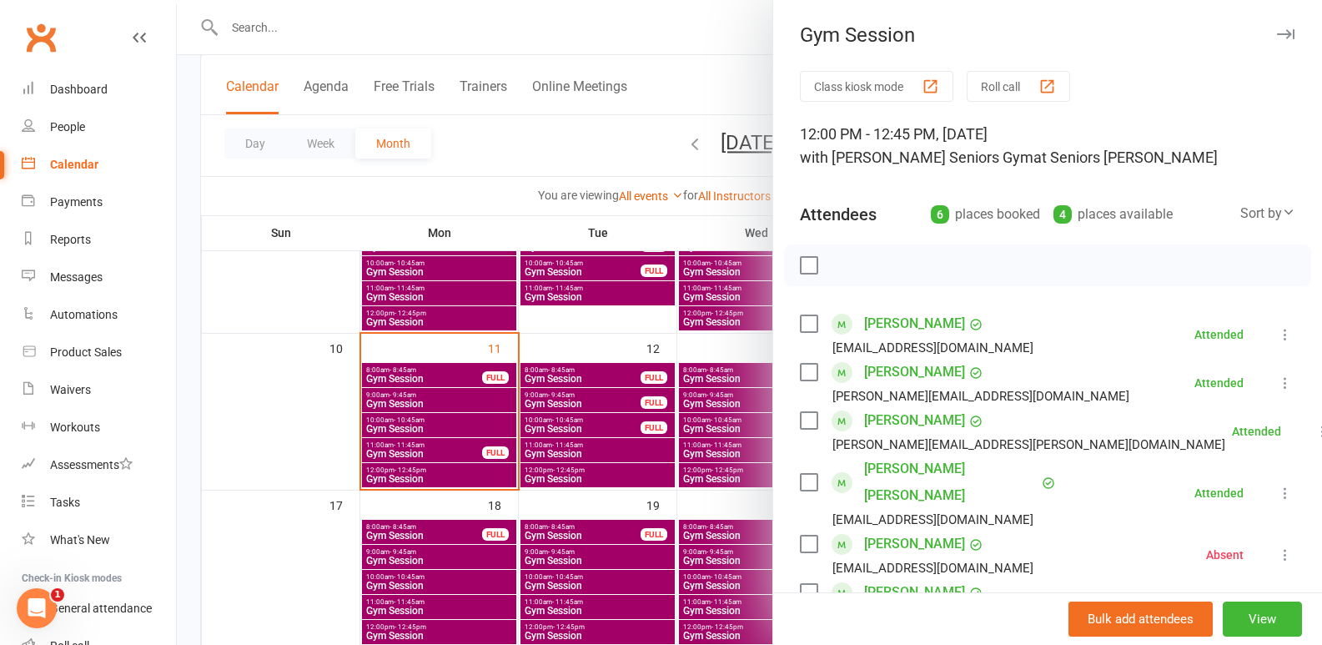
click at [642, 384] on div at bounding box center [749, 322] width 1145 height 645
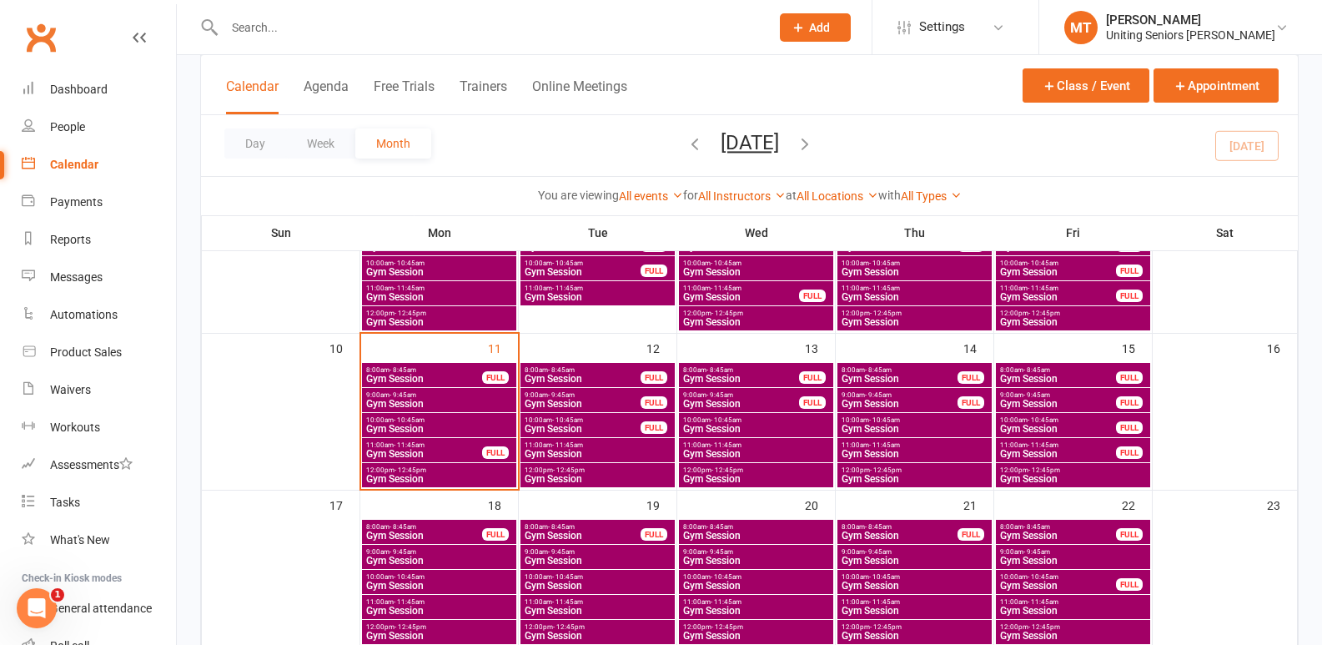
click at [1087, 315] on span "12:00pm - 12:45pm" at bounding box center [1073, 313] width 148 height 8
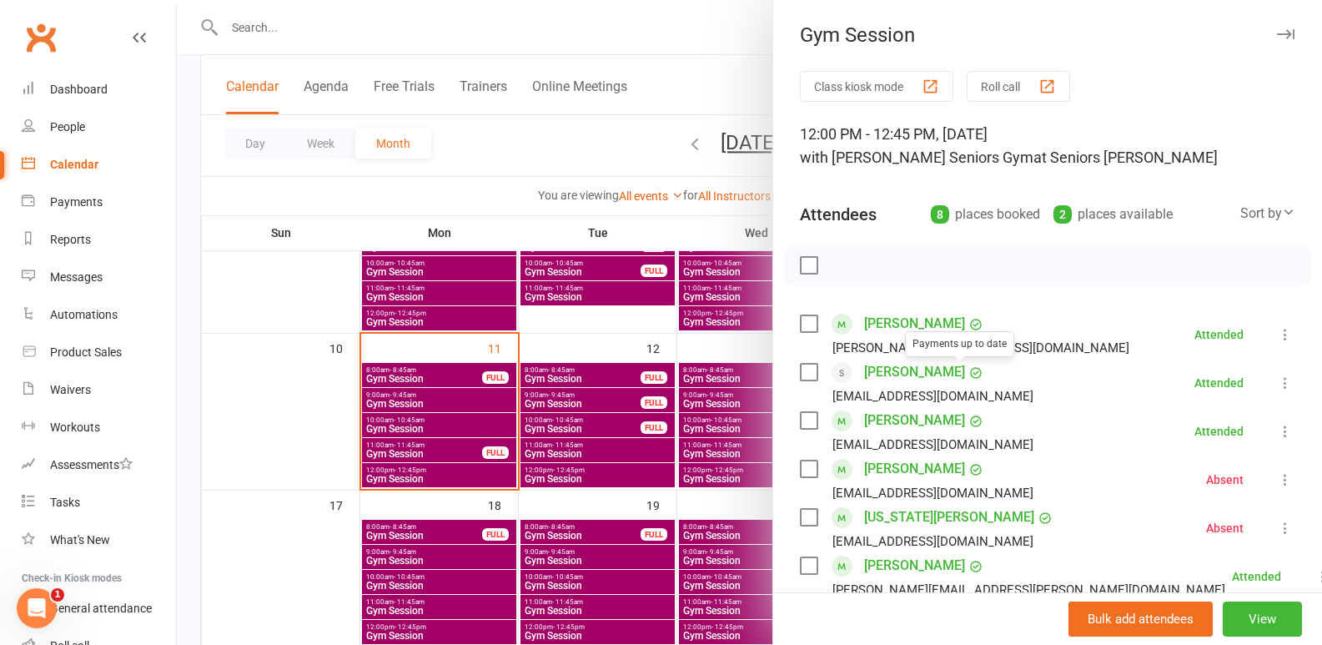
click at [631, 455] on div at bounding box center [749, 322] width 1145 height 645
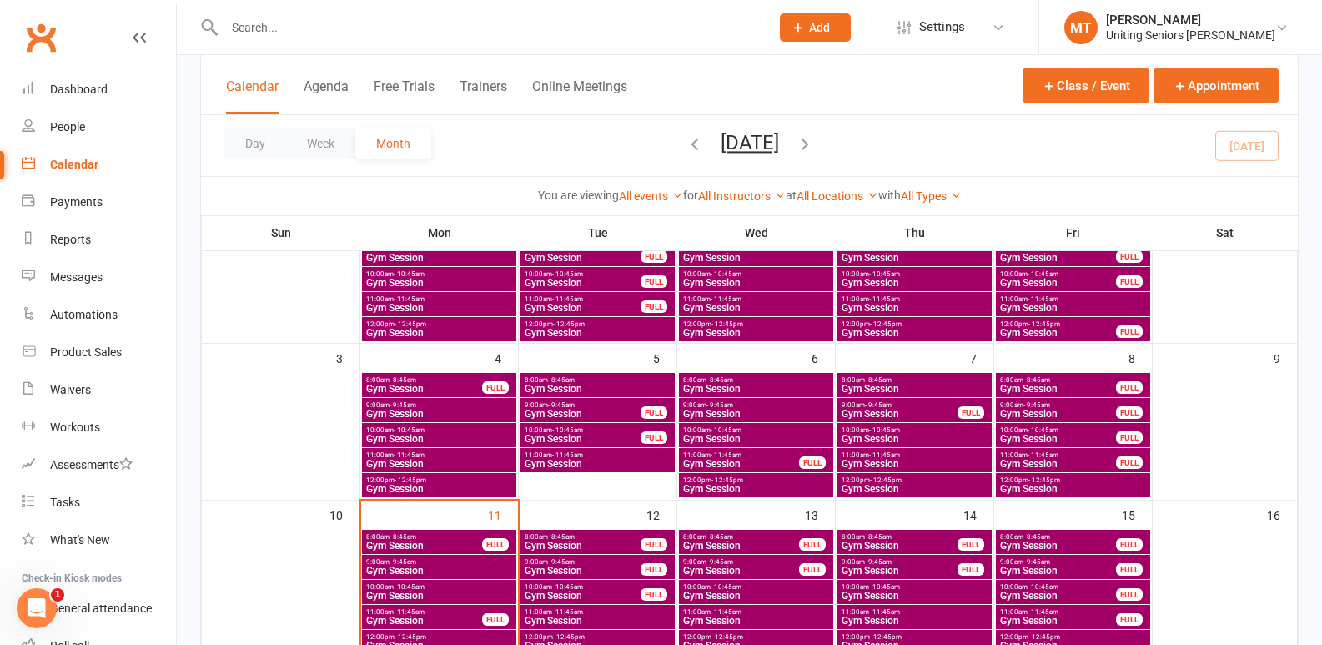
click at [1053, 533] on span "8:00am - 8:45am" at bounding box center [1058, 537] width 118 height 8
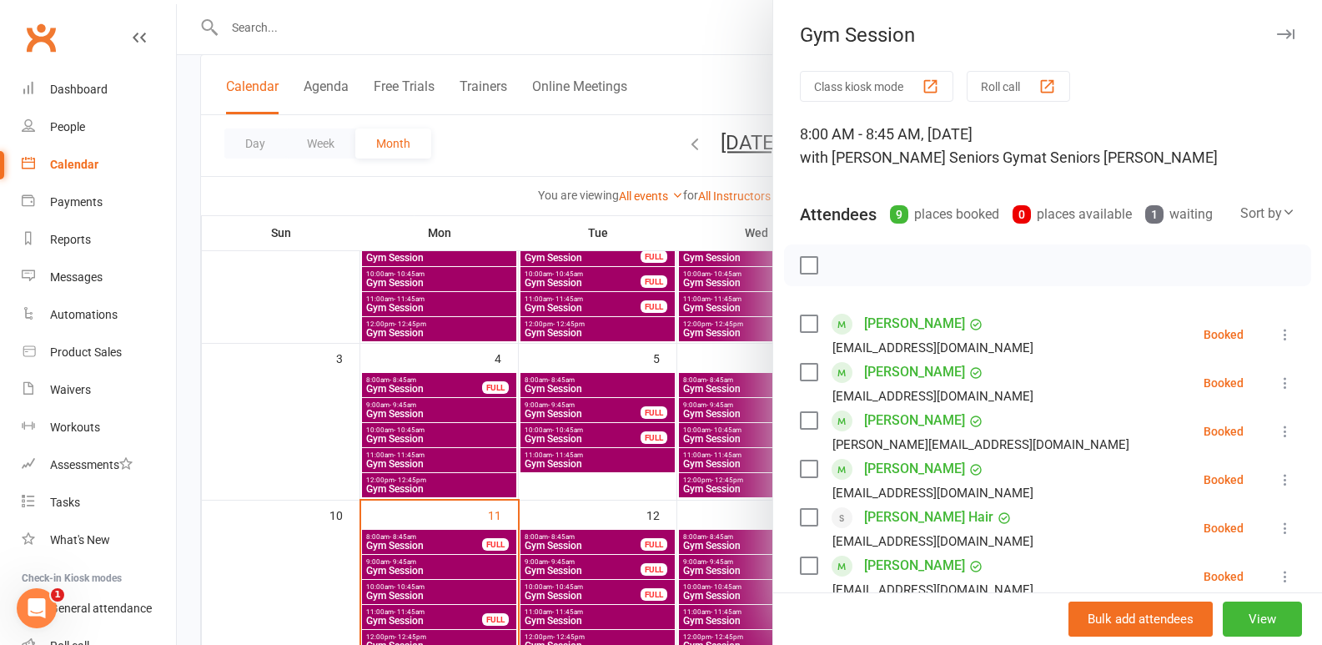
click at [482, 423] on div at bounding box center [749, 322] width 1145 height 645
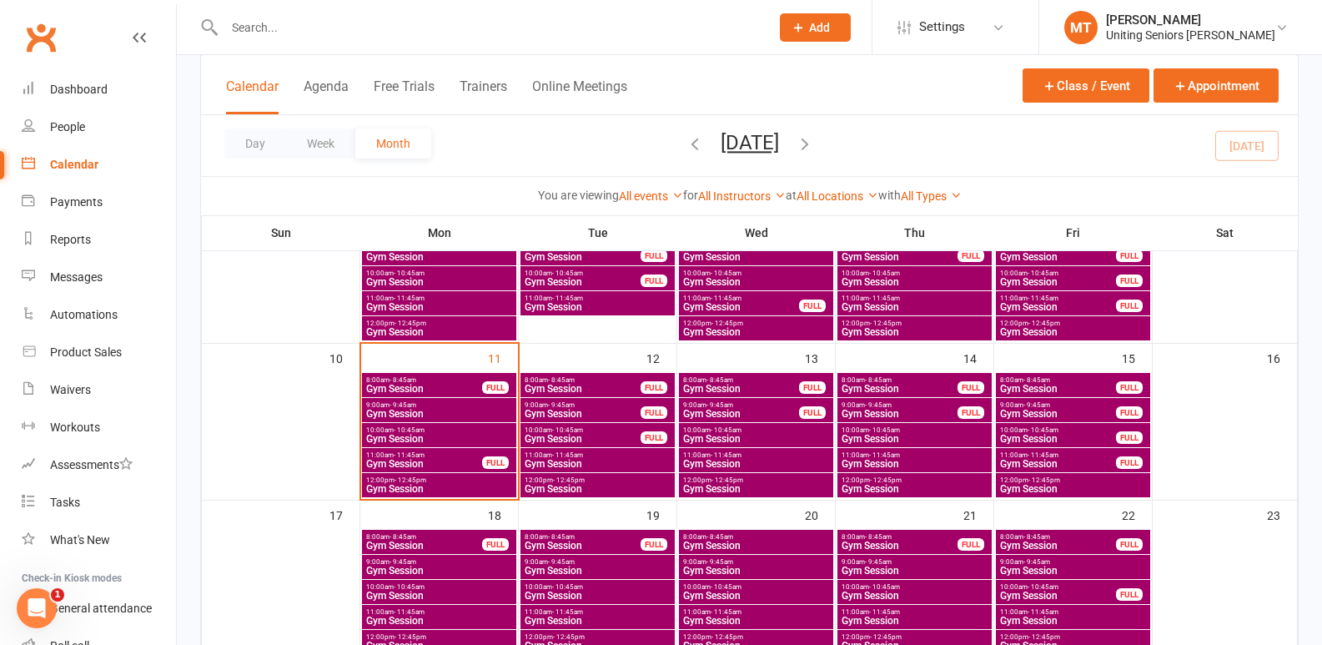
scroll to position [334, 0]
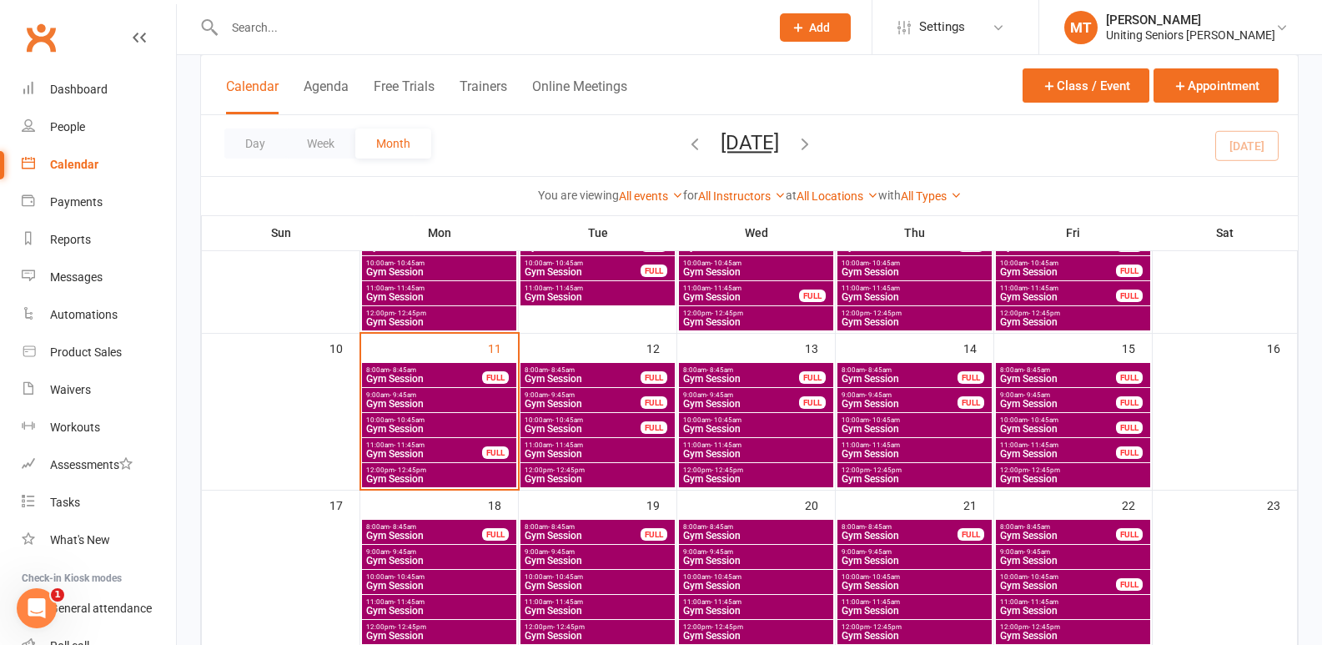
click at [31, 608] on icon "Open Intercom Messenger" at bounding box center [37, 609] width 28 height 28
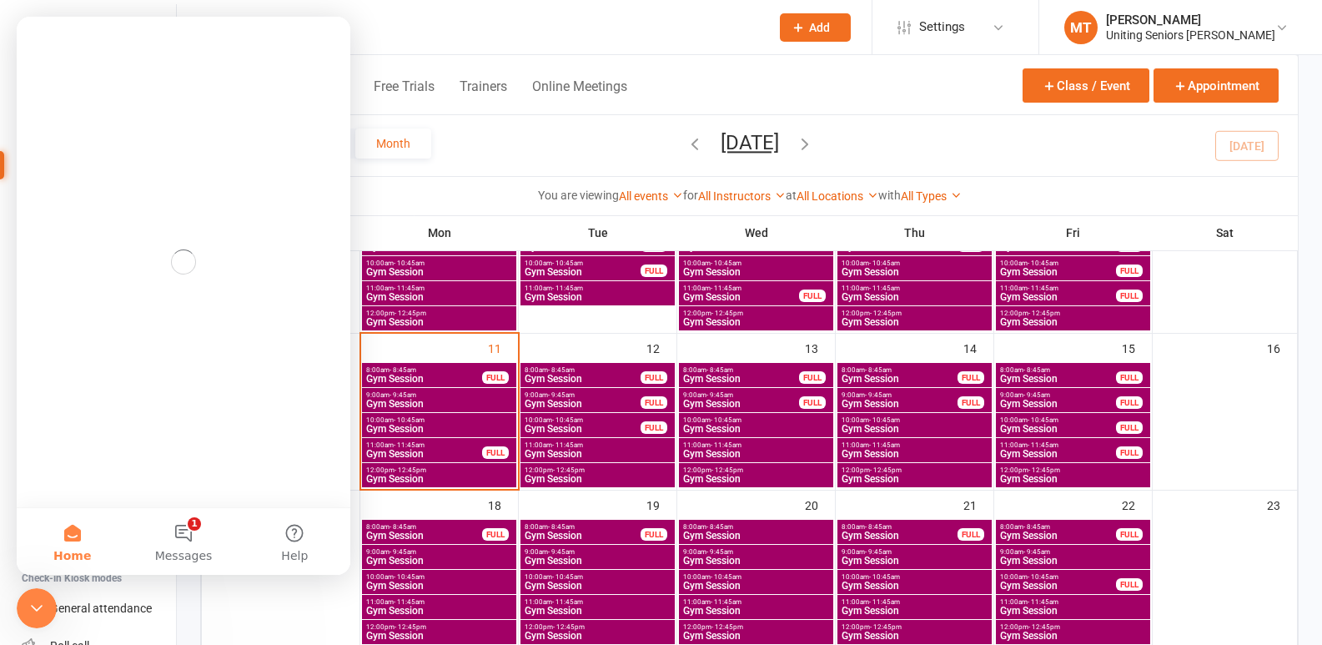
scroll to position [0, 0]
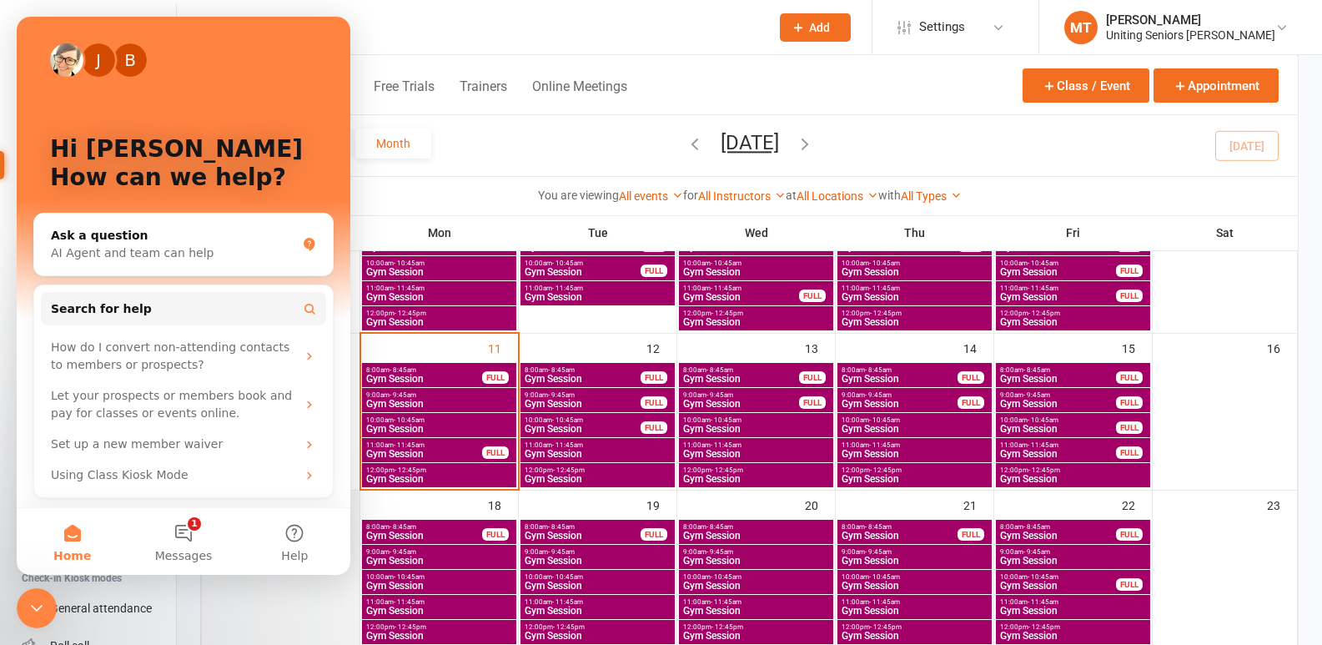
click at [262, 592] on div at bounding box center [280, 582] width 154 height 125
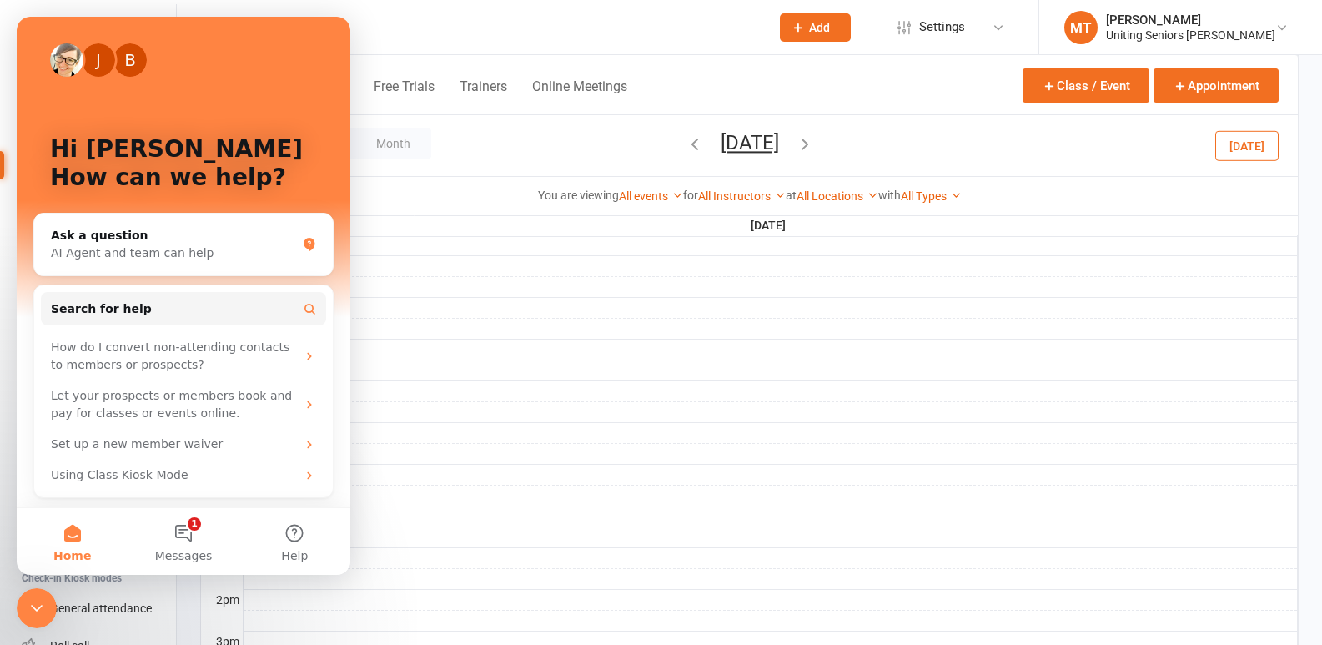
click at [44, 607] on icon "Close Intercom Messenger" at bounding box center [37, 608] width 20 height 20
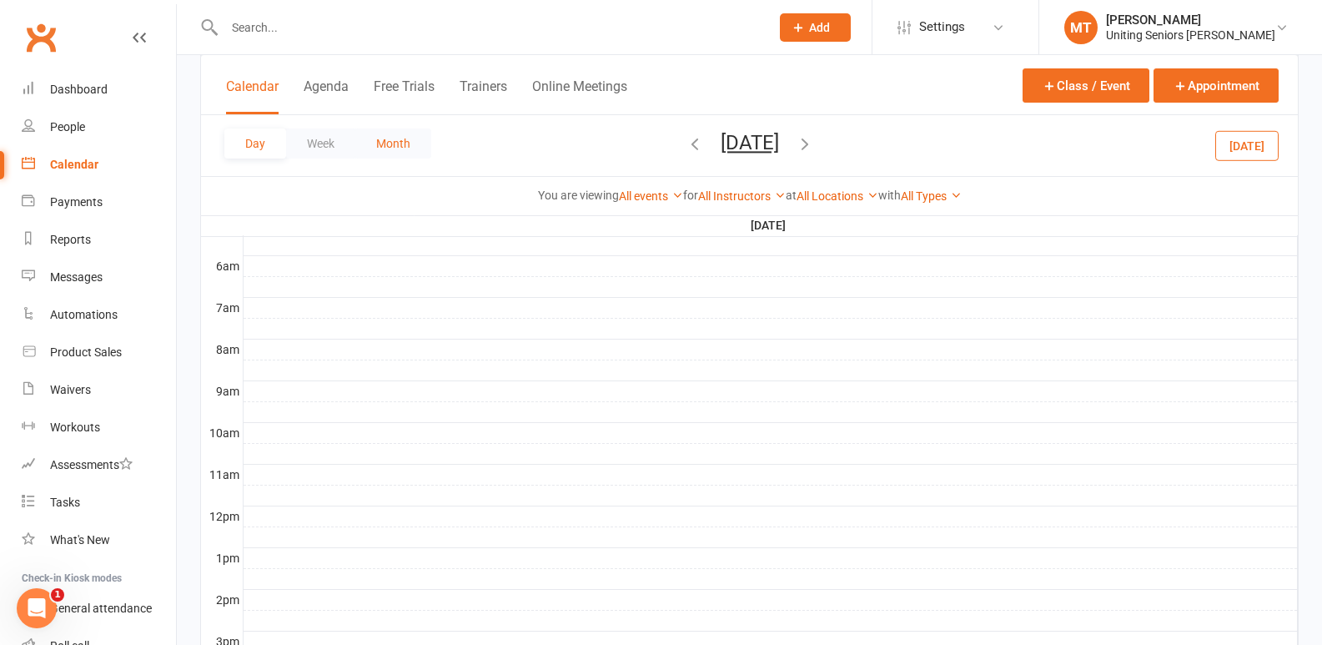
click at [423, 137] on button "Month" at bounding box center [393, 143] width 76 height 30
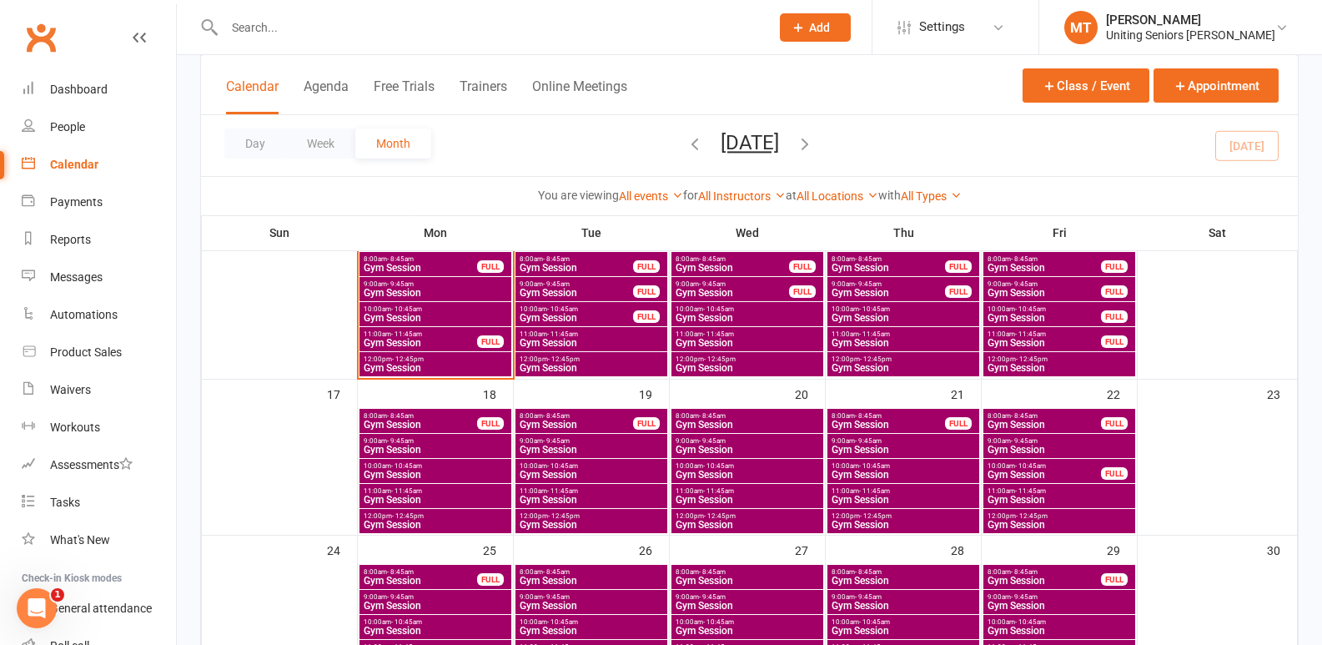
scroll to position [445, 0]
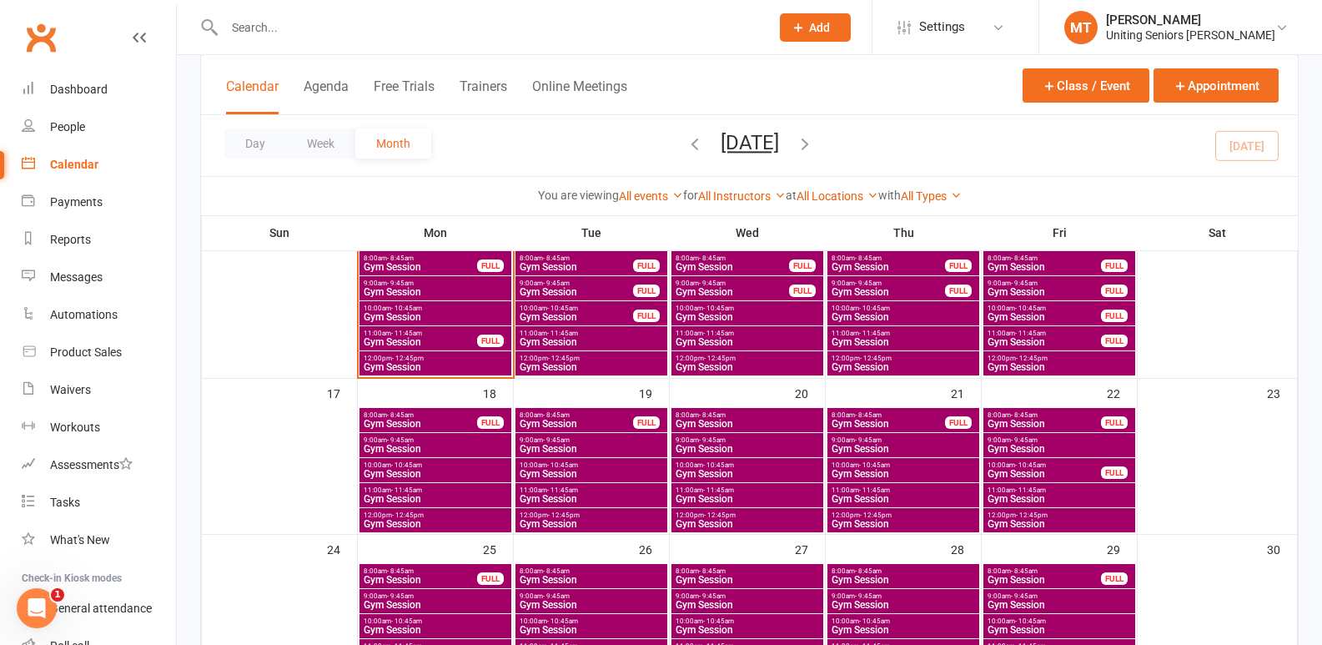
click at [720, 314] on span "Gym Session" at bounding box center [747, 317] width 145 height 10
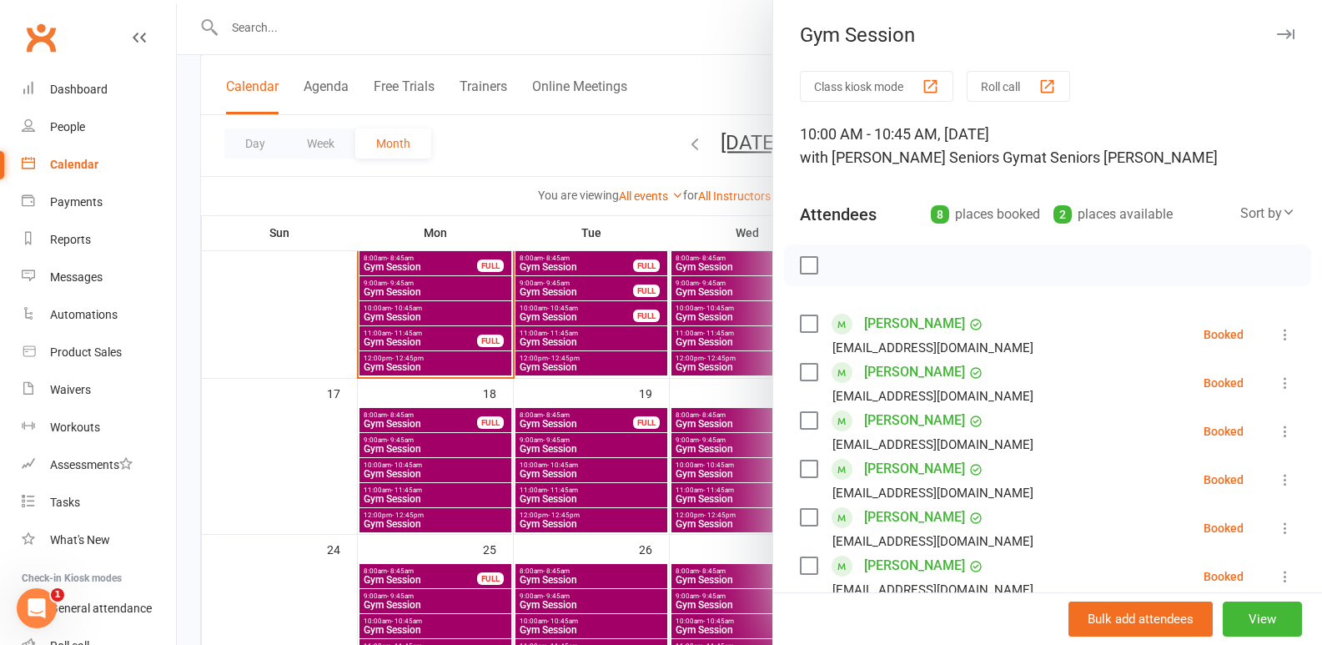
click at [651, 333] on div at bounding box center [749, 322] width 1145 height 645
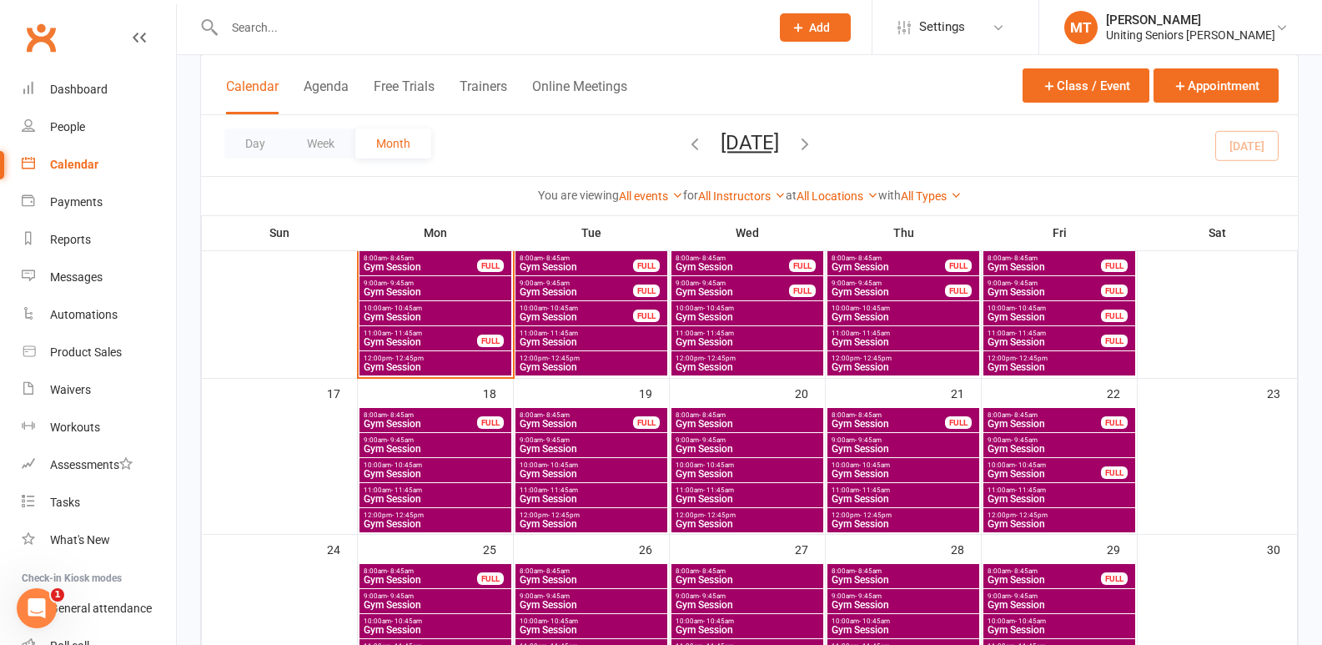
click at [397, 28] on input "text" at bounding box center [488, 27] width 539 height 23
click at [354, 23] on input "text" at bounding box center [488, 27] width 539 height 23
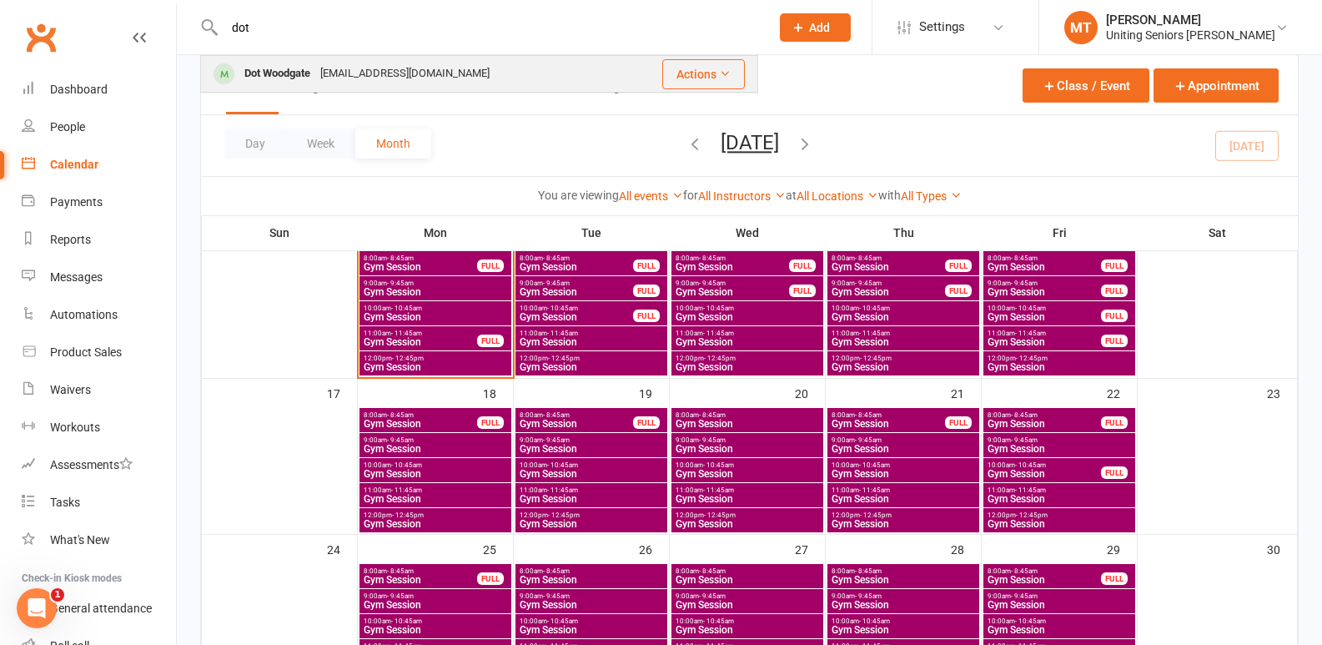
type input "dot"
click at [374, 67] on div "[EMAIL_ADDRESS][DOMAIN_NAME]" at bounding box center [404, 74] width 179 height 24
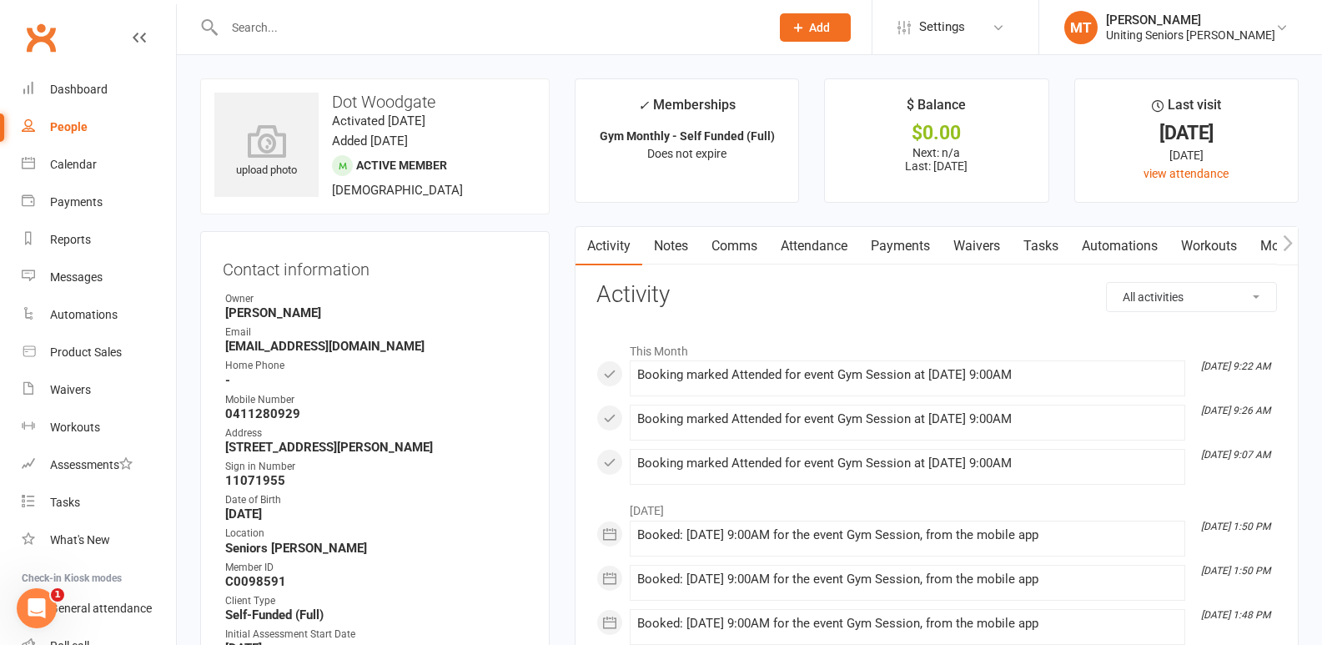
click at [819, 247] on link "Attendance" at bounding box center [814, 246] width 90 height 38
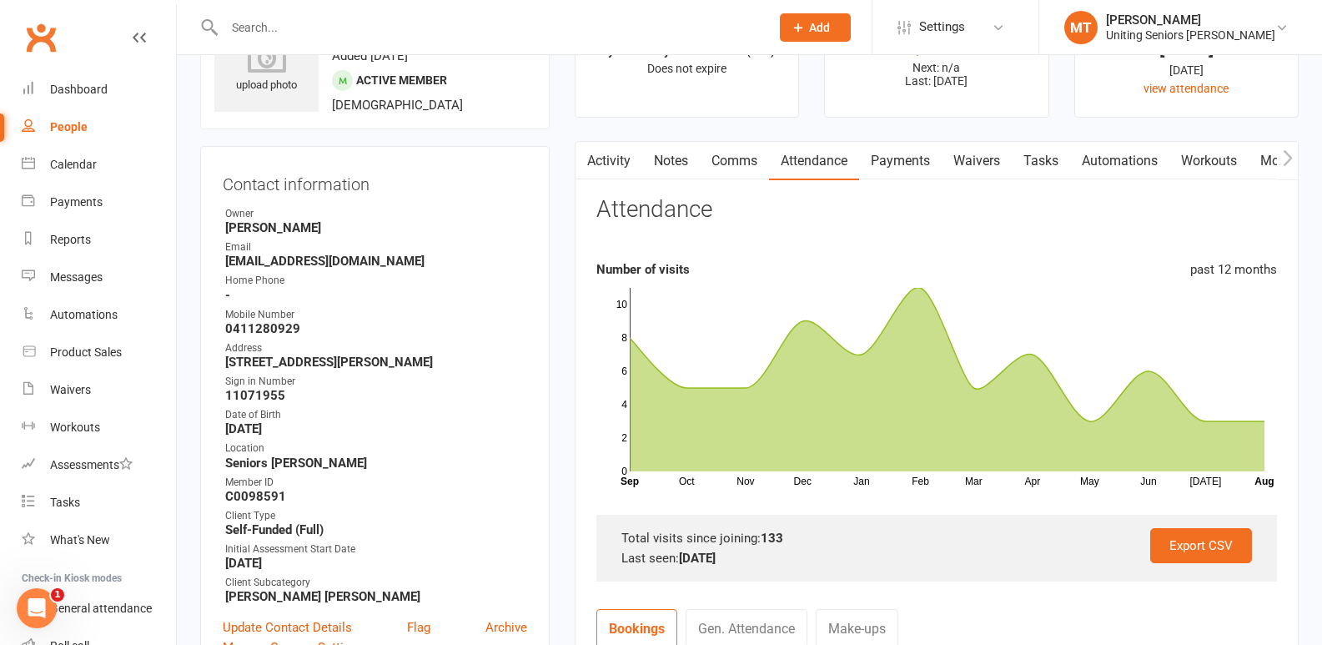
scroll to position [167, 0]
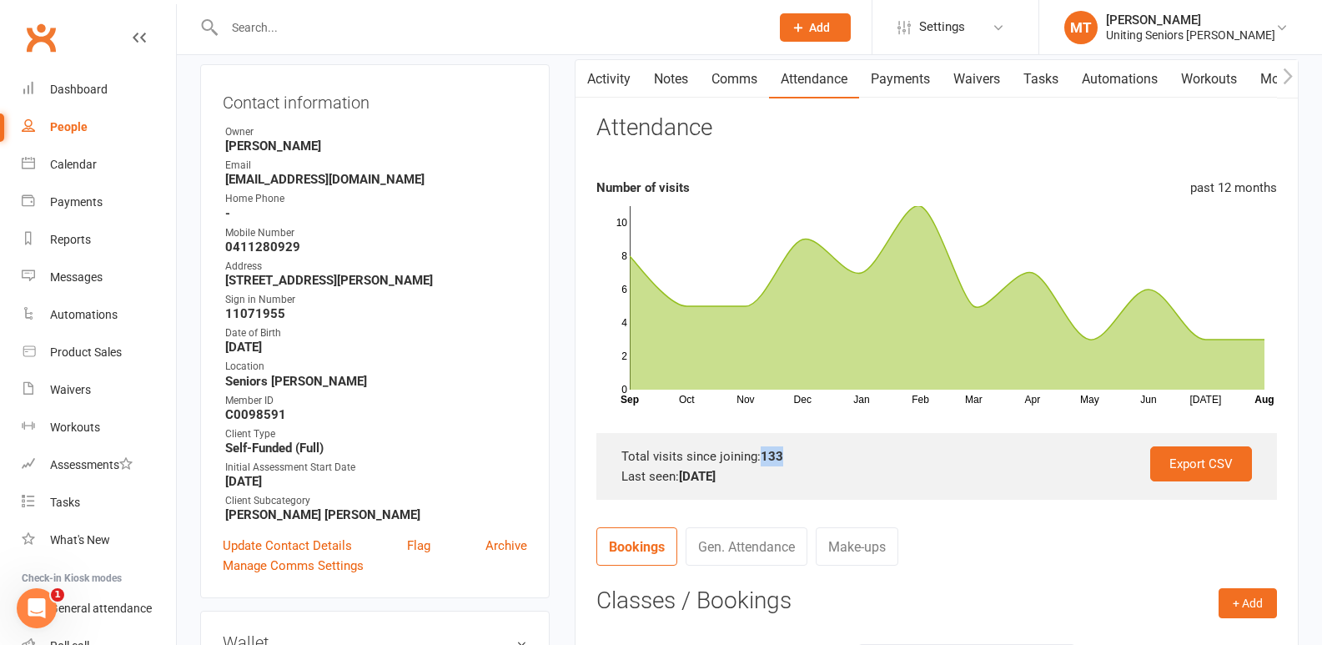
drag, startPoint x: 759, startPoint y: 459, endPoint x: 810, endPoint y: 459, distance: 50.9
click at [810, 459] on div "Total visits since joining: 133" at bounding box center [936, 456] width 631 height 20
click at [64, 169] on div "Calendar" at bounding box center [73, 164] width 47 height 13
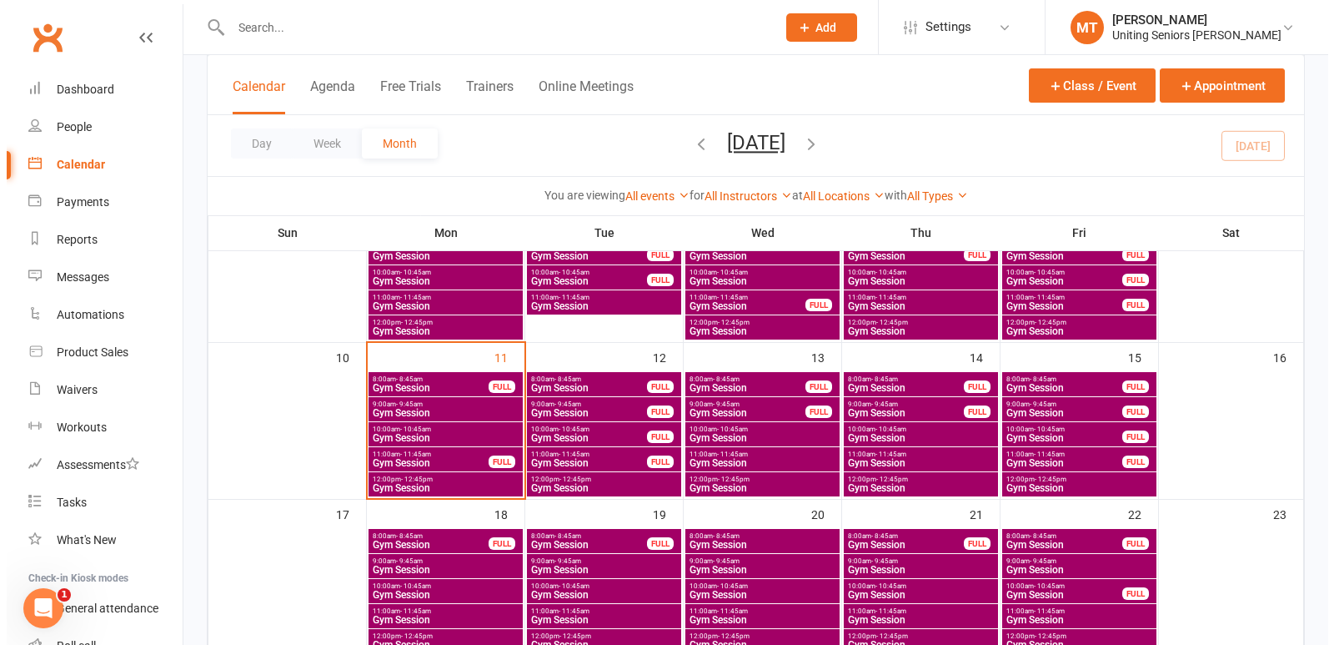
scroll to position [334, 0]
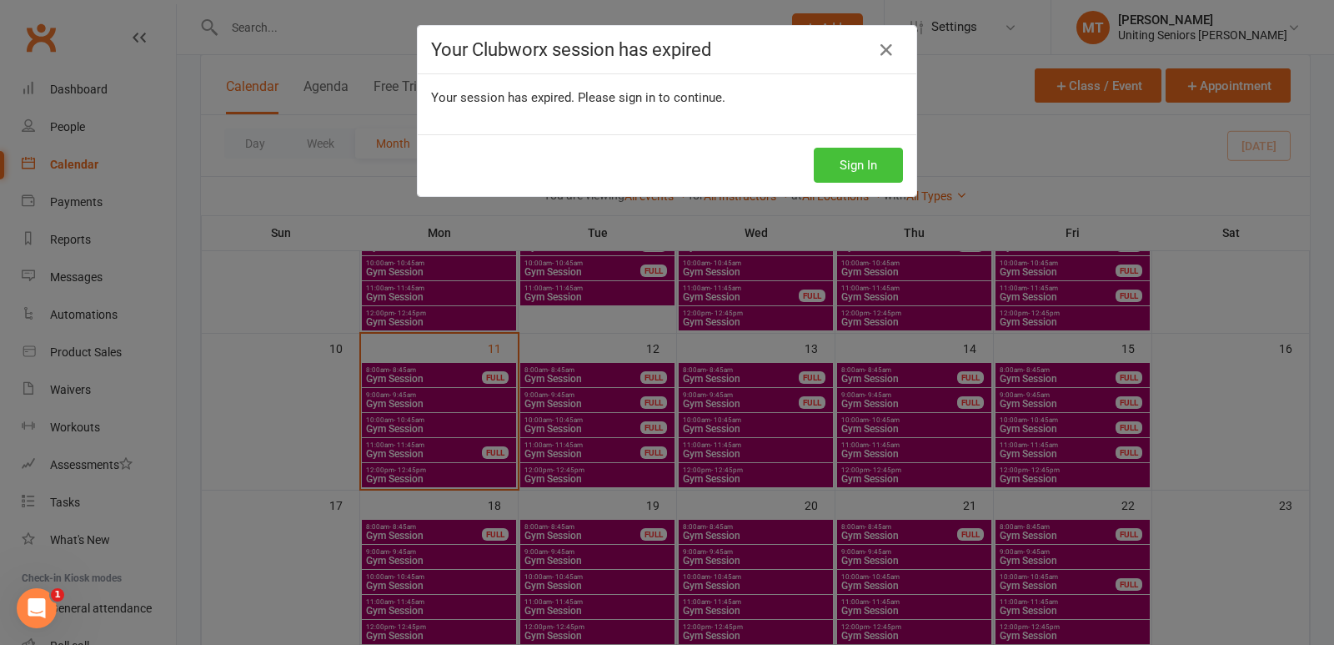
click at [867, 171] on button "Sign In" at bounding box center [858, 165] width 89 height 35
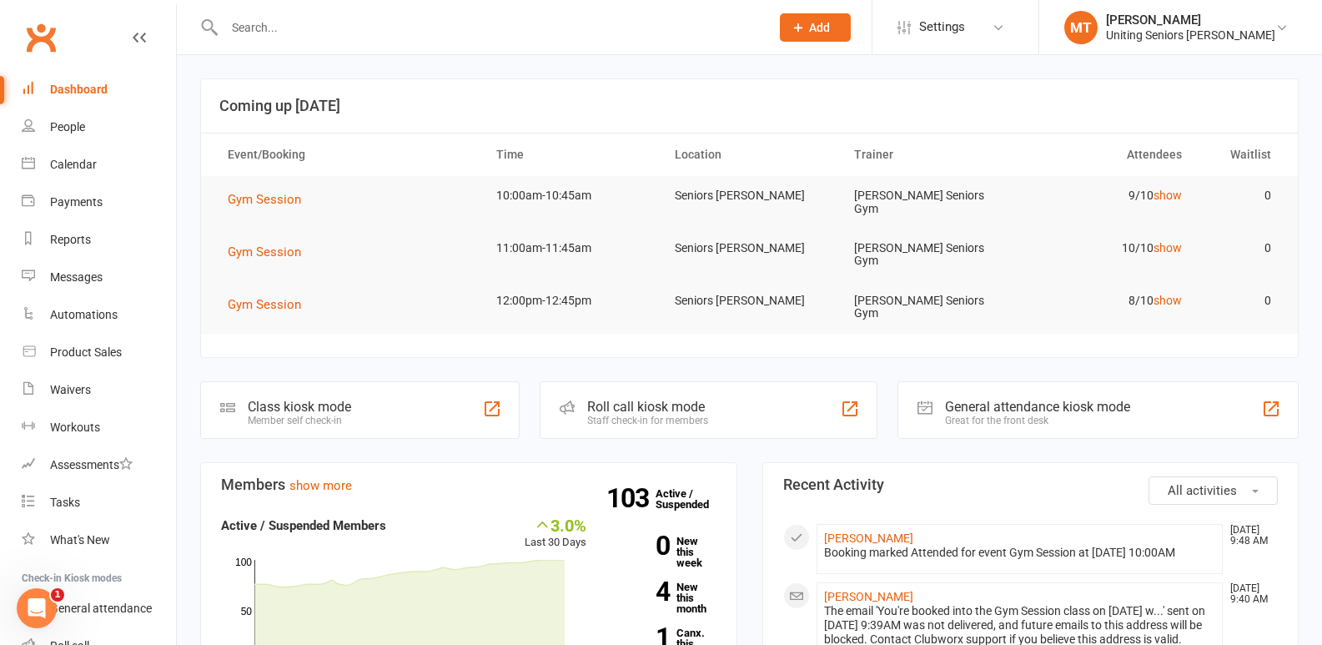
click at [666, 28] on input "text" at bounding box center [488, 27] width 539 height 23
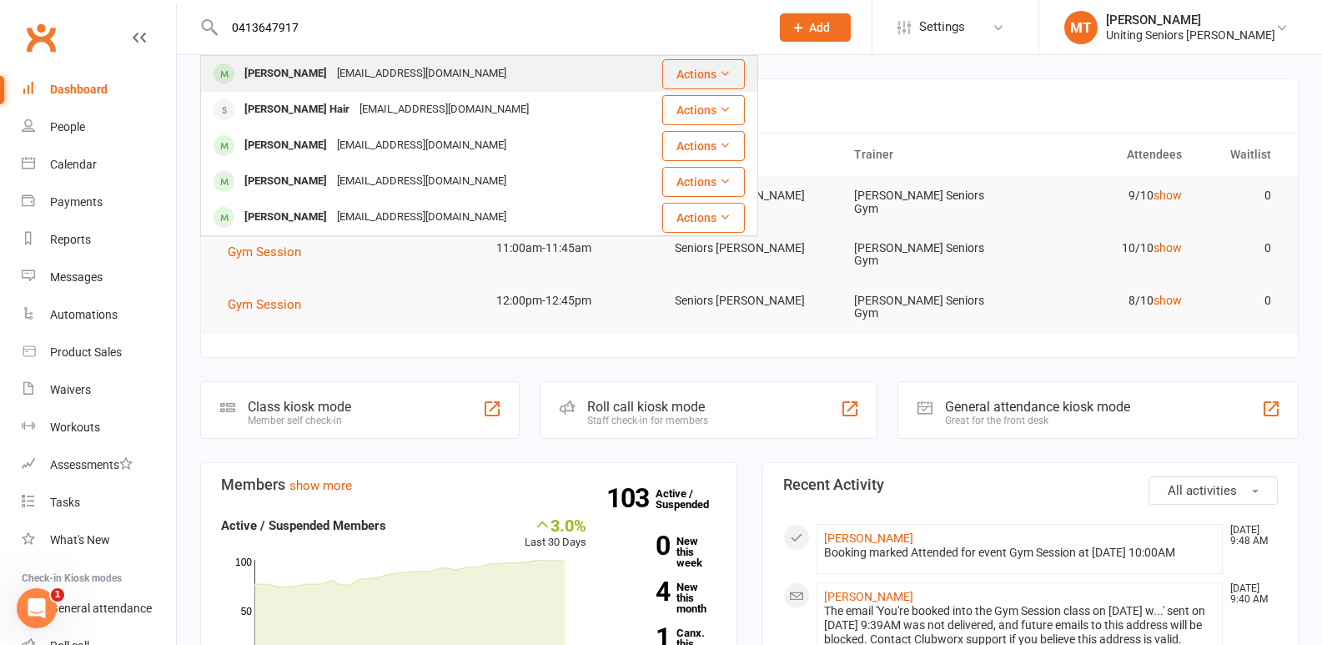
type input "0413647917"
click at [545, 75] on div "[PERSON_NAME] [EMAIL_ADDRESS][DOMAIN_NAME]" at bounding box center [418, 74] width 432 height 34
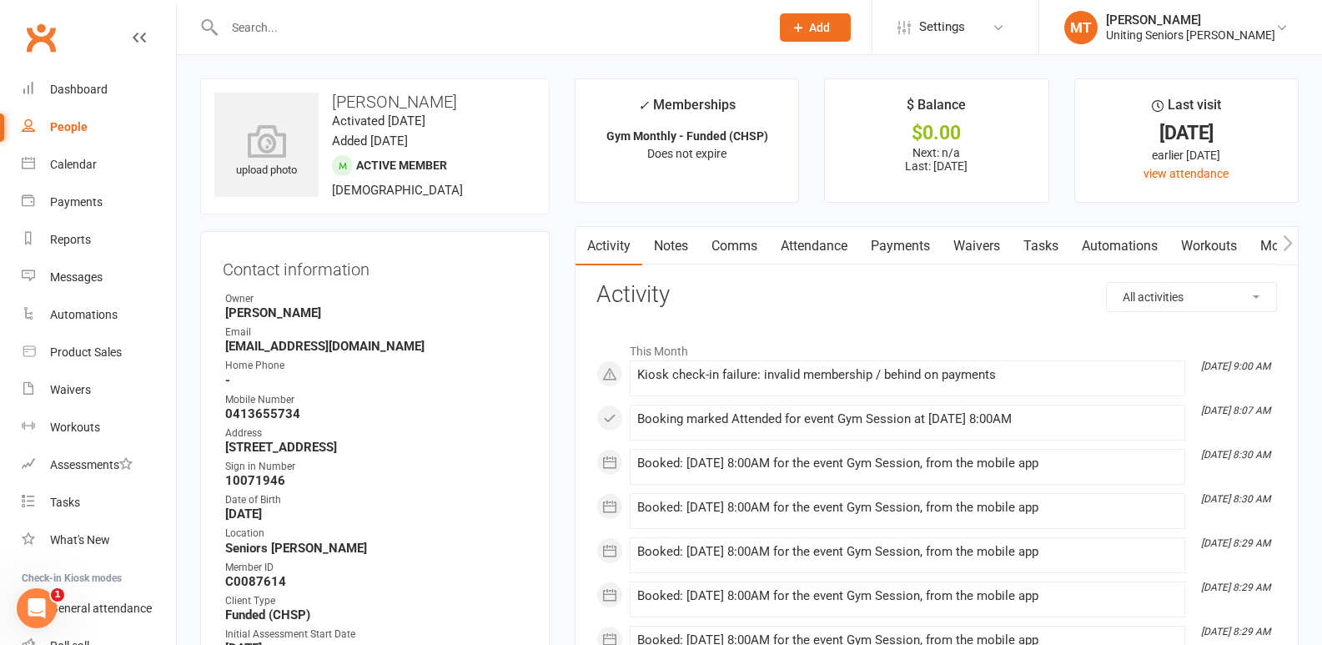
click at [278, 16] on input "text" at bounding box center [488, 27] width 539 height 23
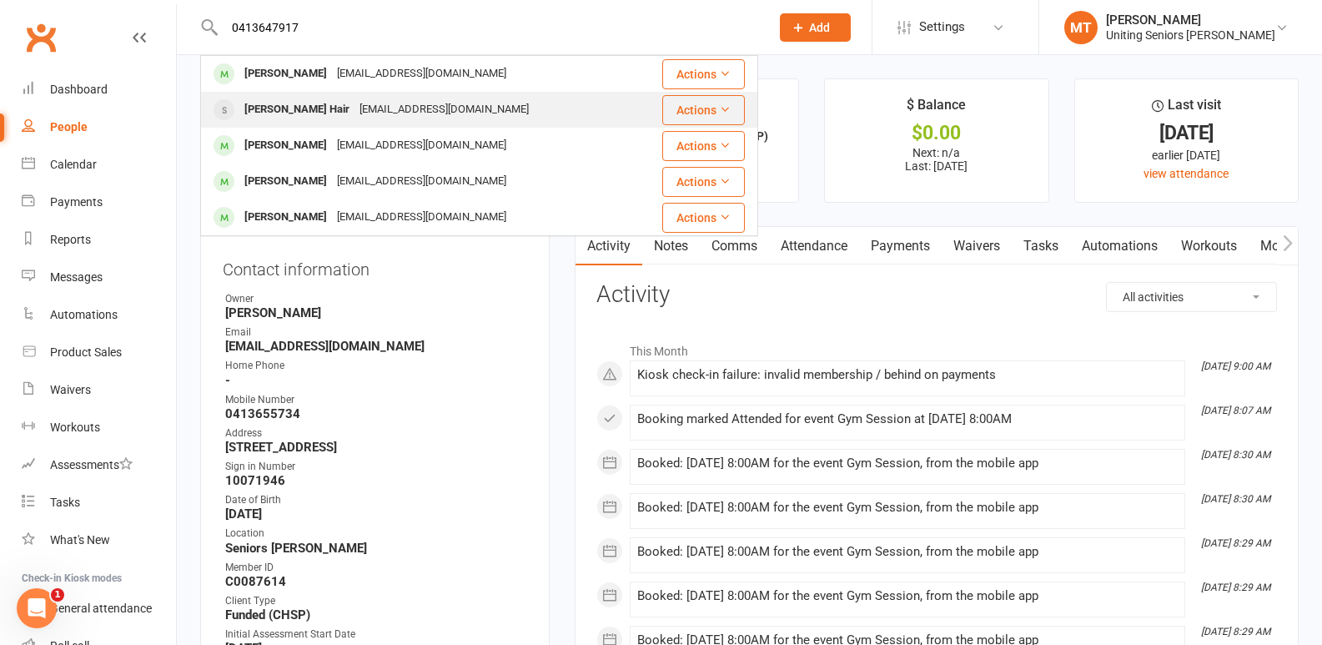
type input "0413647917"
click at [354, 115] on div "[EMAIL_ADDRESS][DOMAIN_NAME]" at bounding box center [443, 110] width 179 height 24
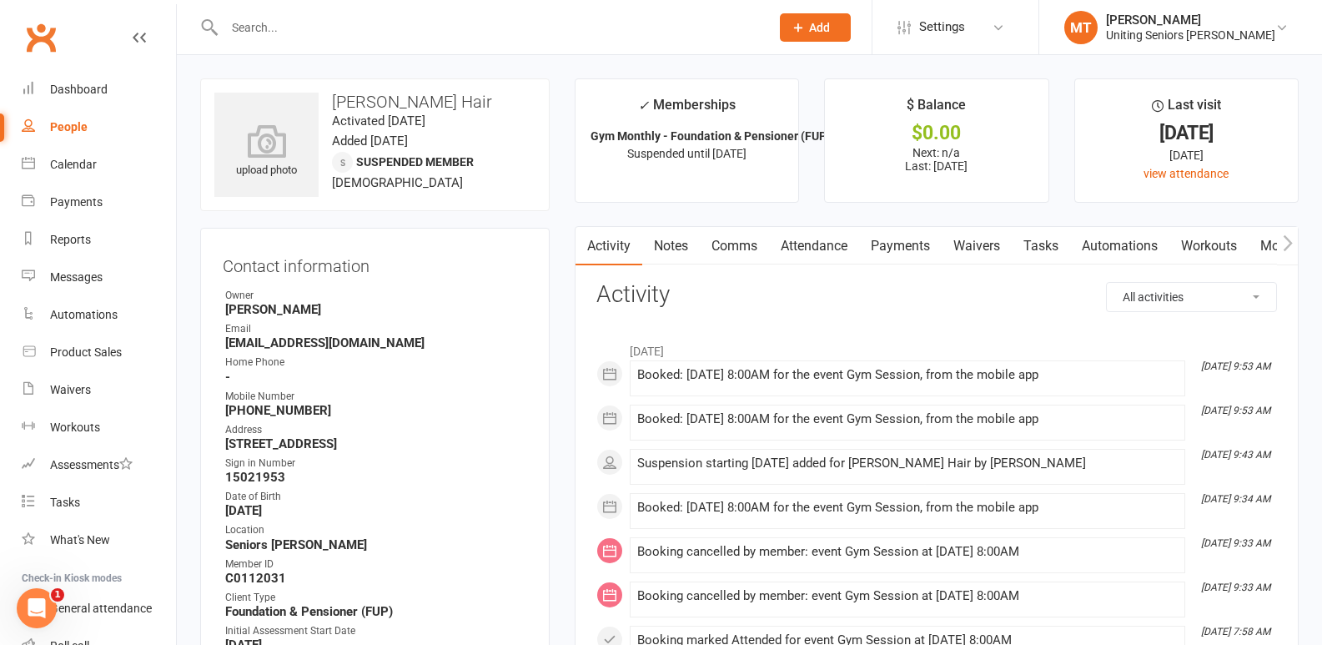
click at [299, 26] on input "text" at bounding box center [488, 27] width 539 height 23
click at [399, 23] on input "text" at bounding box center [488, 27] width 539 height 23
click at [108, 178] on link "Calendar" at bounding box center [99, 165] width 154 height 38
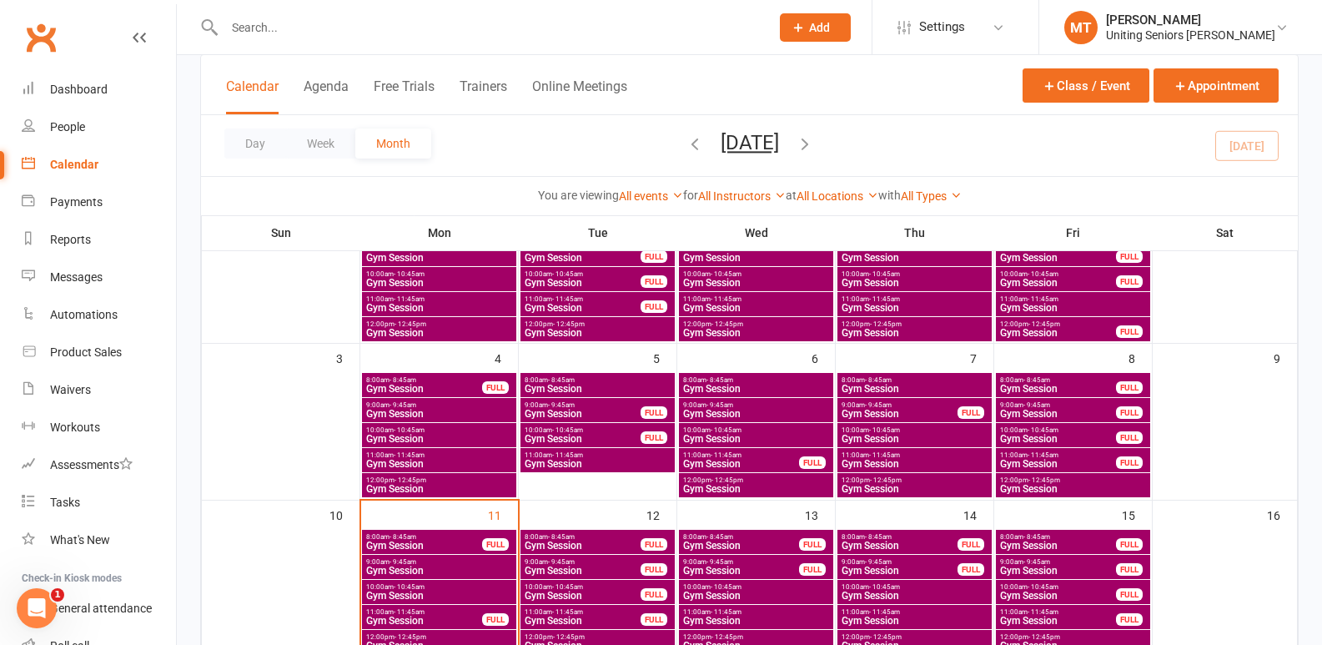
scroll to position [250, 0]
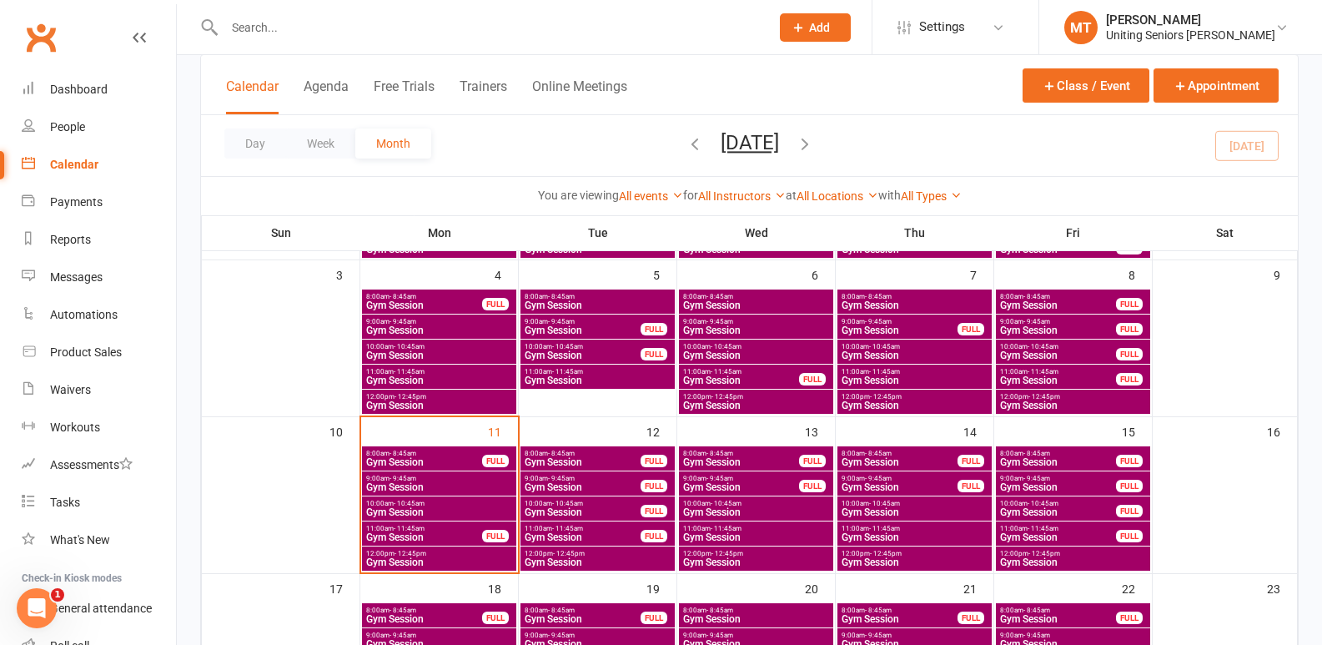
click at [550, 557] on span "Gym Session" at bounding box center [598, 562] width 148 height 10
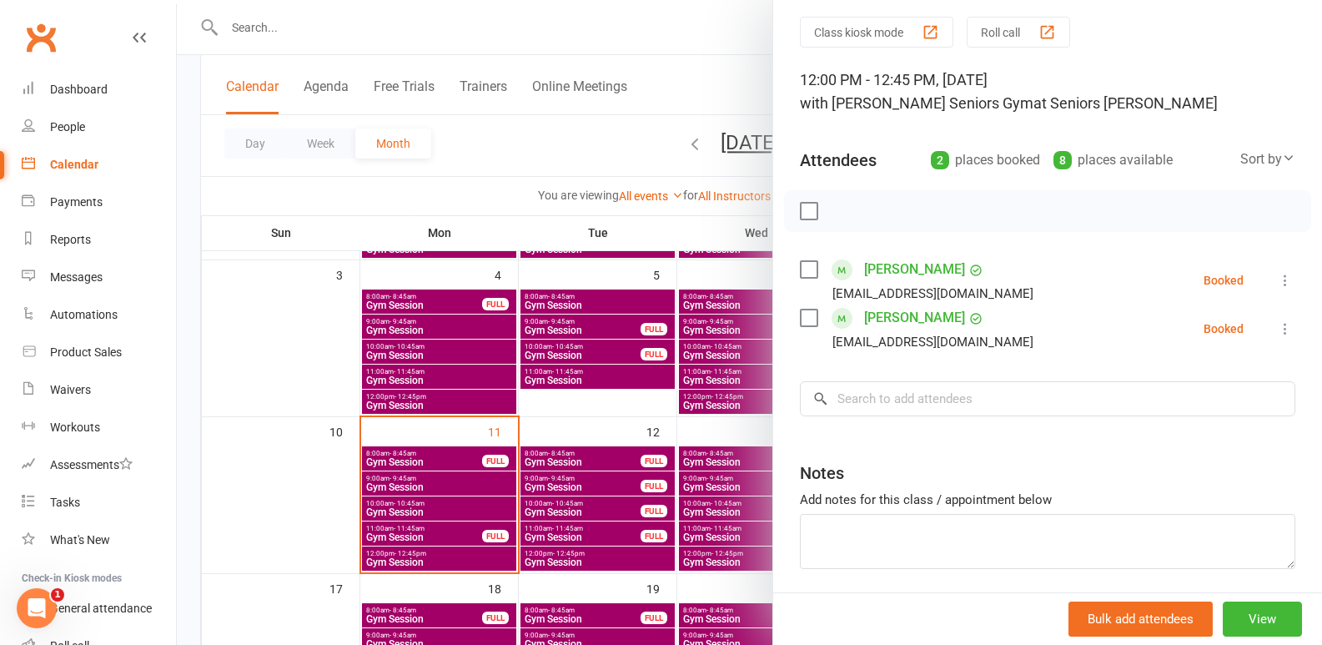
scroll to position [83, 0]
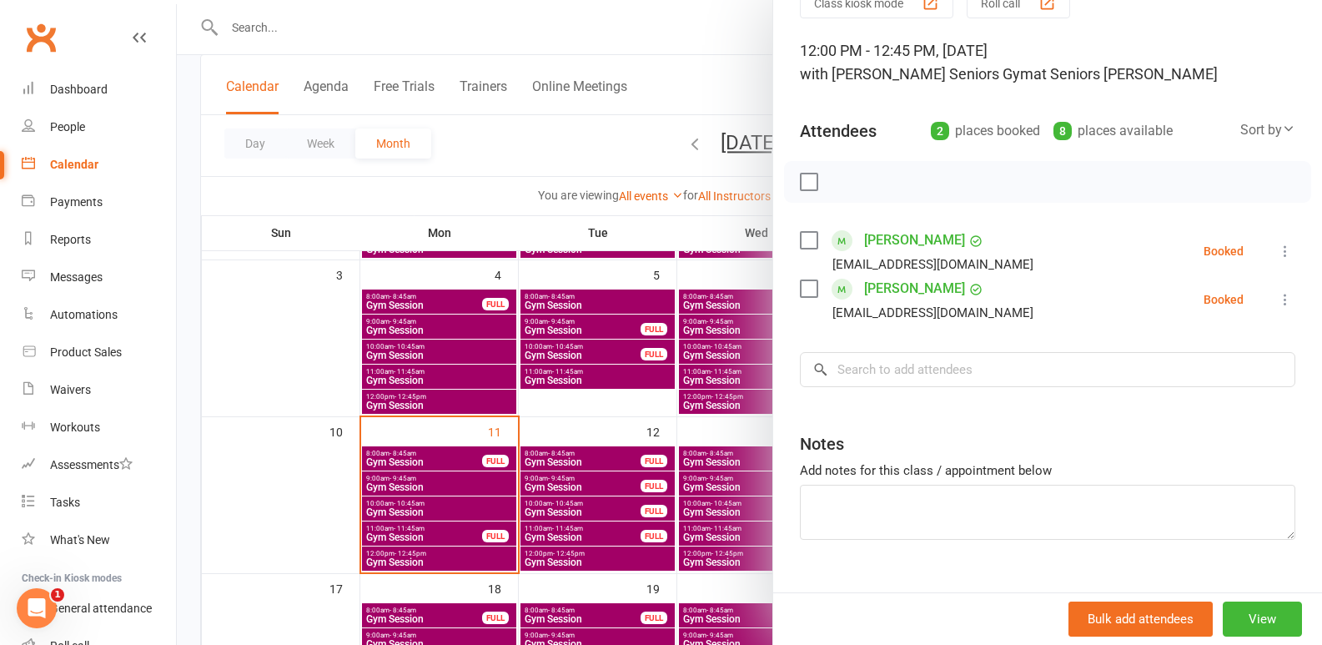
click at [689, 251] on div at bounding box center [749, 322] width 1145 height 645
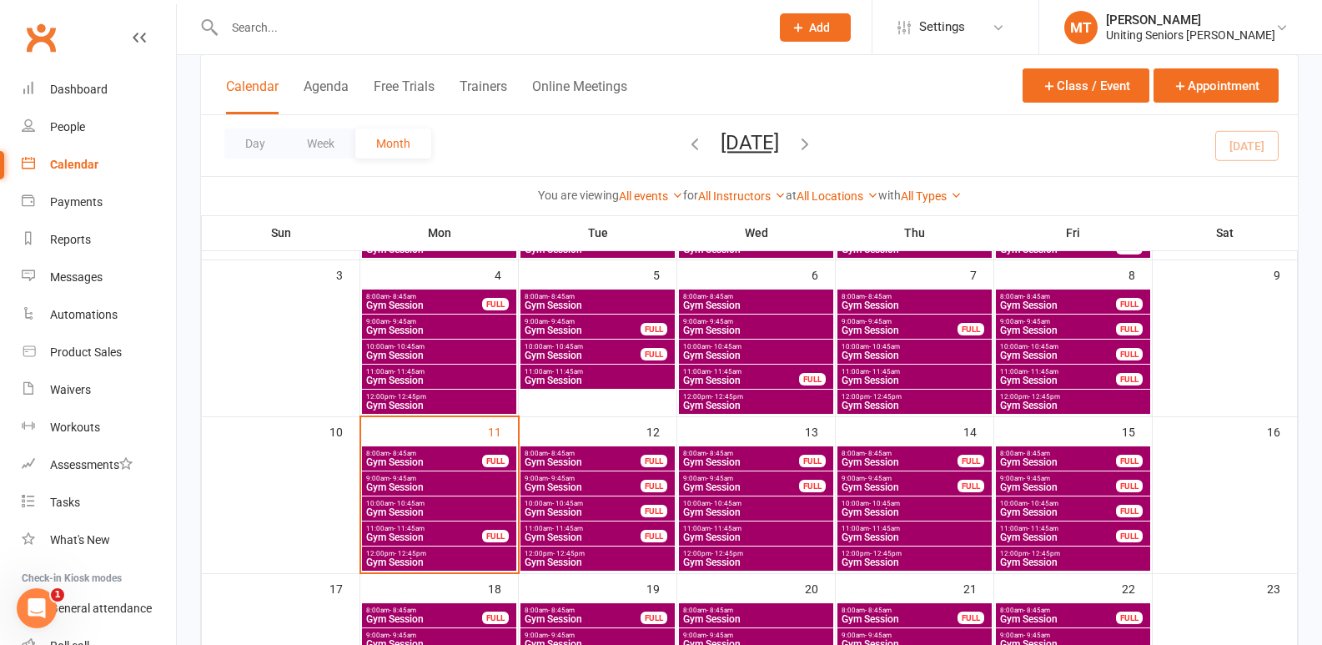
click at [726, 565] on span "Gym Session" at bounding box center [756, 562] width 148 height 10
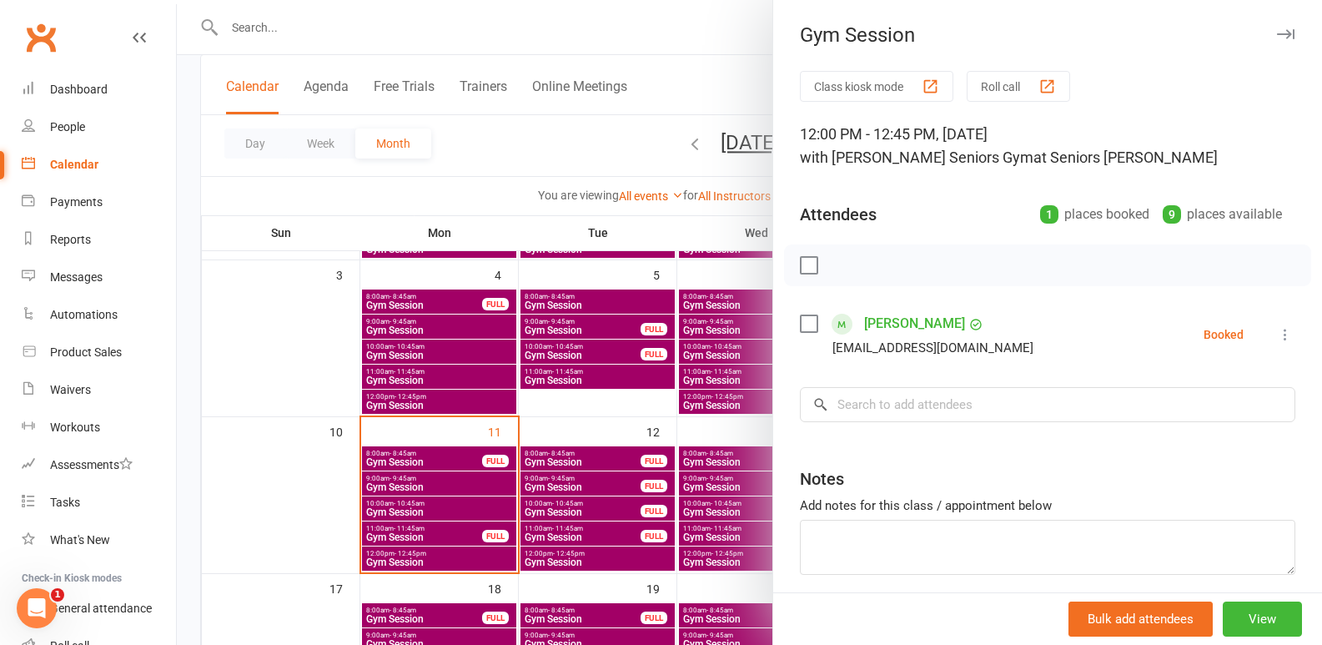
click at [648, 350] on div at bounding box center [749, 322] width 1145 height 645
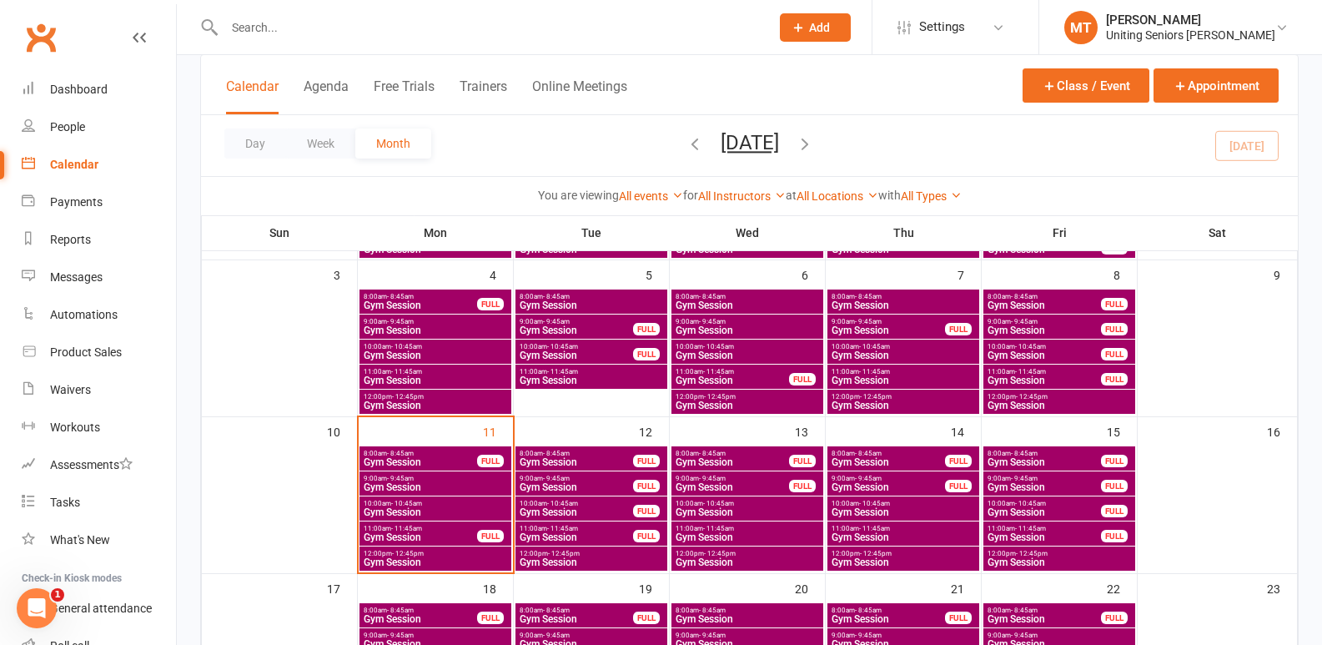
click at [400, 513] on span "Gym Session" at bounding box center [435, 512] width 145 height 10
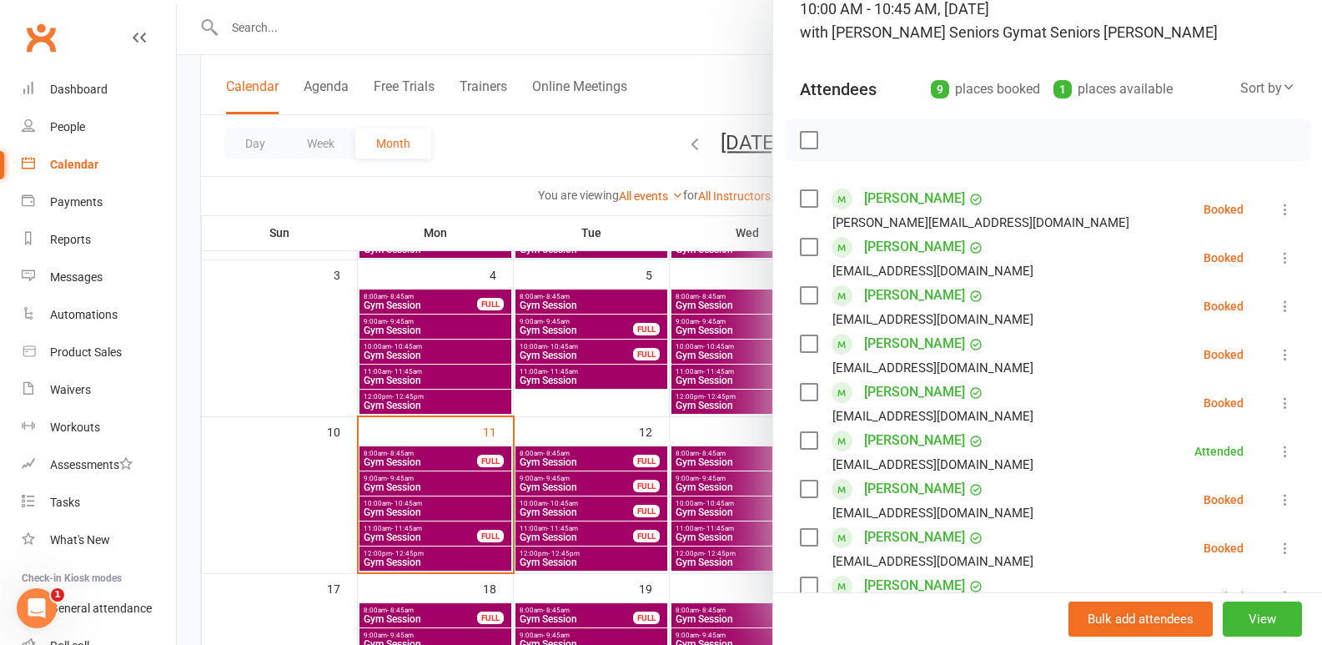
scroll to position [167, 0]
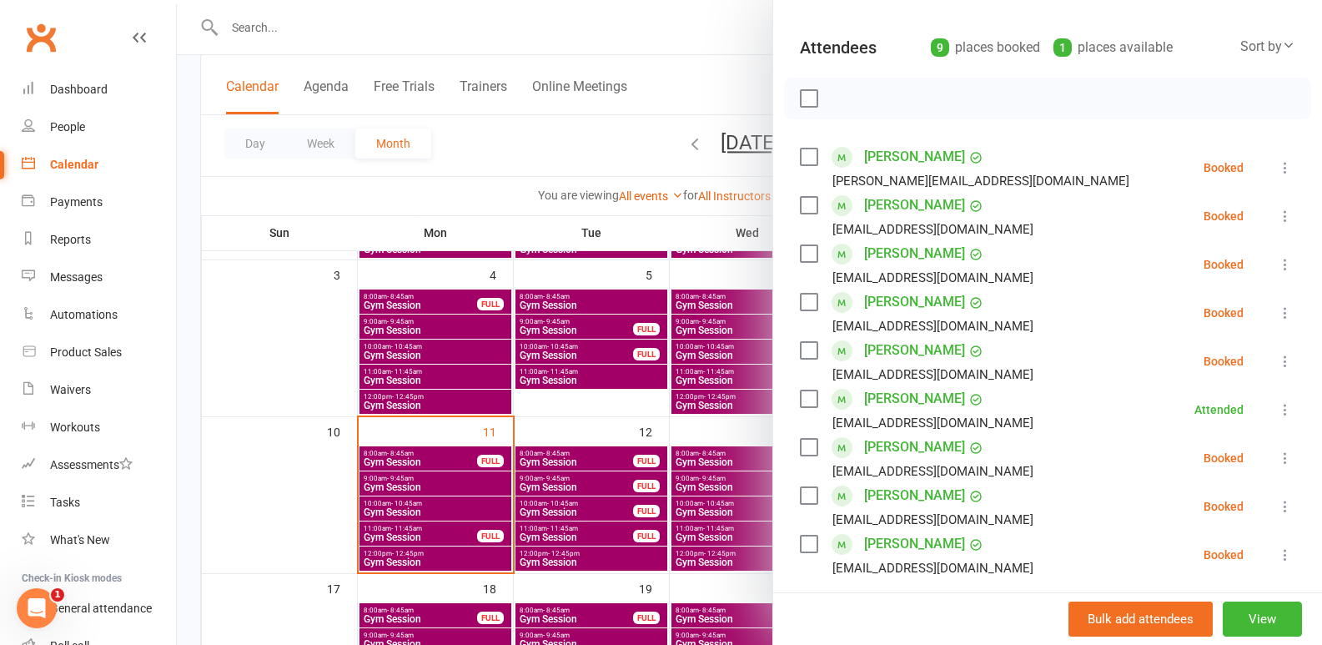
click at [804, 303] on label at bounding box center [808, 302] width 17 height 17
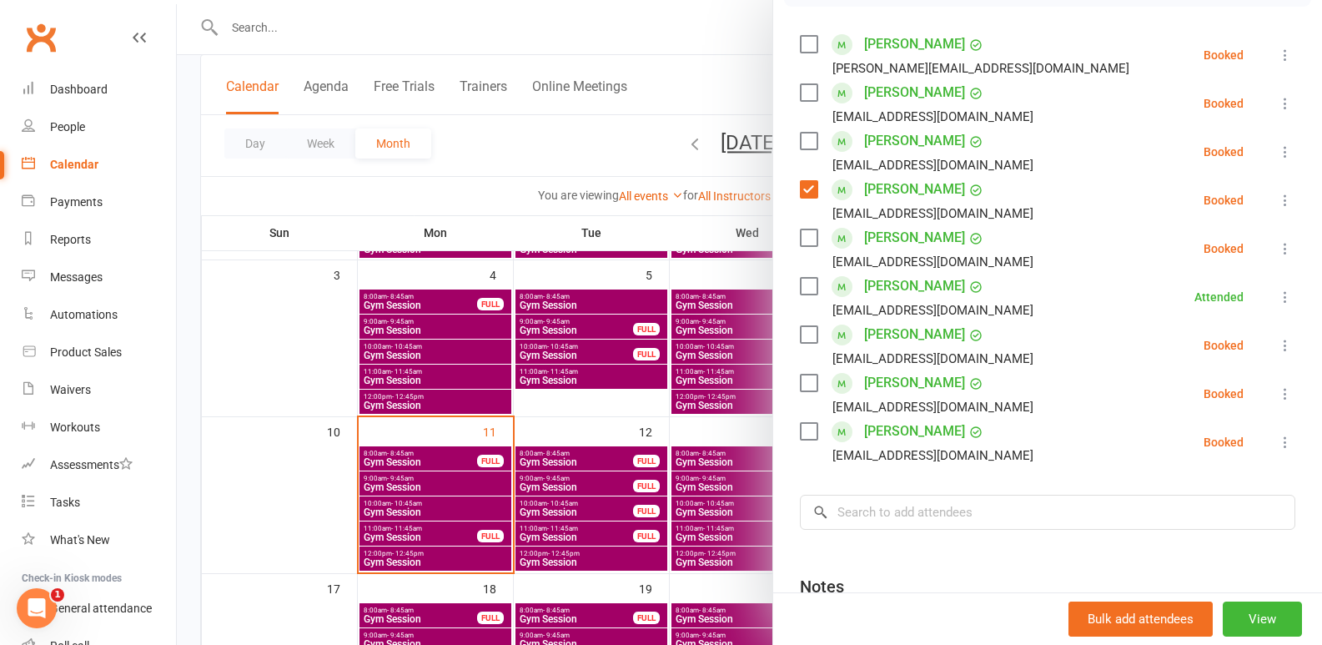
scroll to position [250, 0]
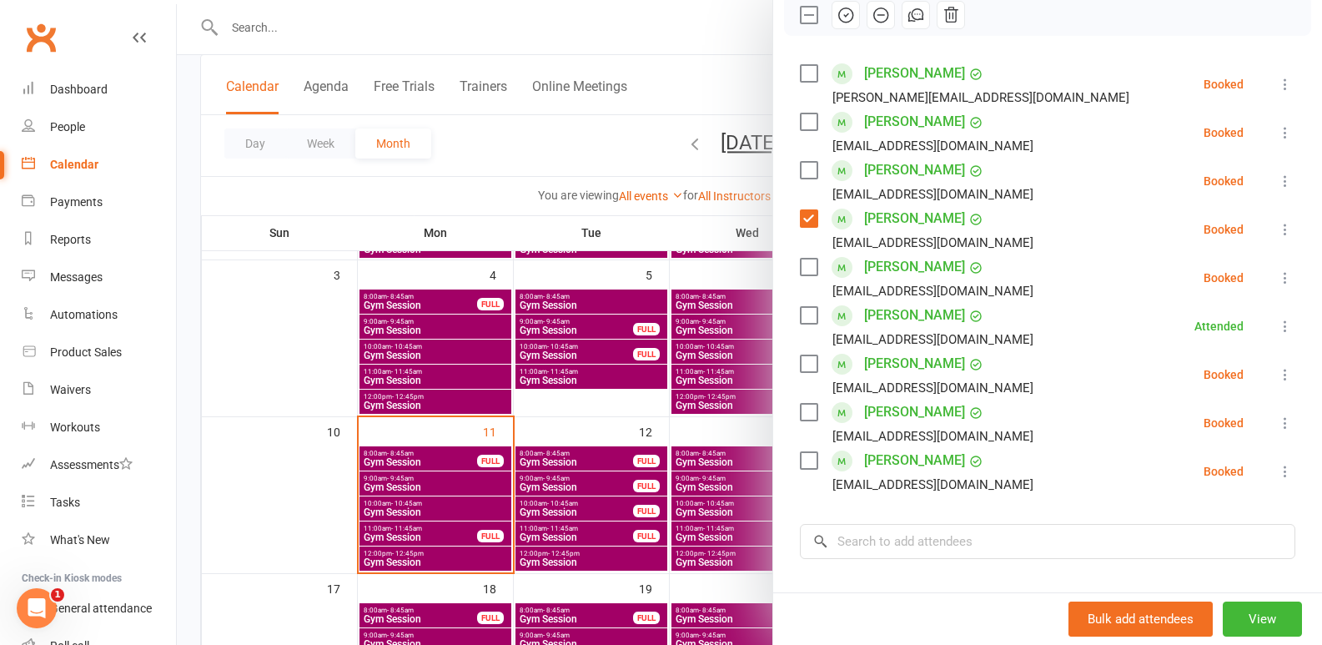
click at [806, 263] on label at bounding box center [808, 267] width 17 height 17
click at [806, 125] on label at bounding box center [808, 121] width 17 height 17
click at [803, 69] on label at bounding box center [808, 73] width 17 height 17
click at [836, 8] on icon "button" at bounding box center [845, 15] width 18 height 18
click at [800, 17] on label at bounding box center [808, 15] width 17 height 17
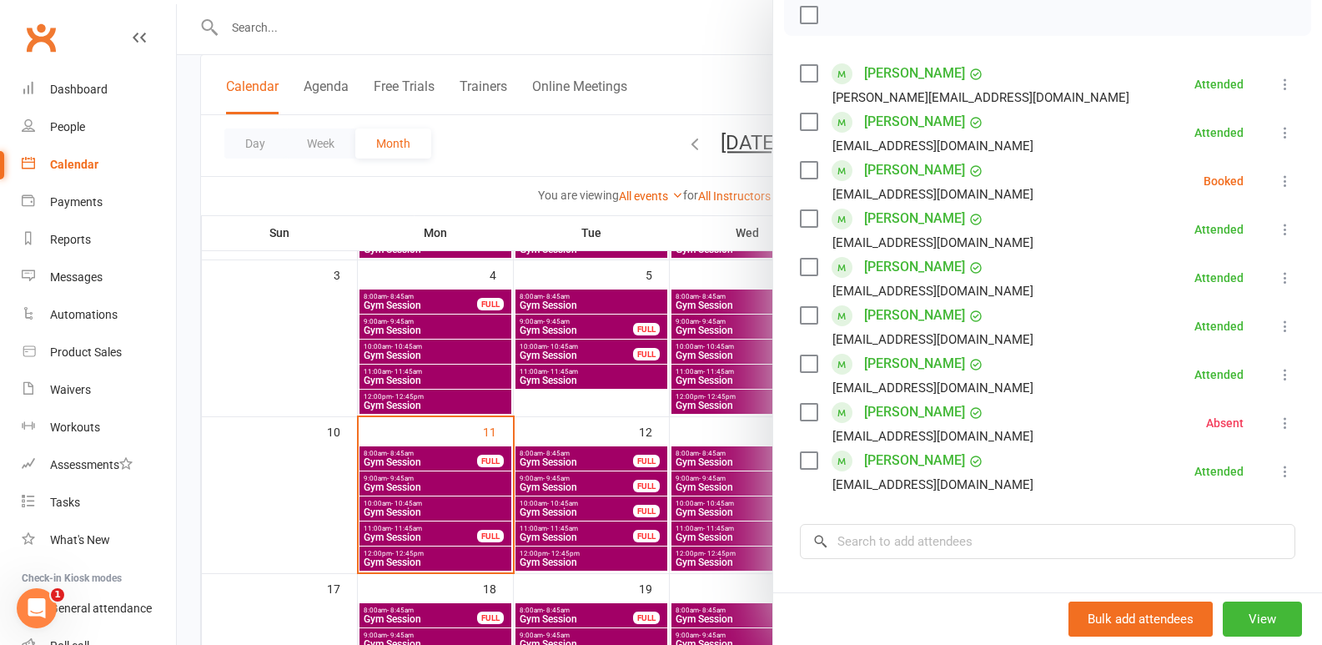
drag, startPoint x: 460, startPoint y: 52, endPoint x: 460, endPoint y: 36, distance: 15.8
click at [460, 48] on div at bounding box center [749, 322] width 1145 height 645
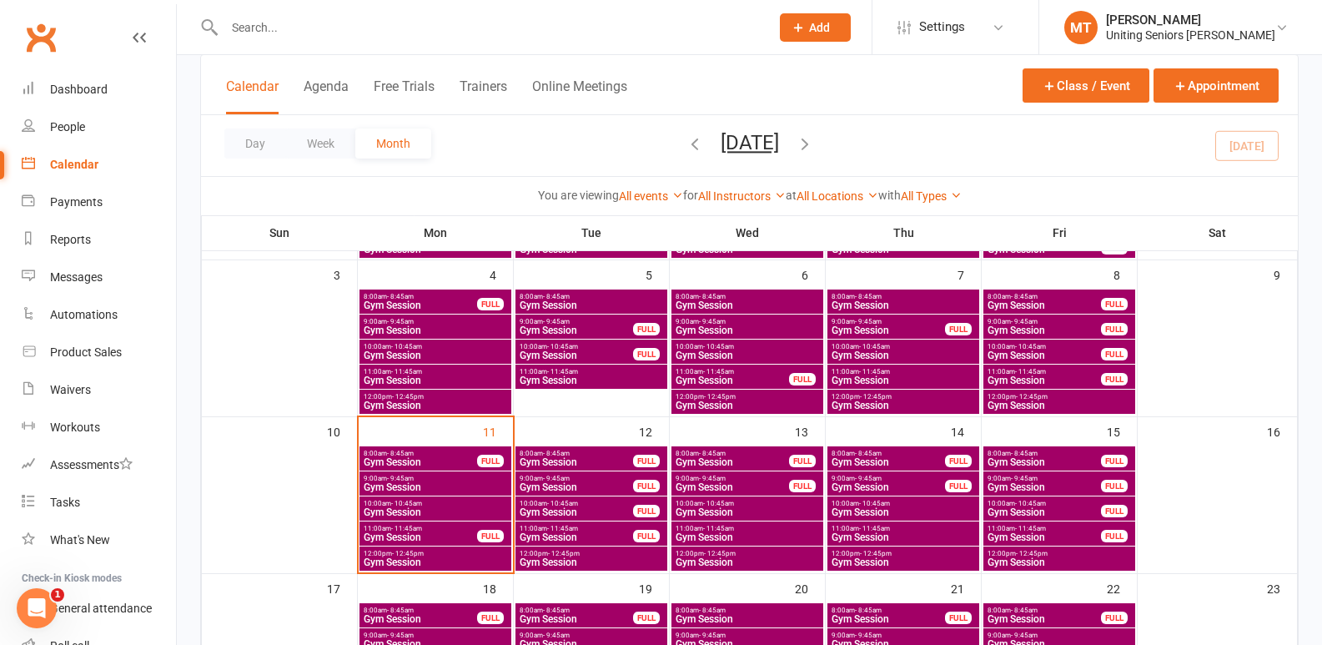
click at [462, 28] on input "text" at bounding box center [488, 27] width 539 height 23
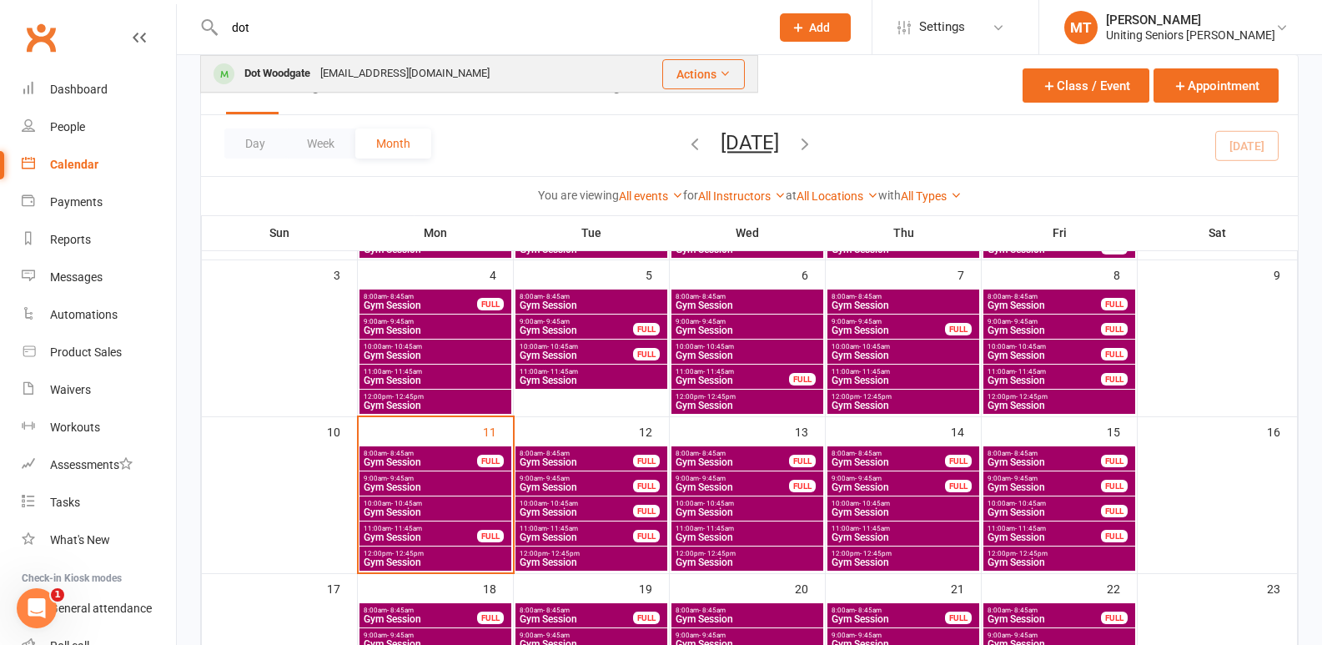
type input "dot"
click at [466, 56] on td "Dot Woodgate [EMAIL_ADDRESS][DOMAIN_NAME]" at bounding box center [412, 74] width 422 height 36
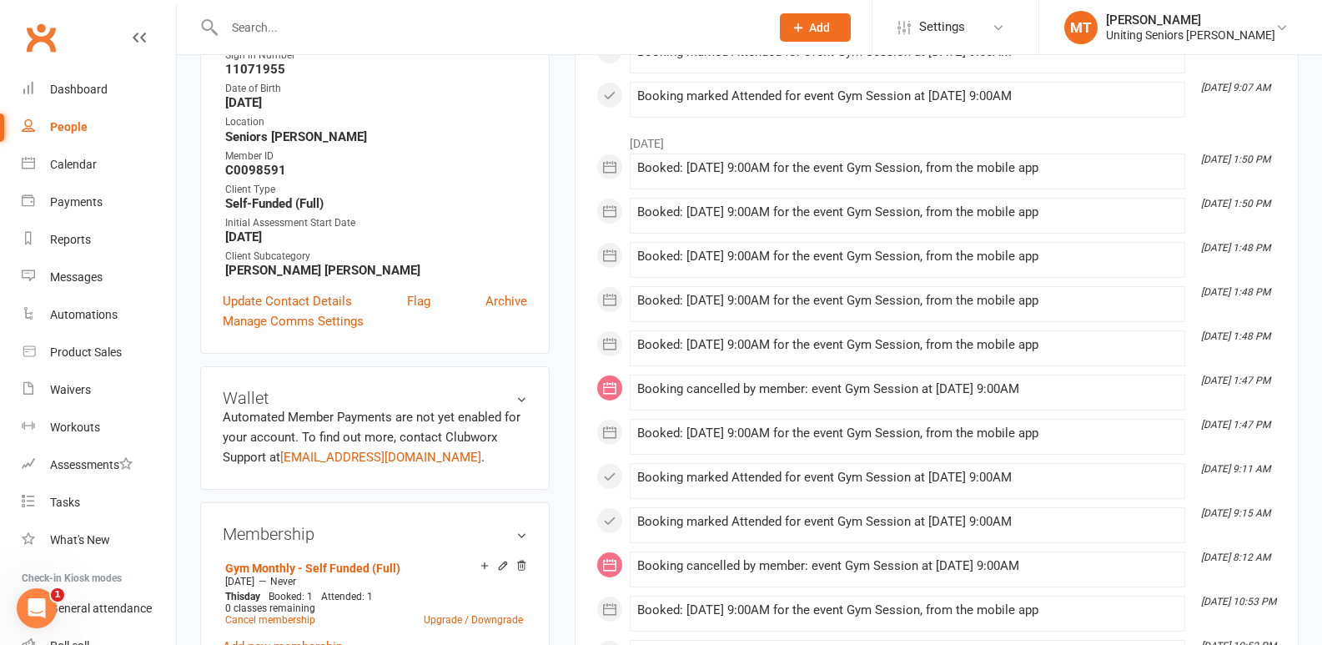
scroll to position [417, 0]
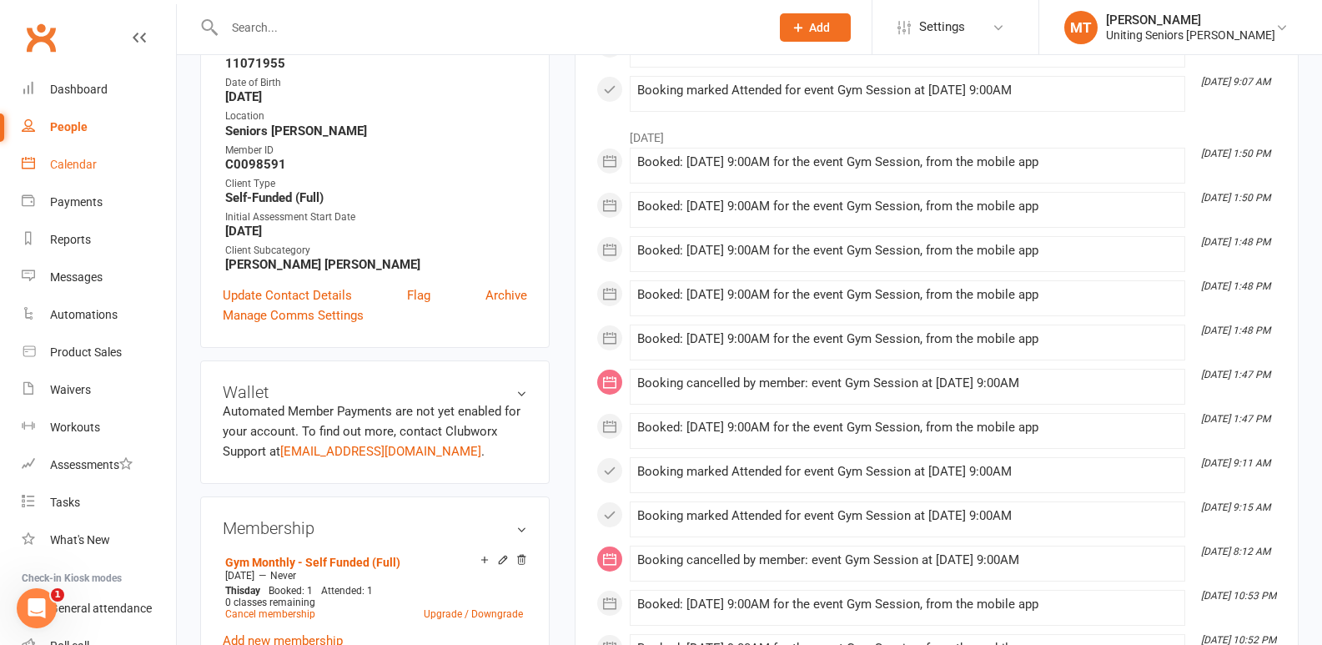
click at [83, 163] on div "Calendar" at bounding box center [73, 164] width 47 height 13
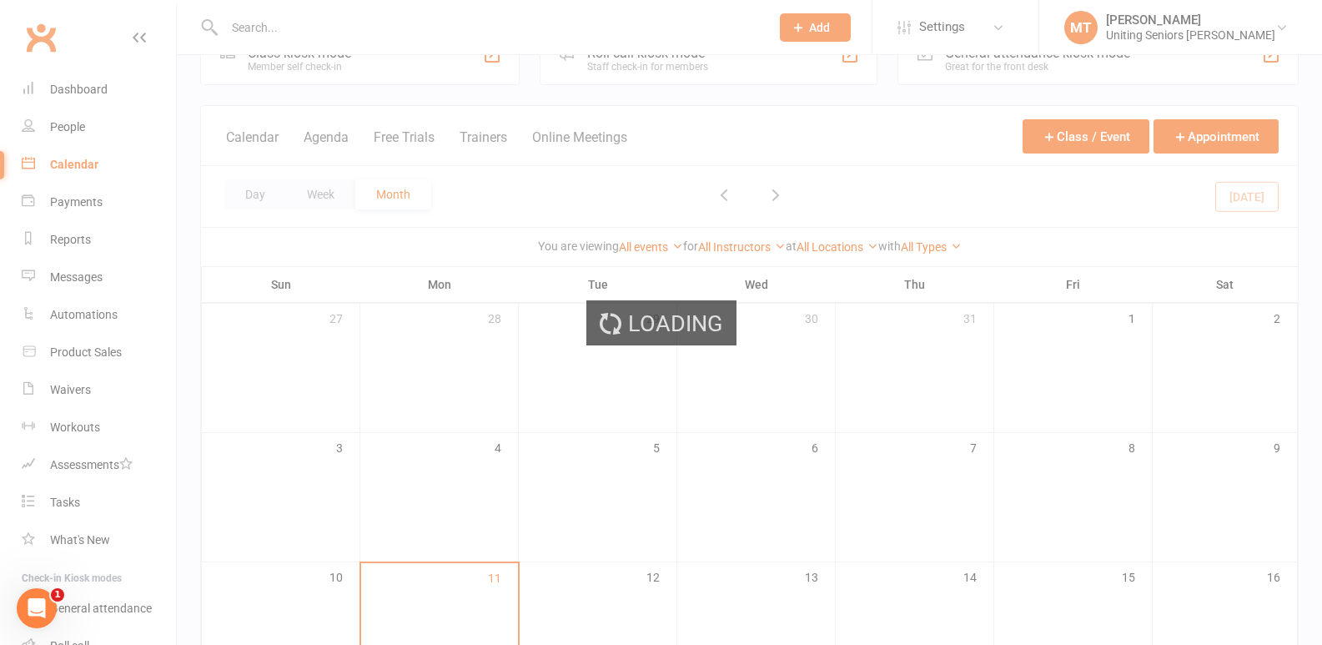
scroll to position [250, 0]
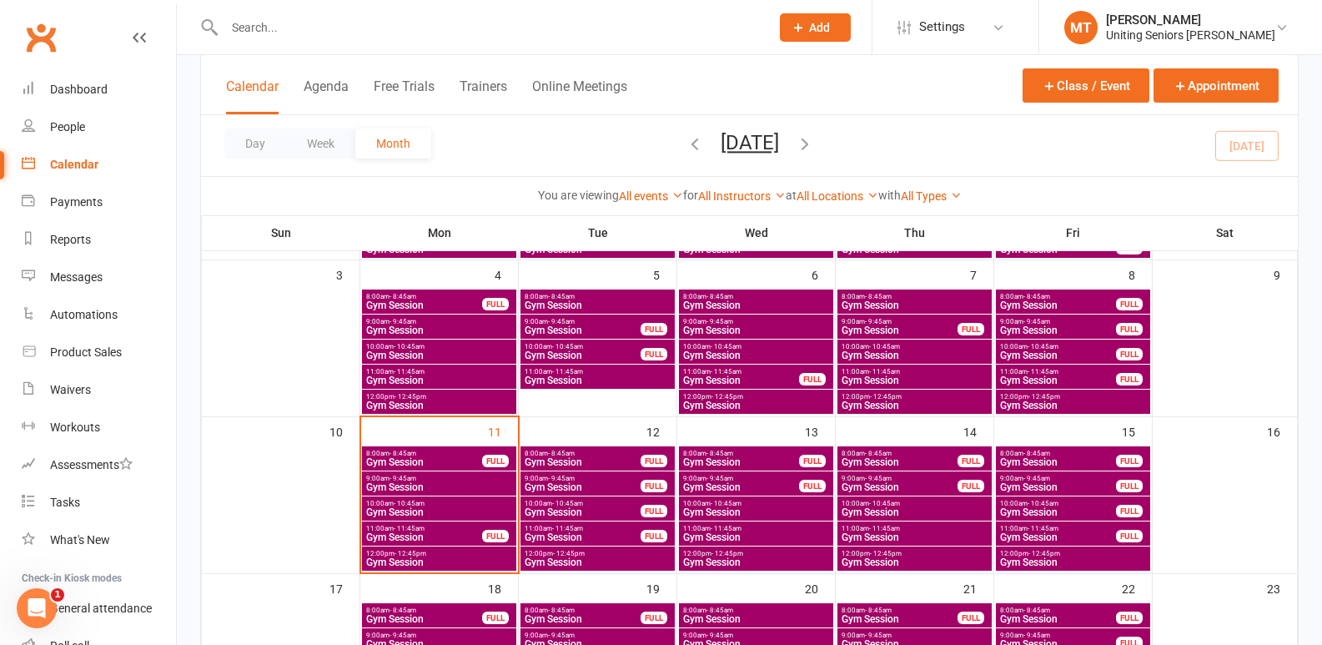
click at [457, 502] on span "10:00am - 10:45am" at bounding box center [439, 504] width 148 height 8
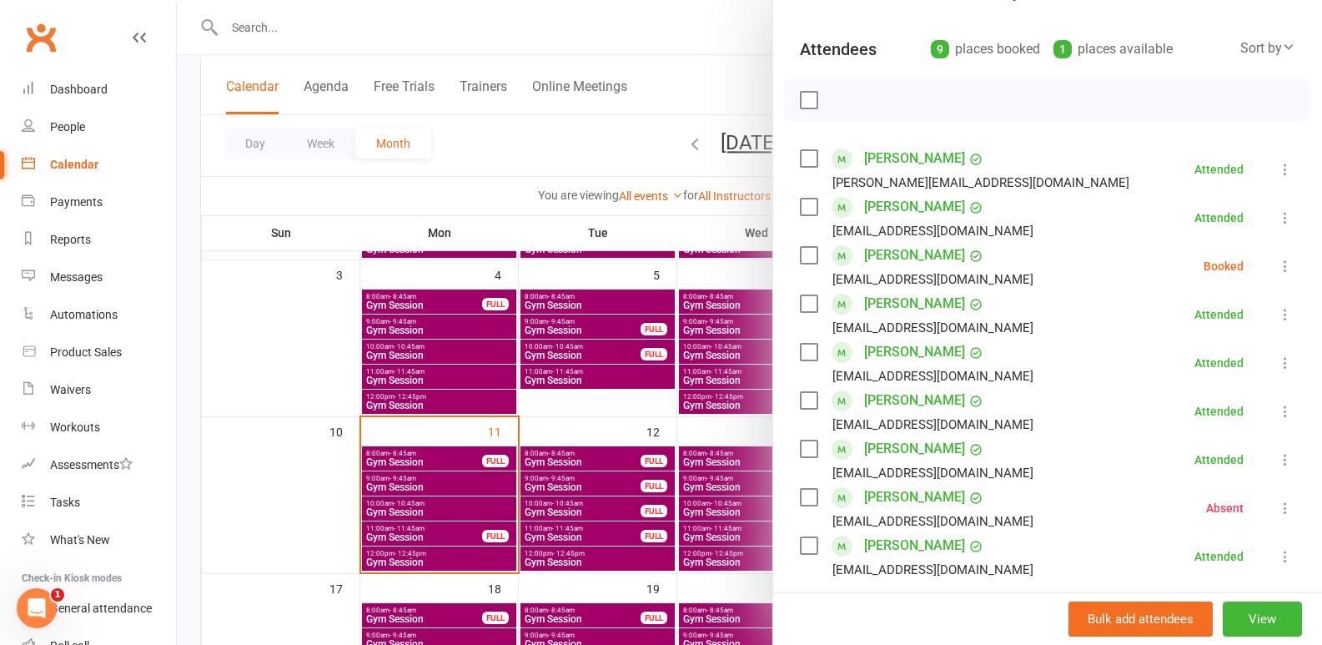
scroll to position [167, 0]
click at [1277, 264] on icon at bounding box center [1285, 264] width 17 height 17
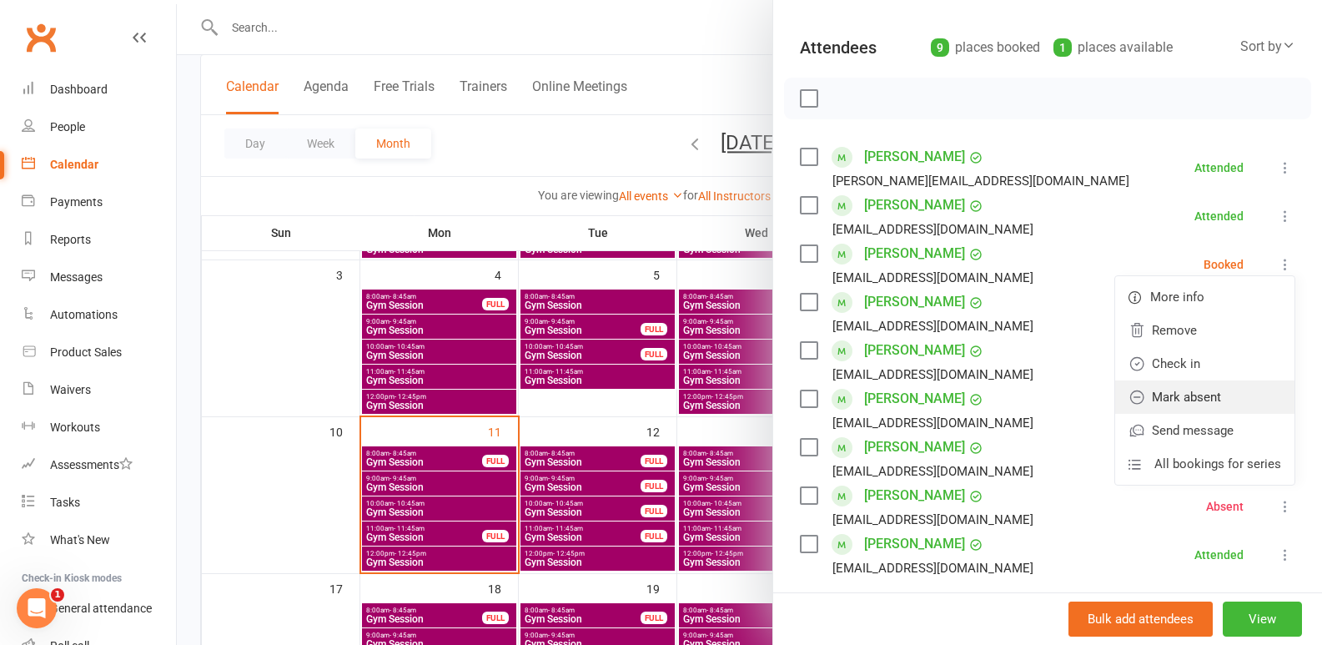
click at [1153, 393] on link "Mark absent" at bounding box center [1204, 396] width 179 height 33
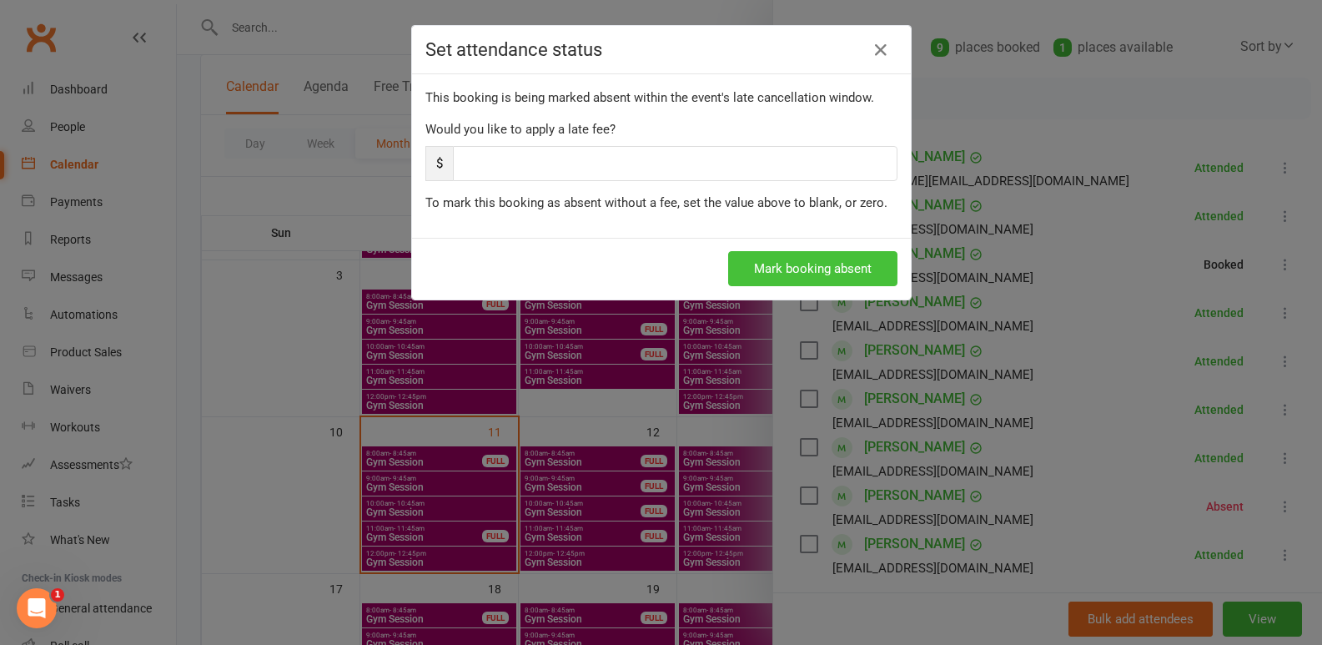
click at [831, 272] on button "Mark booking absent" at bounding box center [812, 268] width 169 height 35
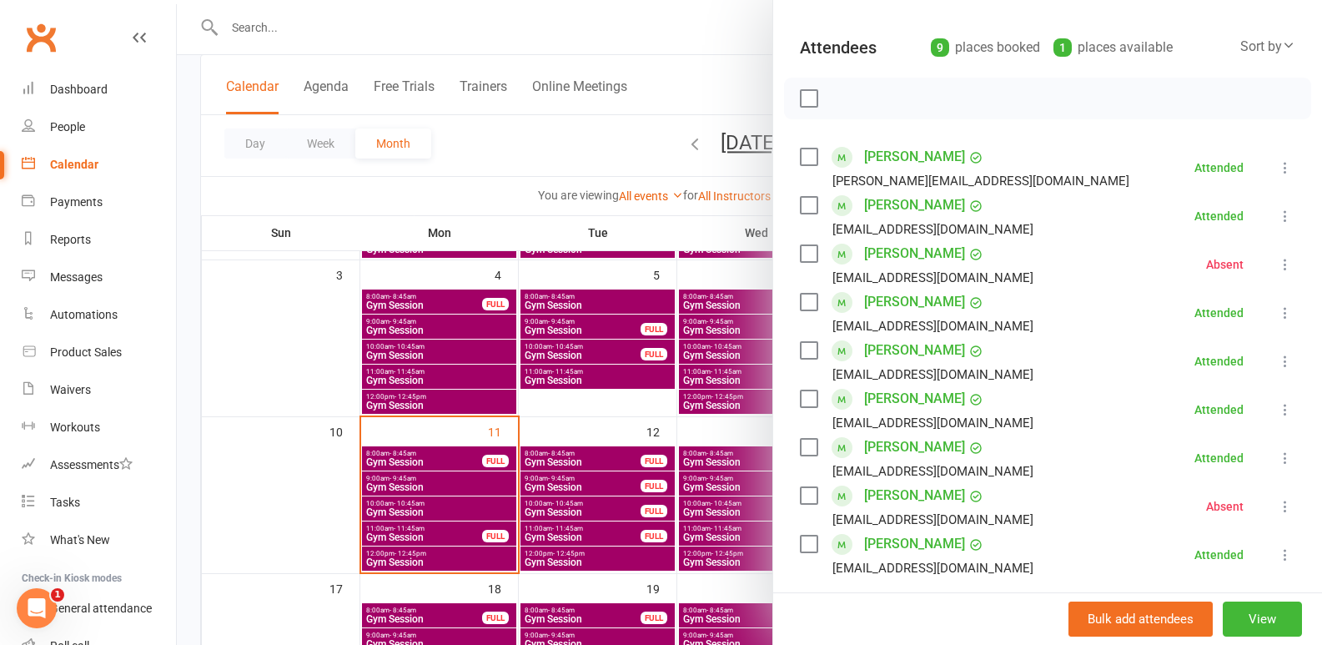
click at [611, 309] on div at bounding box center [749, 322] width 1145 height 645
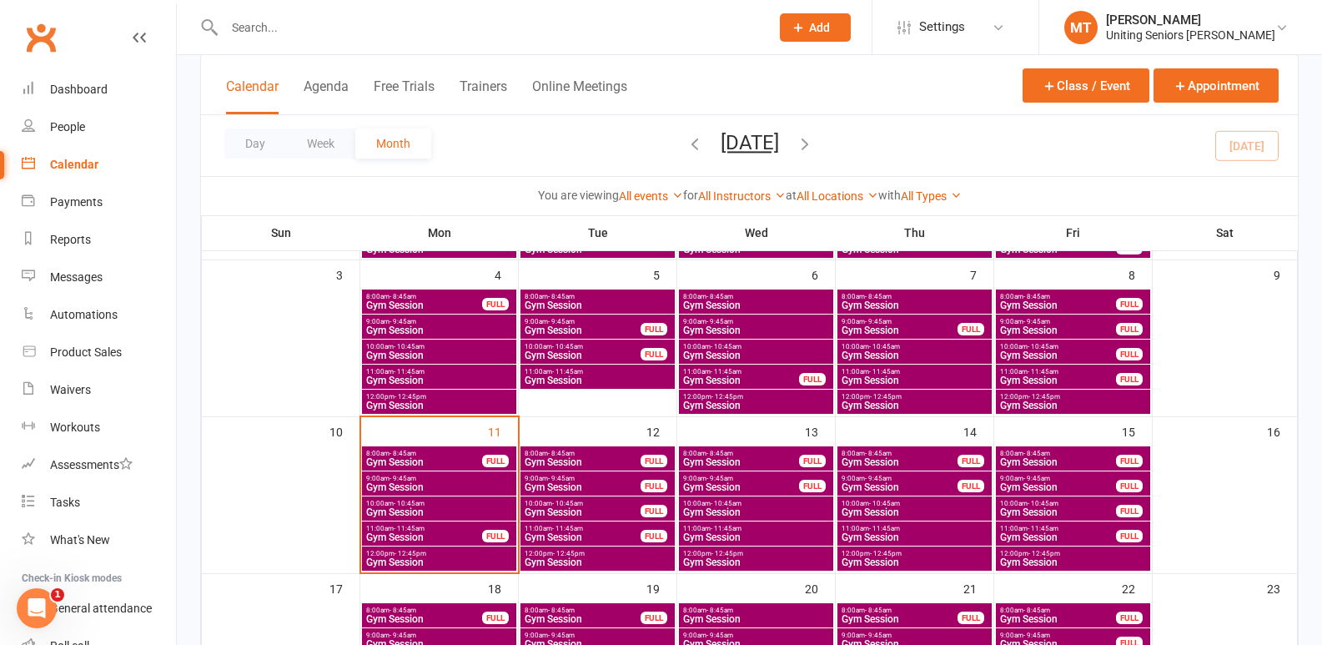
click at [424, 515] on span "Gym Session" at bounding box center [439, 512] width 148 height 10
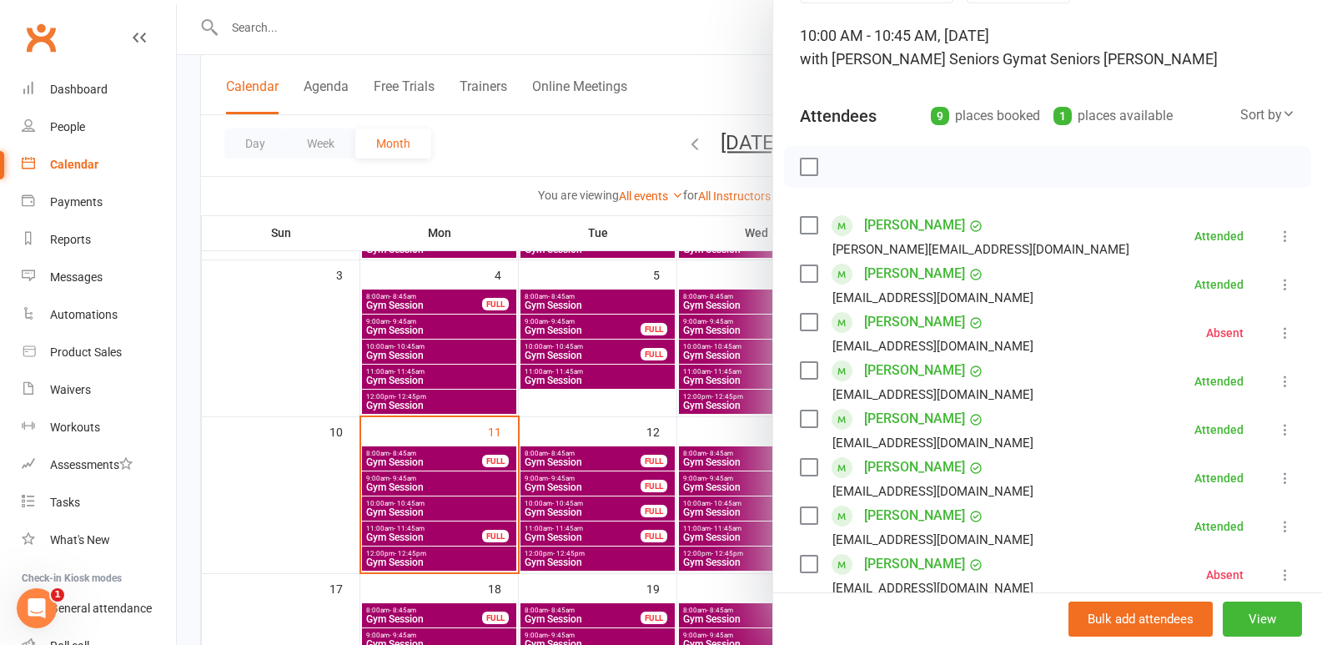
scroll to position [250, 0]
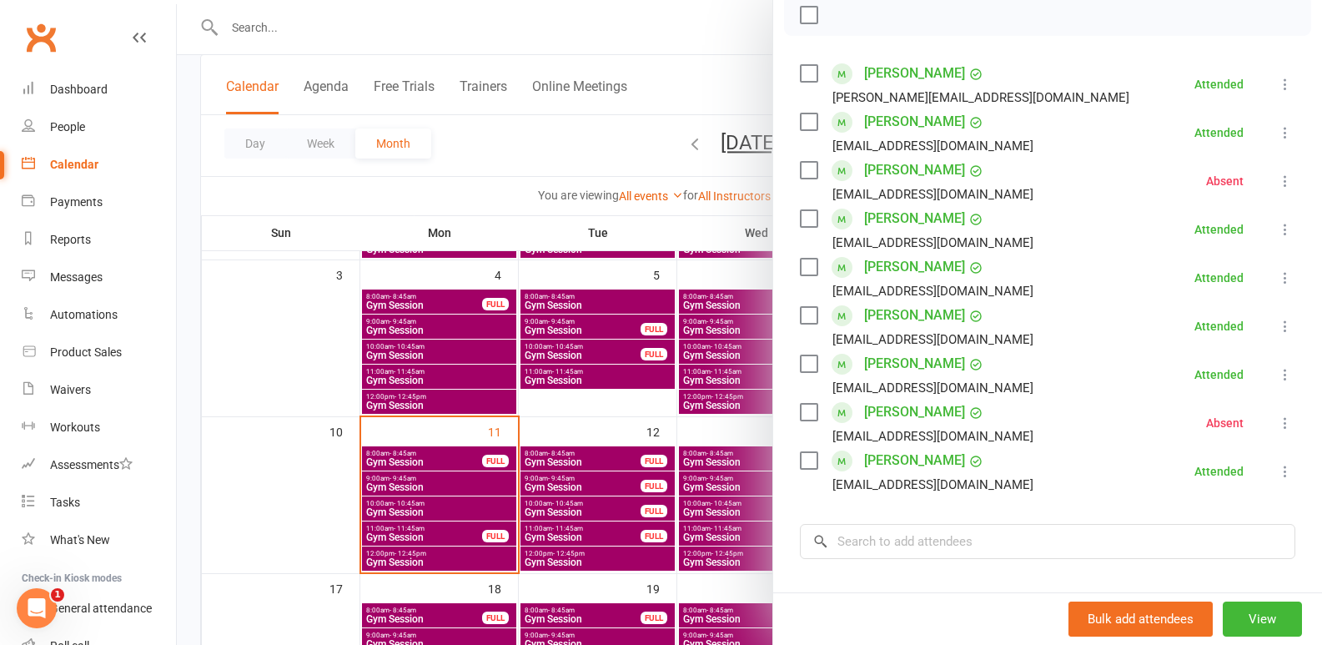
click at [483, 459] on div at bounding box center [749, 322] width 1145 height 645
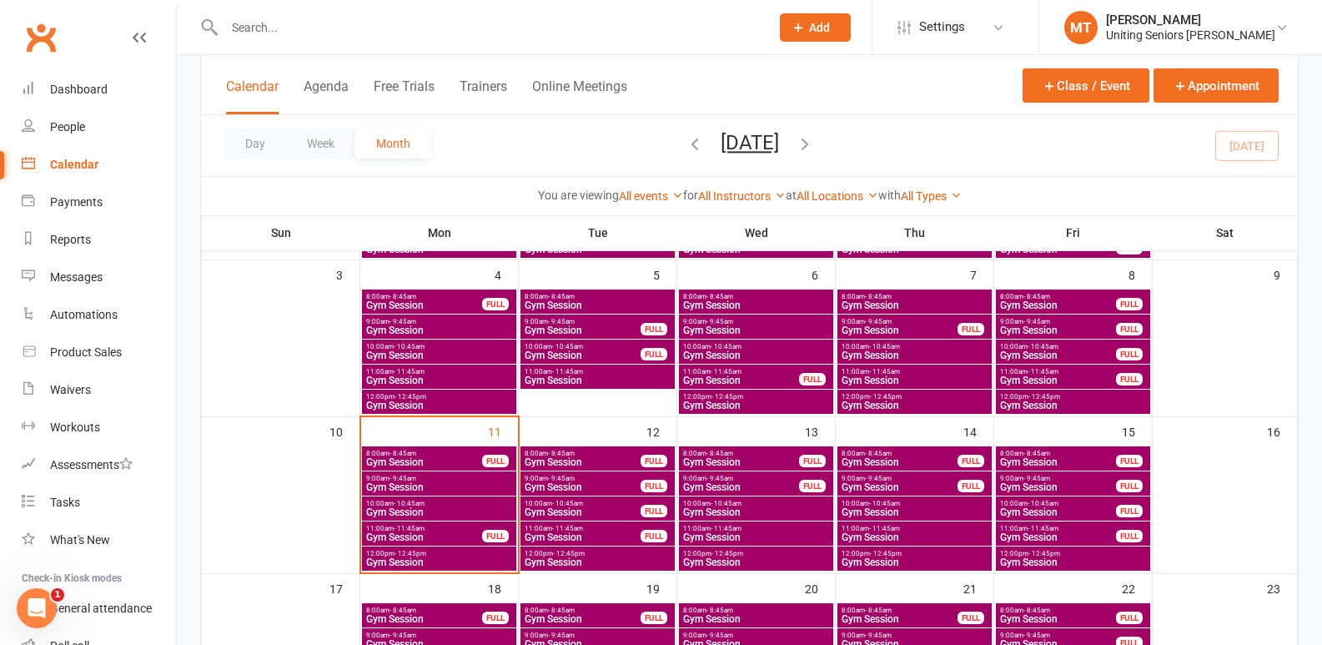
click at [466, 529] on span "11:00am - 11:45am" at bounding box center [424, 529] width 118 height 8
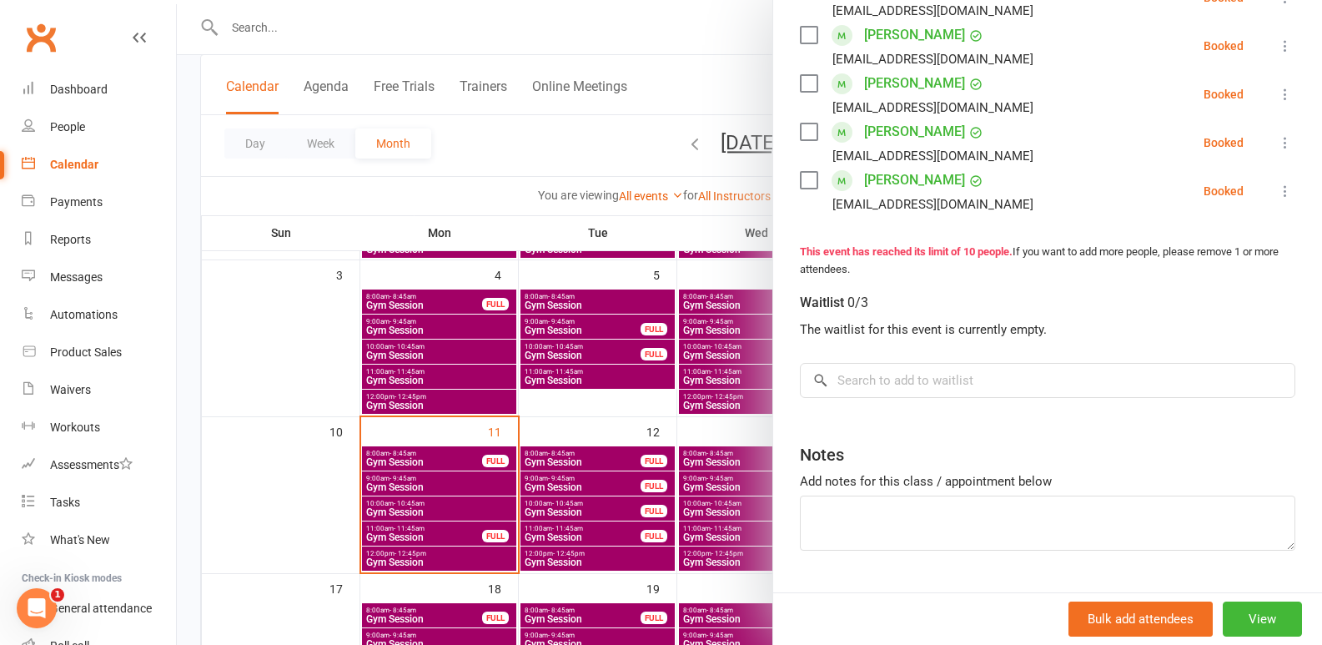
scroll to position [584, 0]
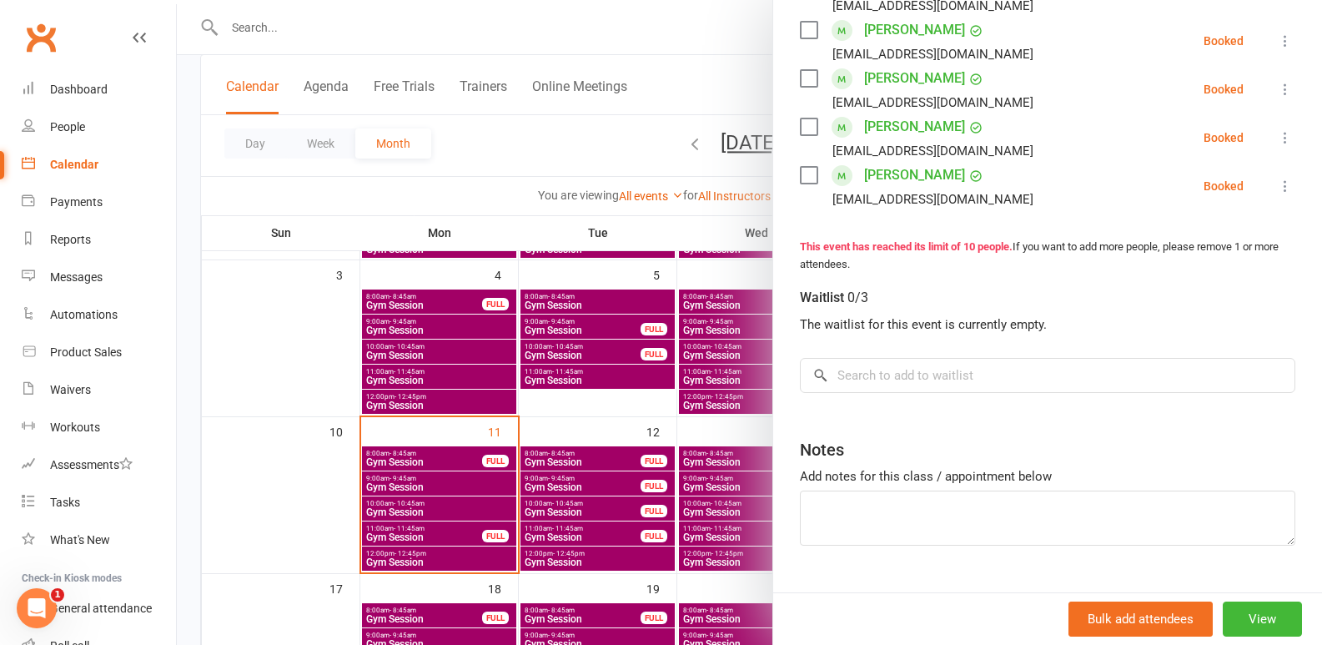
click at [600, 433] on div at bounding box center [749, 322] width 1145 height 645
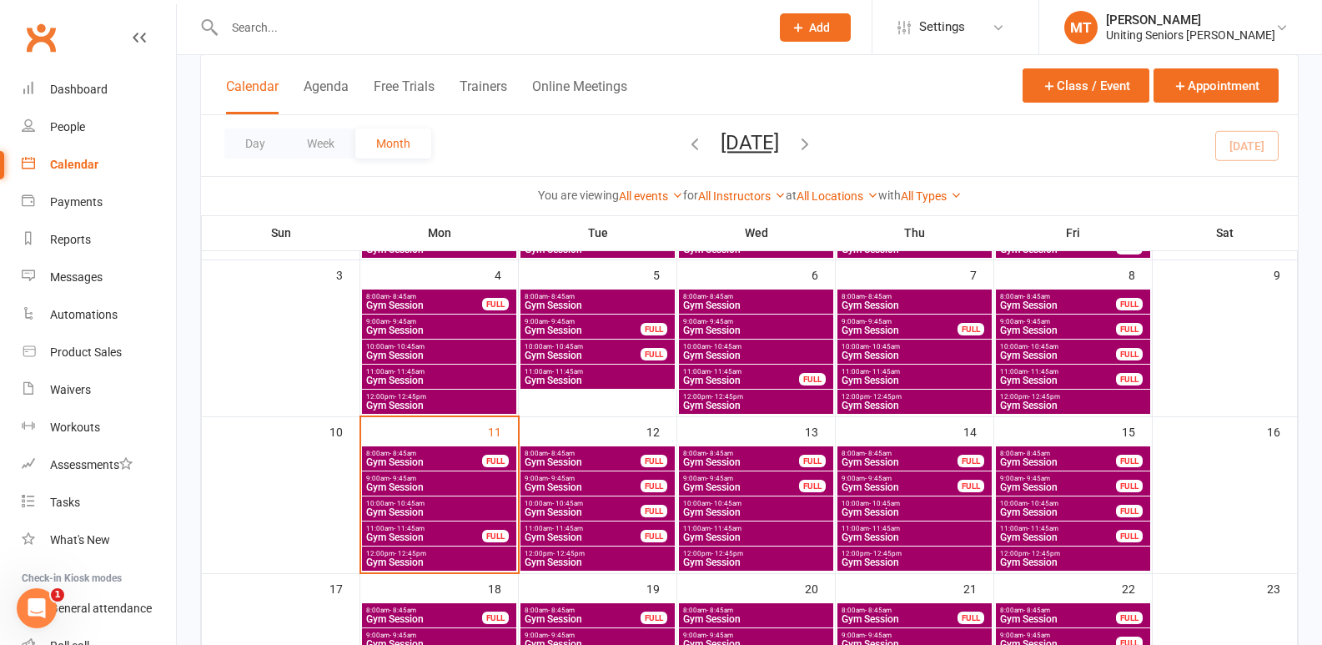
click at [466, 515] on span "Gym Session" at bounding box center [439, 512] width 148 height 10
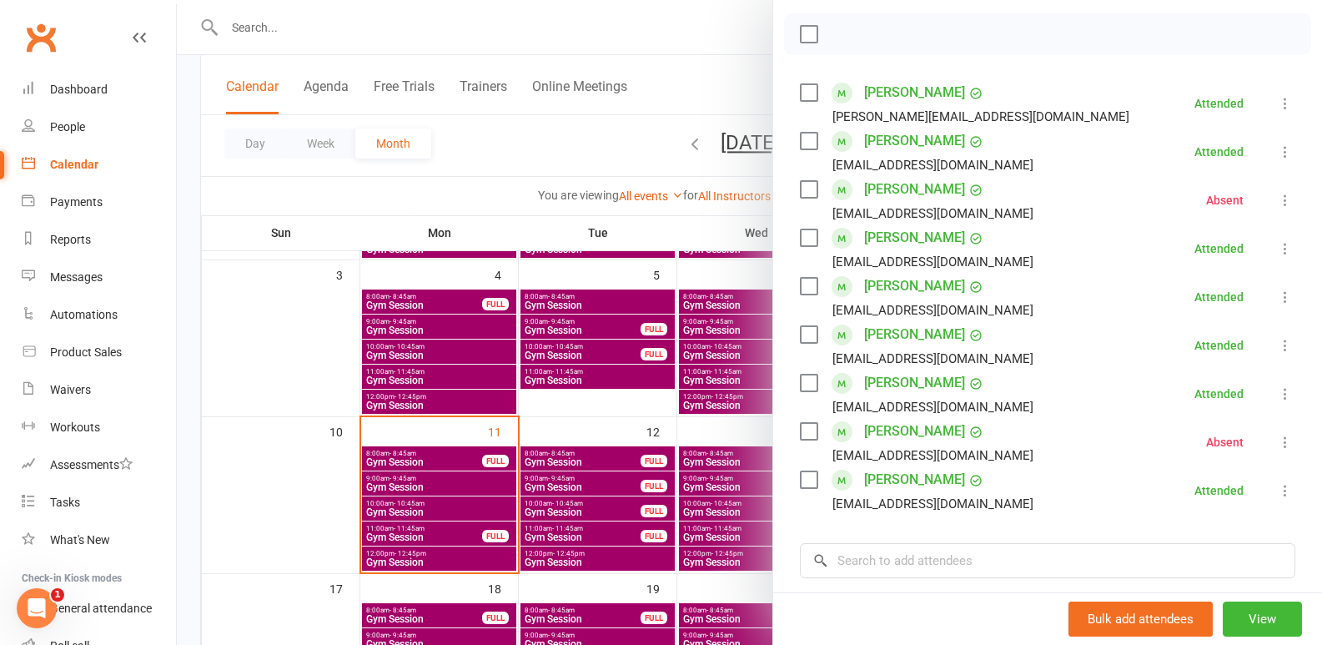
scroll to position [250, 0]
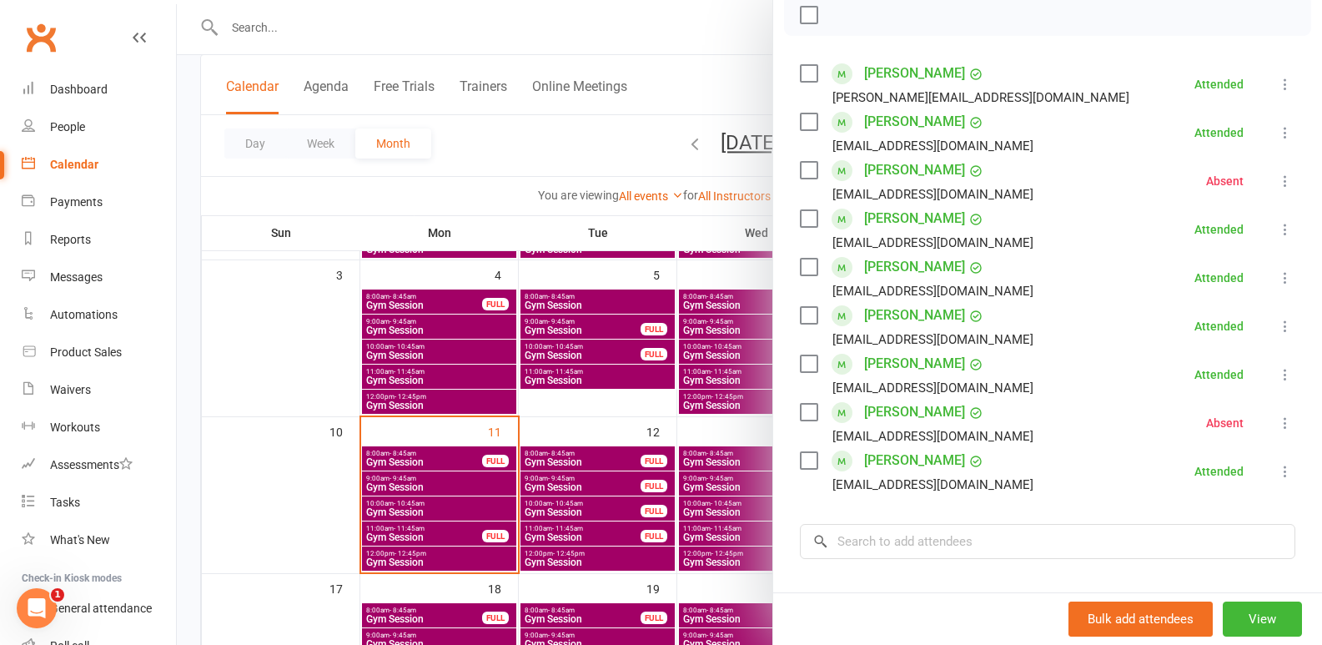
click at [504, 471] on div at bounding box center [749, 322] width 1145 height 645
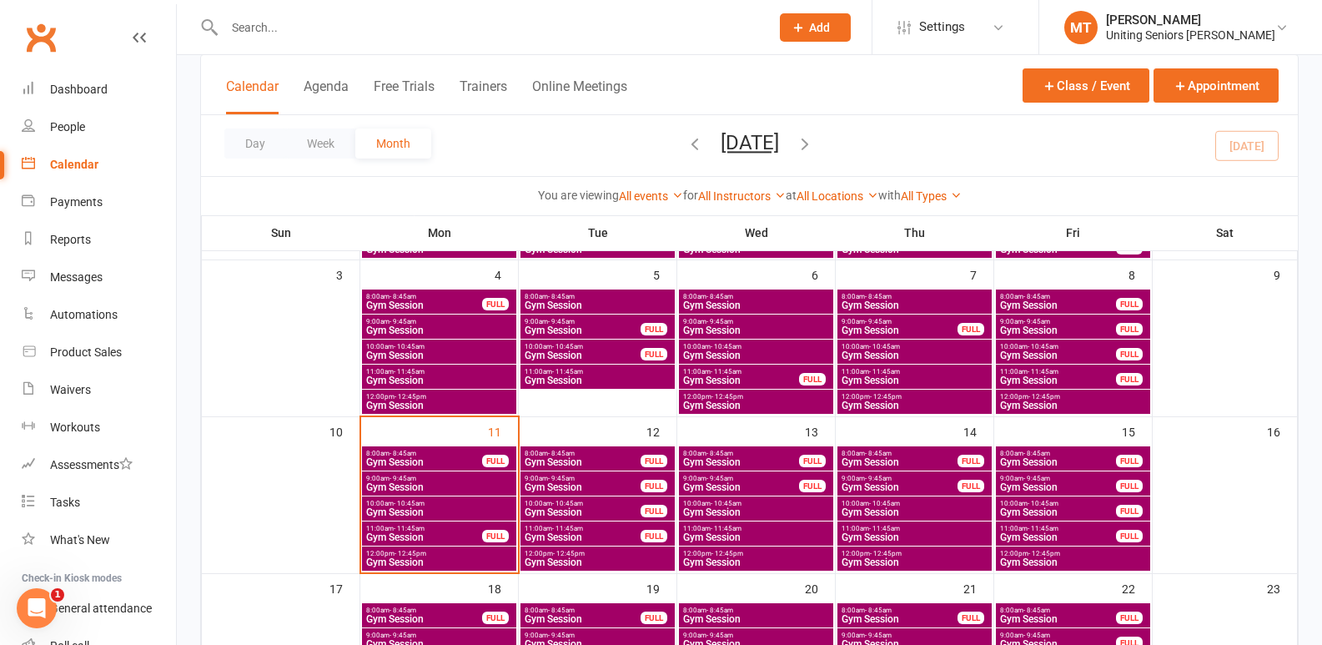
click at [497, 564] on span "Gym Session" at bounding box center [439, 562] width 148 height 10
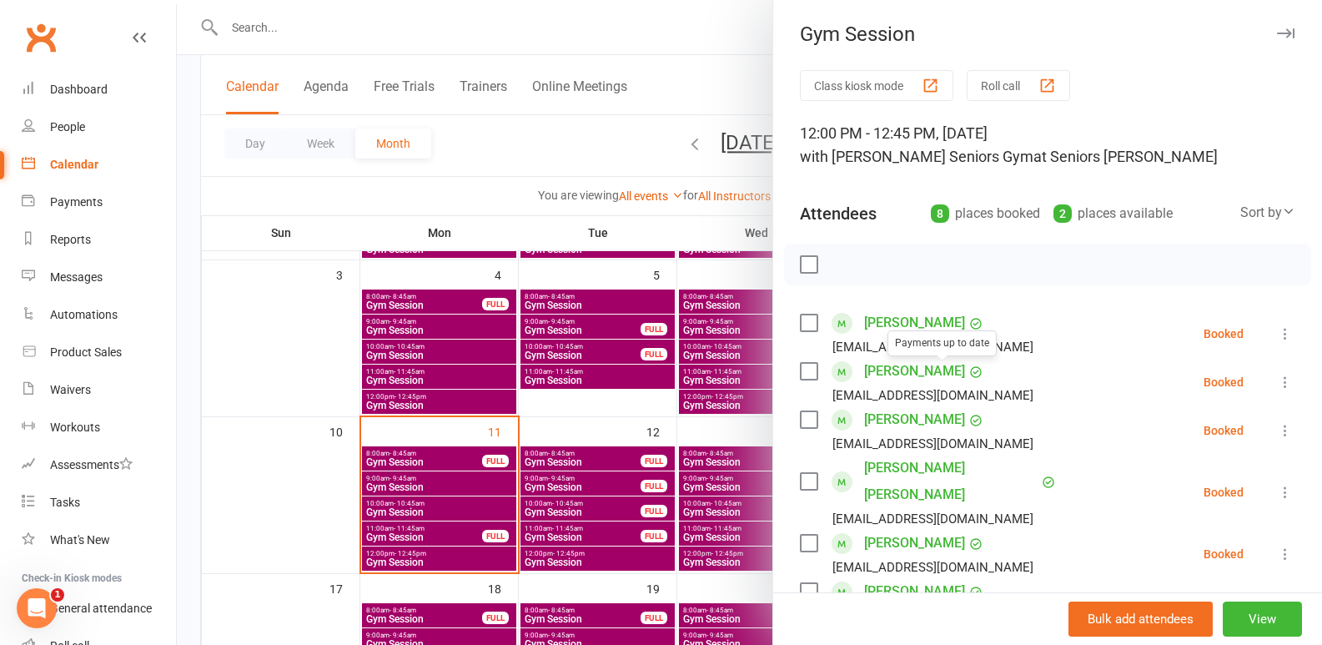
scroll to position [0, 0]
click at [445, 488] on div at bounding box center [749, 322] width 1145 height 645
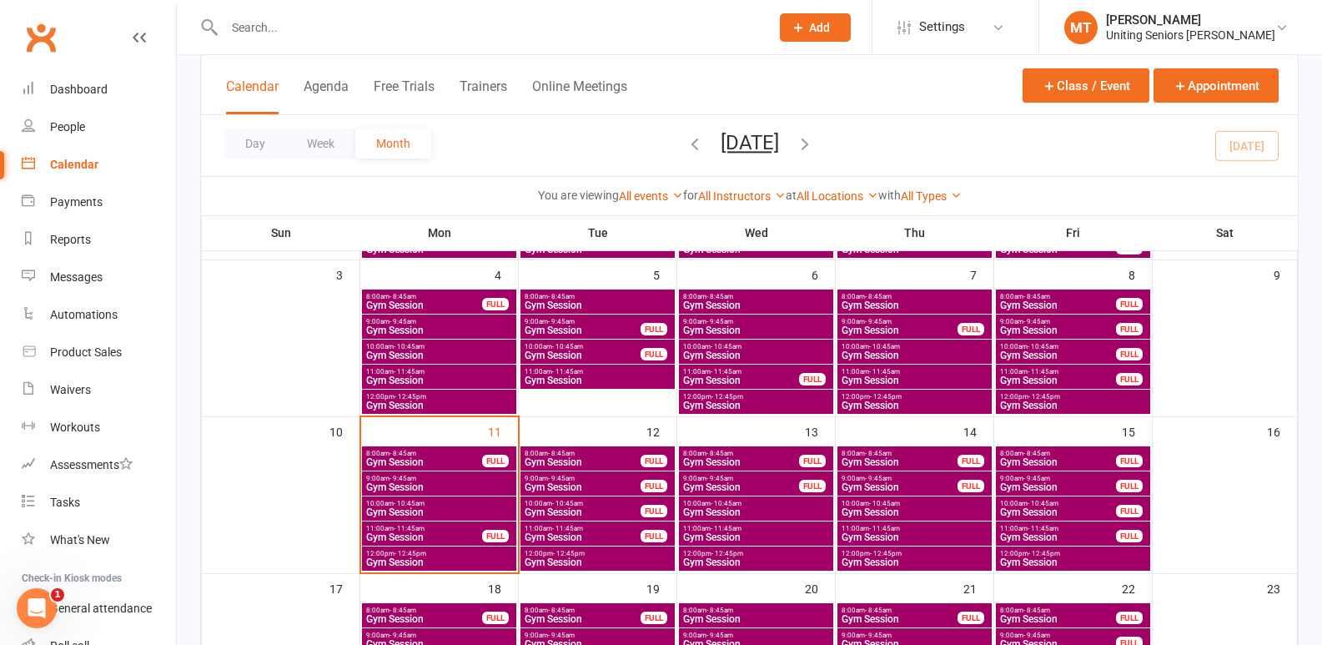
scroll to position [417, 0]
